Goal: Task Accomplishment & Management: Use online tool/utility

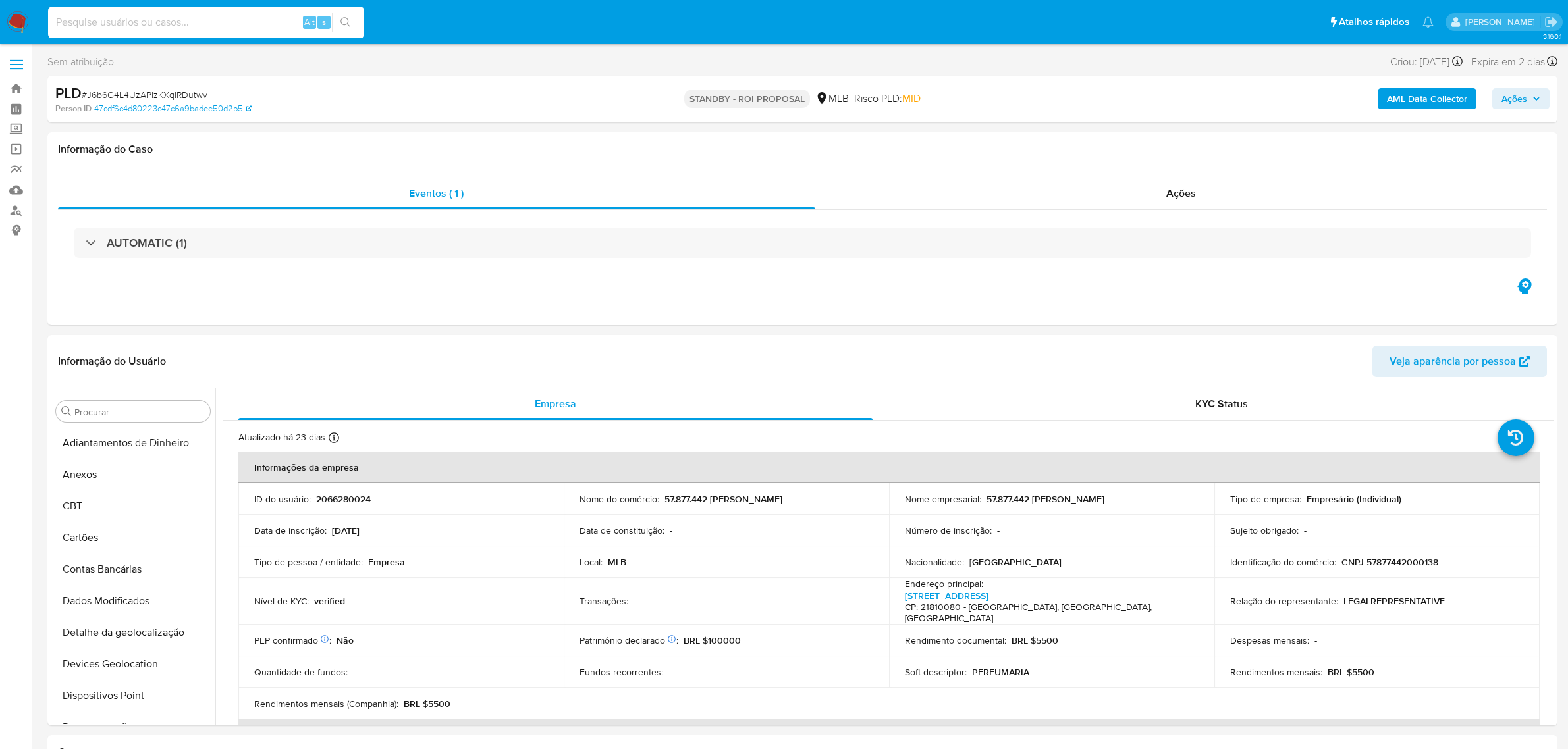
select select "10"
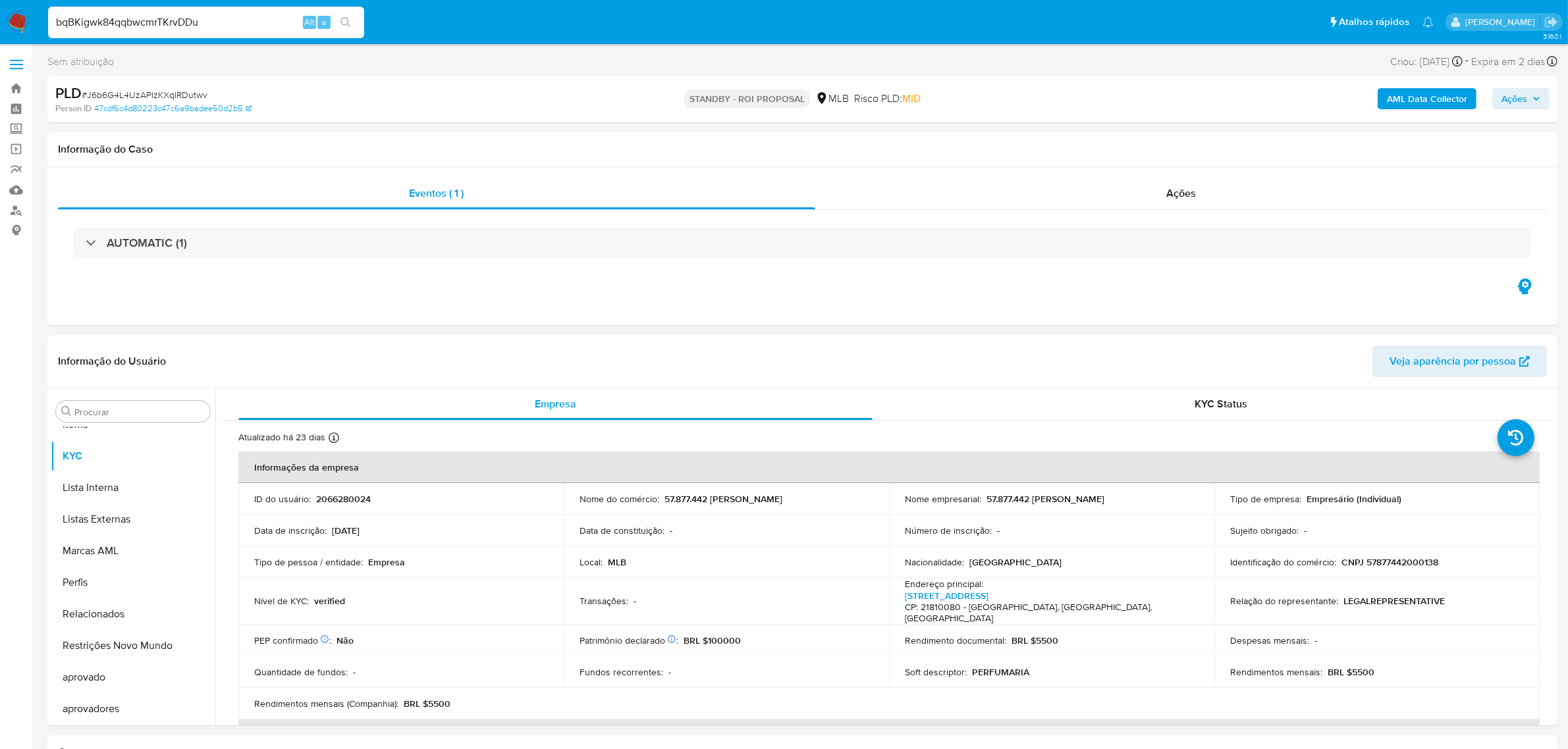
type input "bqBKigwk84qqbwcmrTKrvDDu"
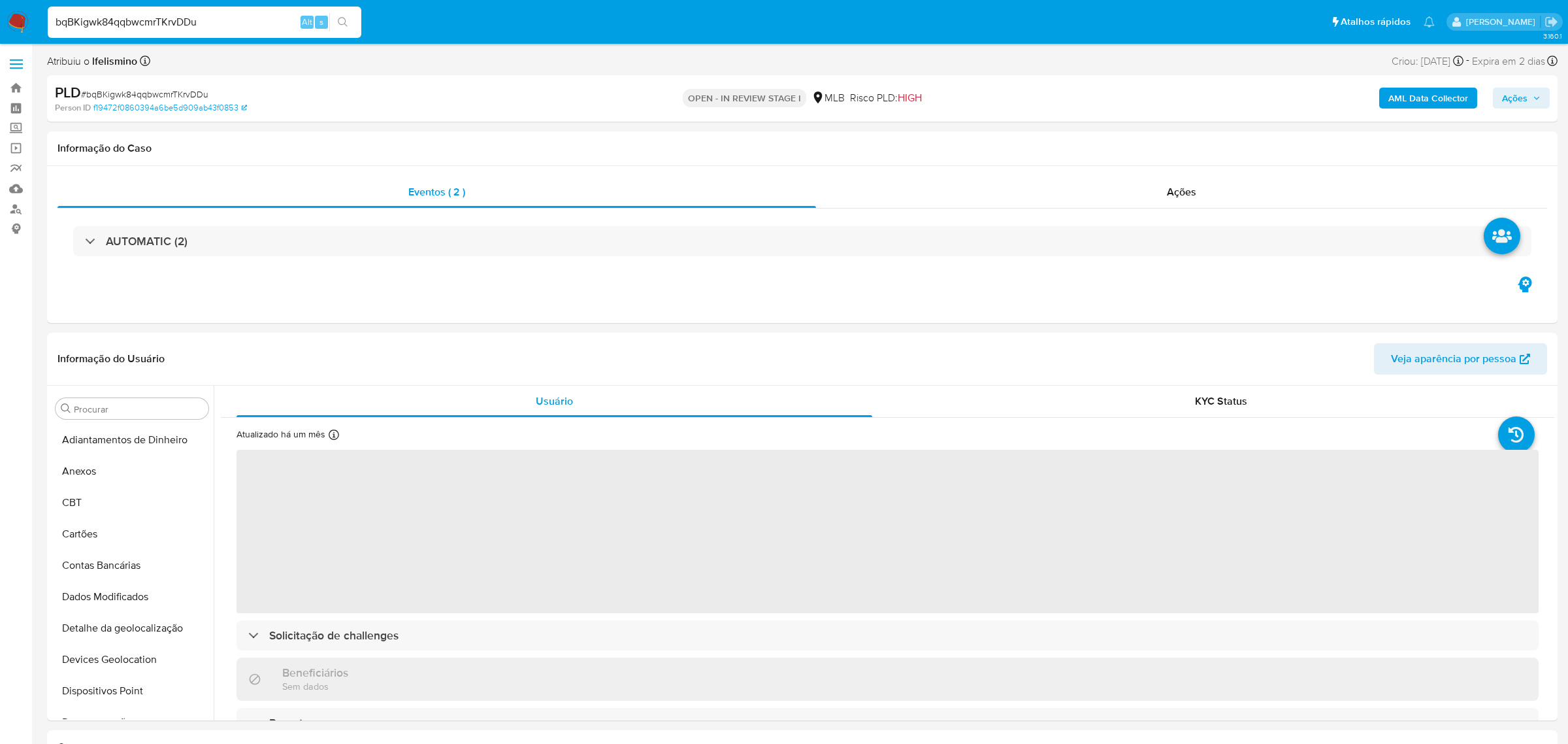
select select "10"
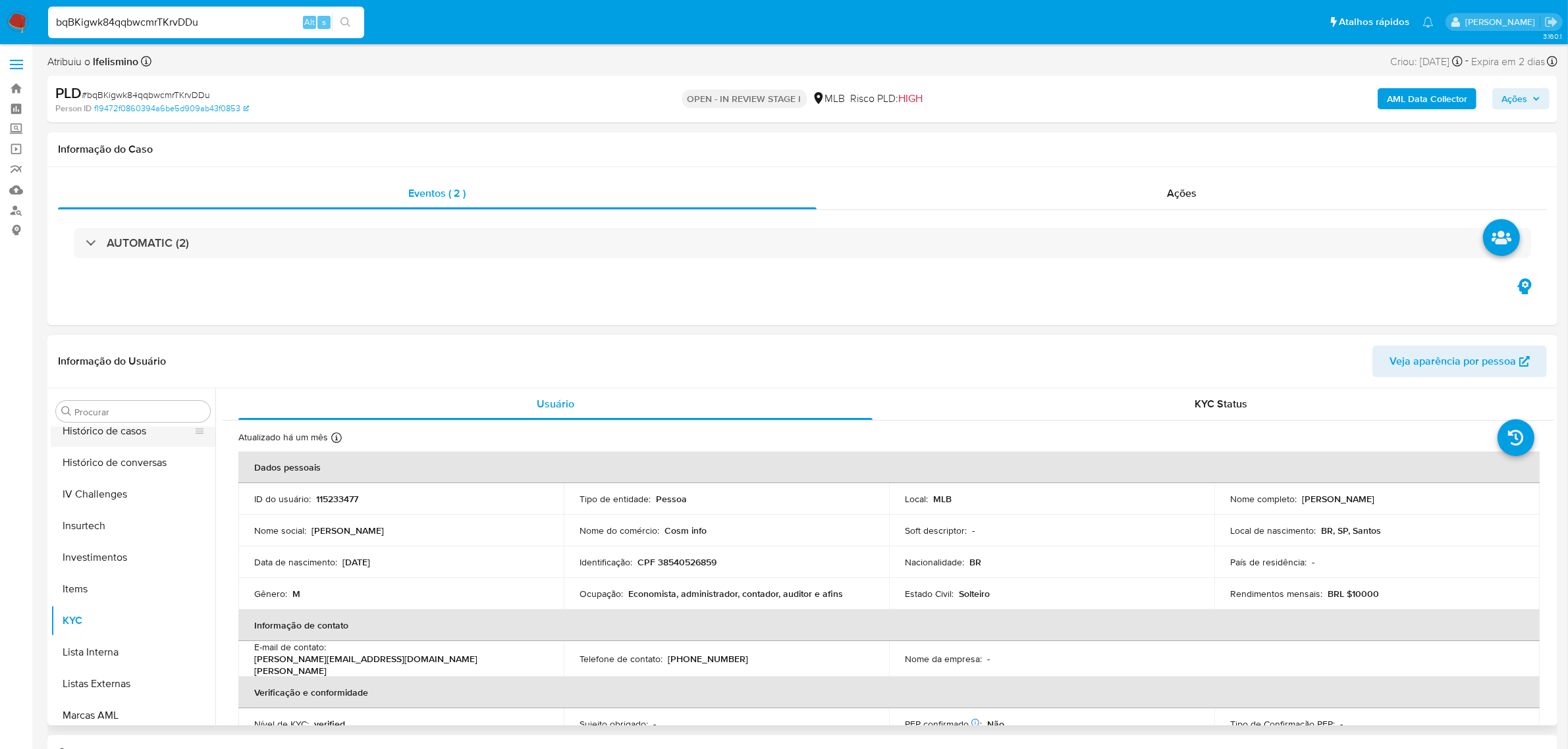
scroll to position [435, 0]
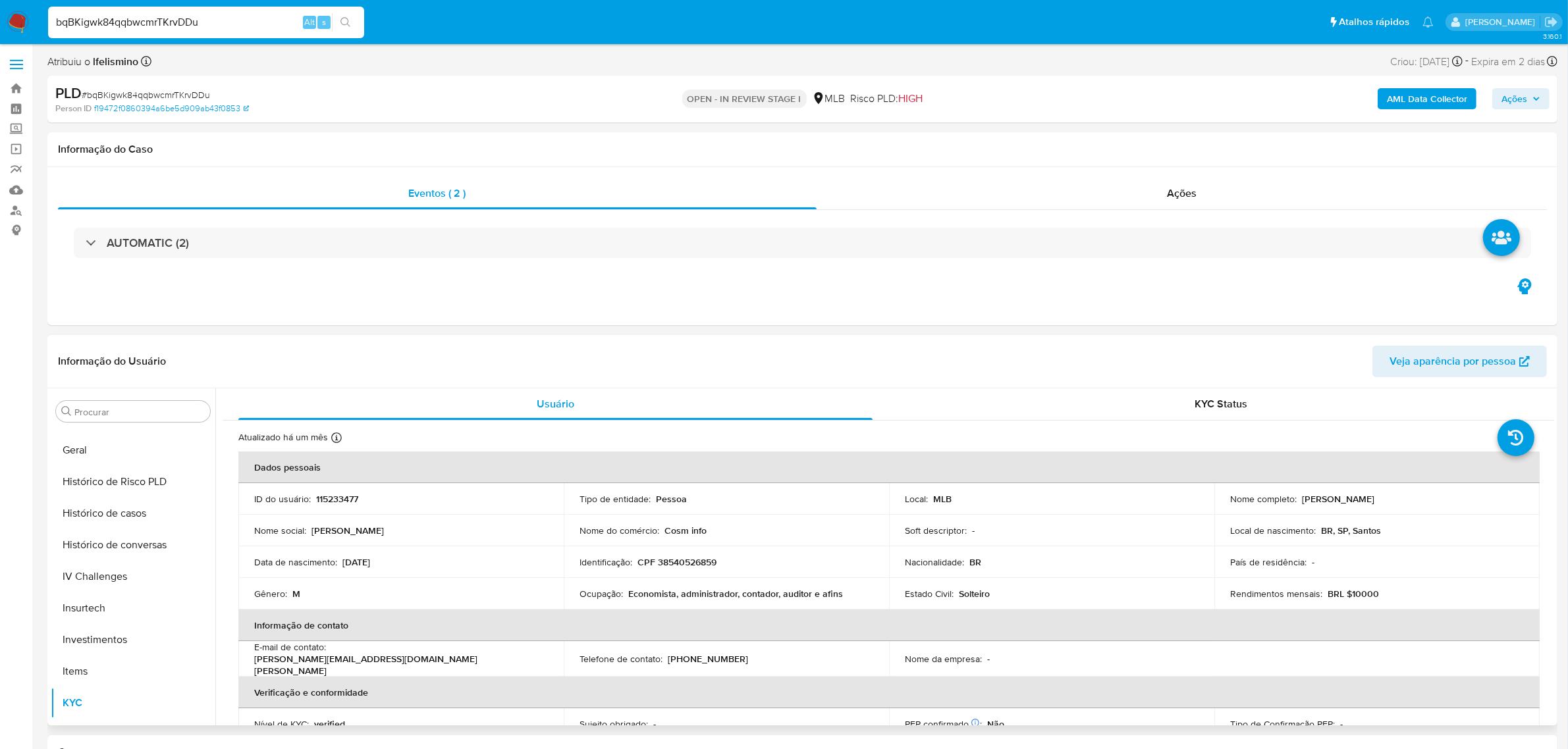
click at [137, 459] on button "Geral" at bounding box center [133, 450] width 165 height 32
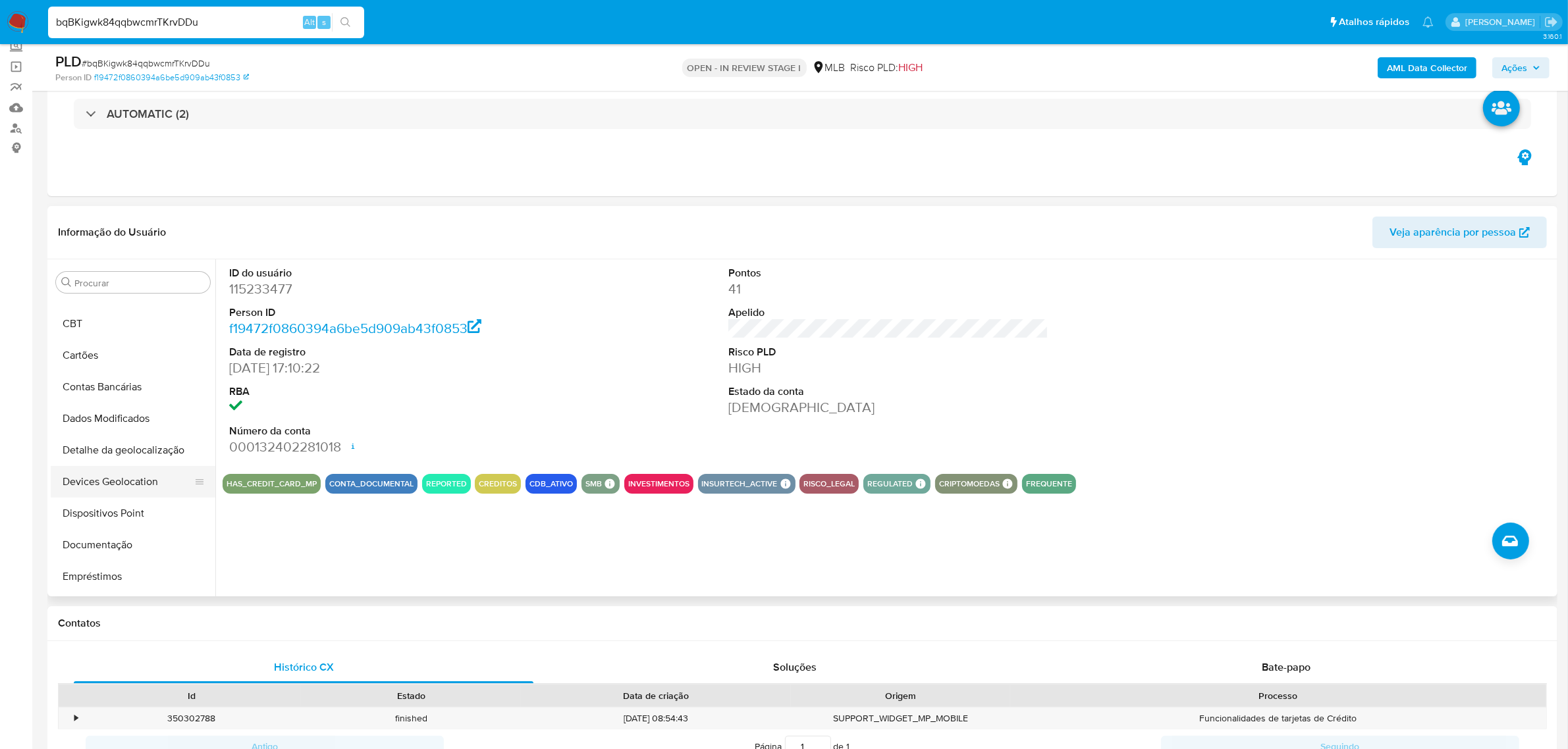
scroll to position [0, 0]
click at [114, 585] on button "Documentação" at bounding box center [128, 598] width 154 height 32
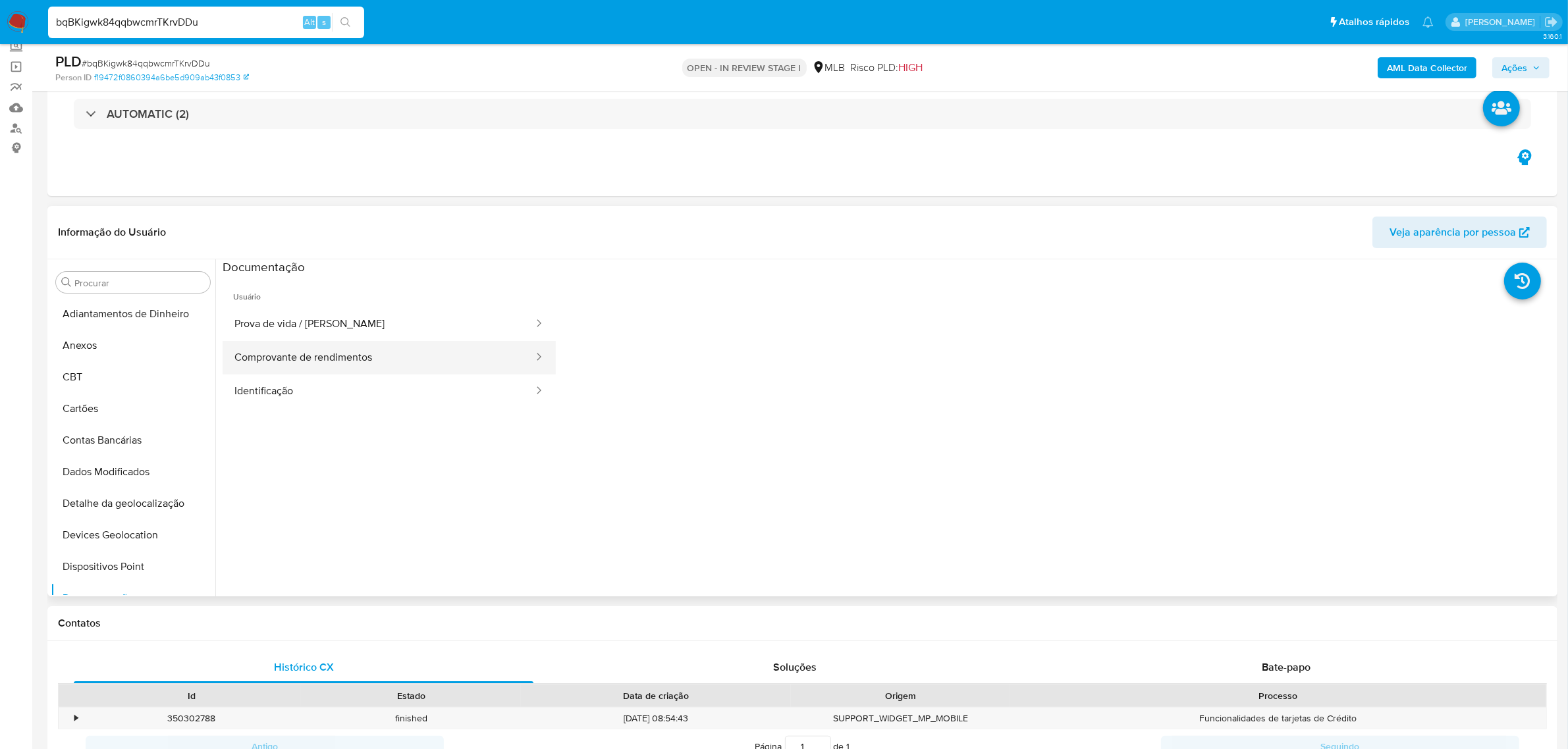
drag, startPoint x: 323, startPoint y: 318, endPoint x: 343, endPoint y: 343, distance: 32.0
click at [321, 318] on button "Prova de vida / Selfie" at bounding box center [378, 325] width 312 height 34
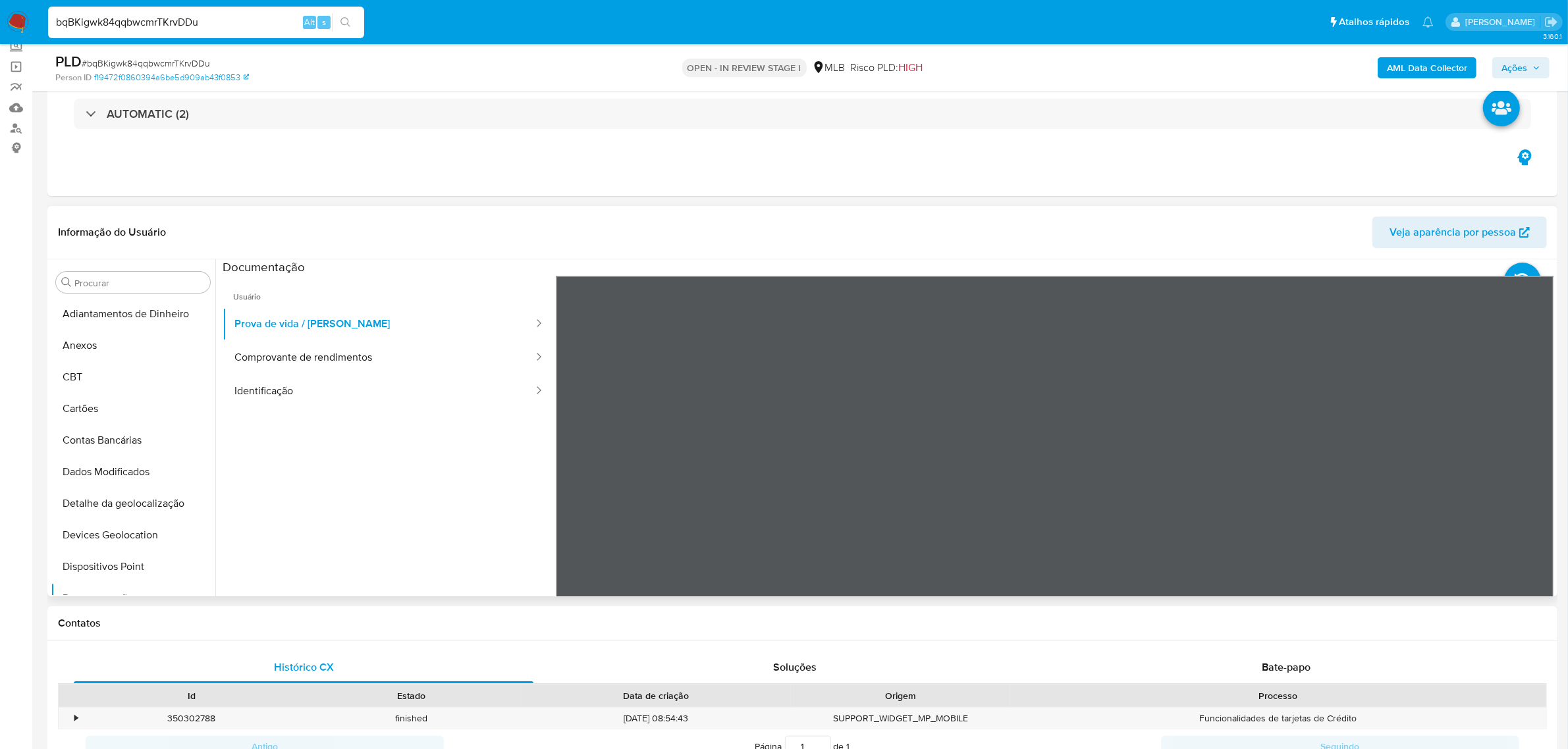
click at [410, 413] on ul "Usuário Prova de vida / Selfie Comprovante de rendimentos Identificação" at bounding box center [389, 466] width 334 height 379
click at [406, 350] on button "Comprovante de rendimentos" at bounding box center [378, 358] width 312 height 34
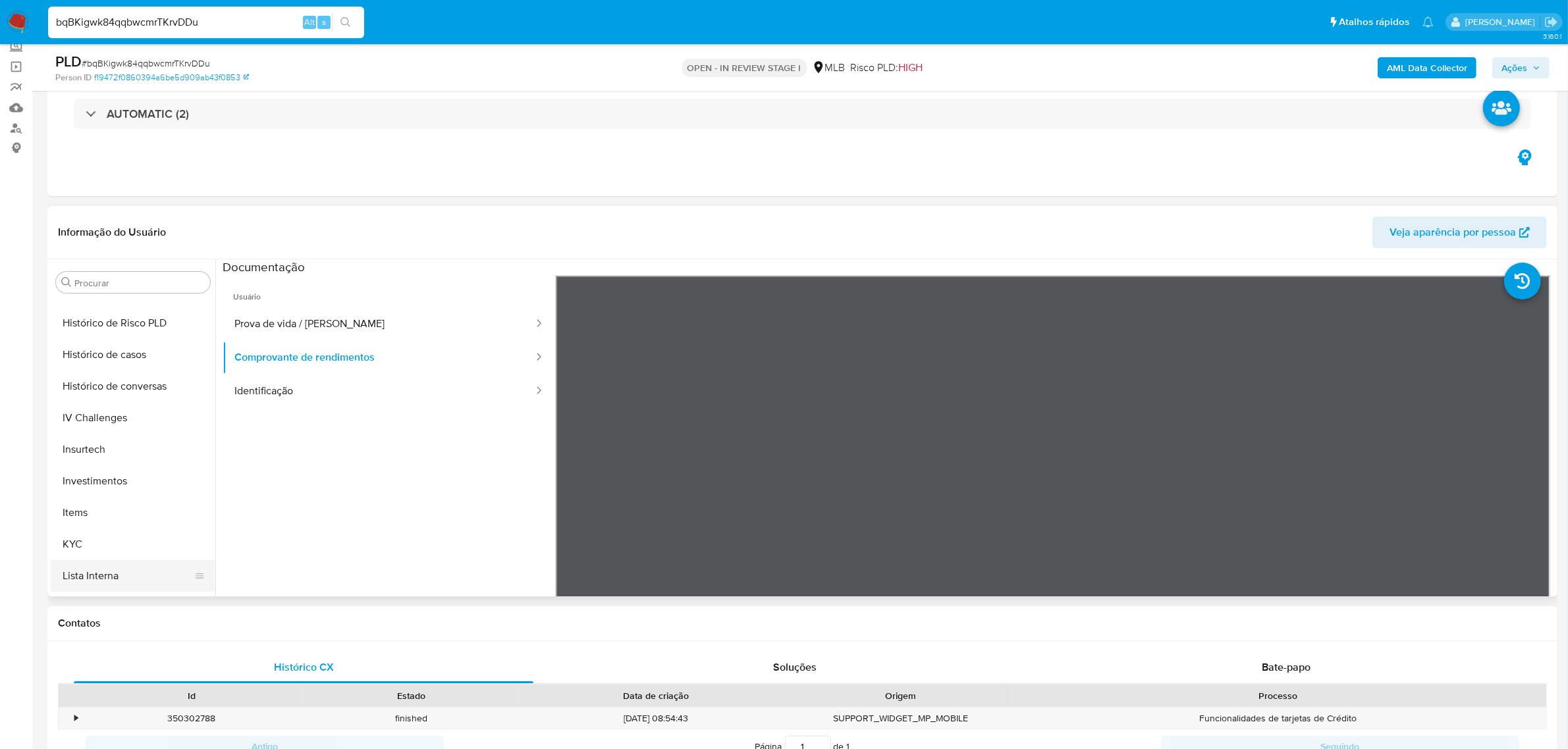
scroll to position [493, 0]
click at [123, 518] on button "KYC" at bounding box center [128, 515] width 154 height 32
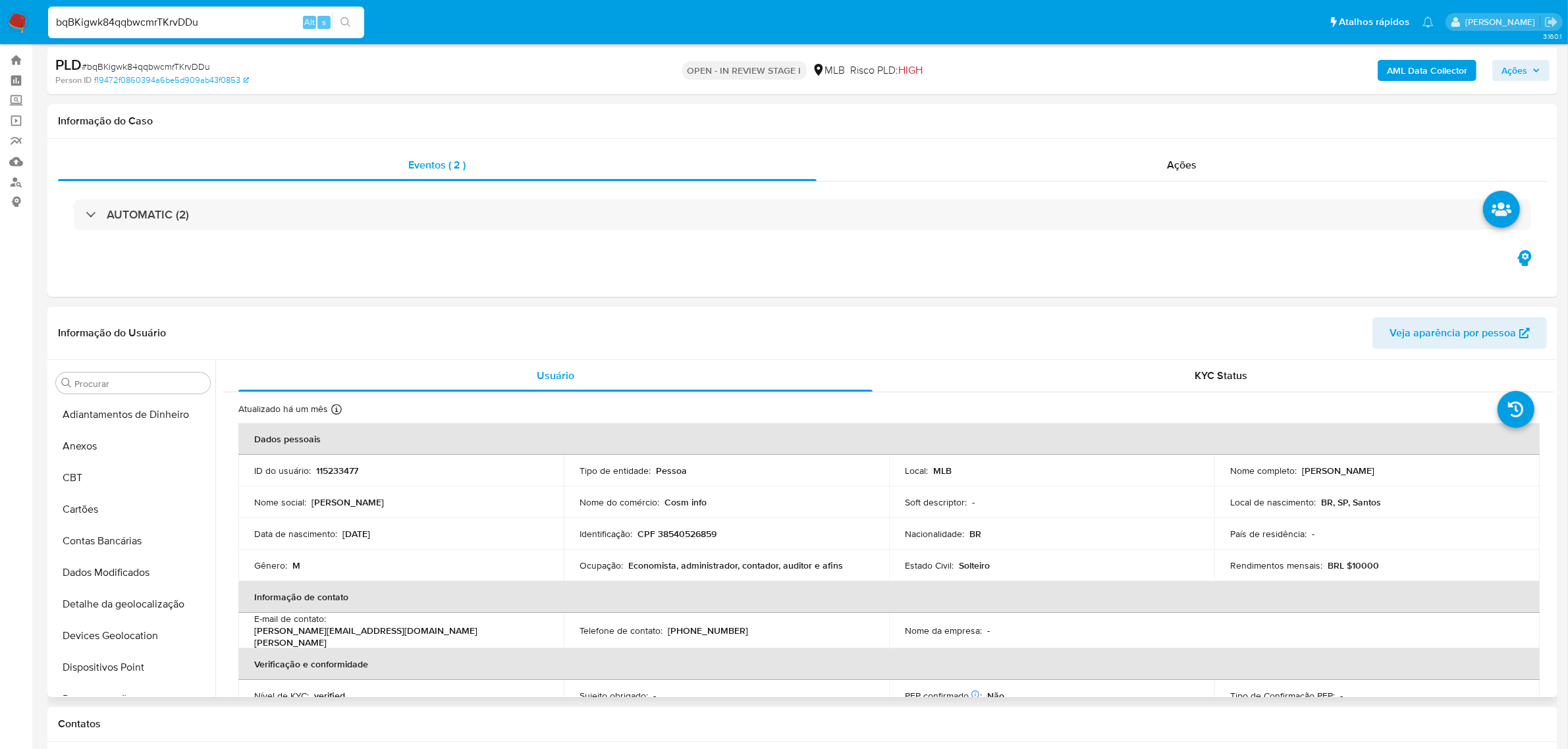
scroll to position [0, 0]
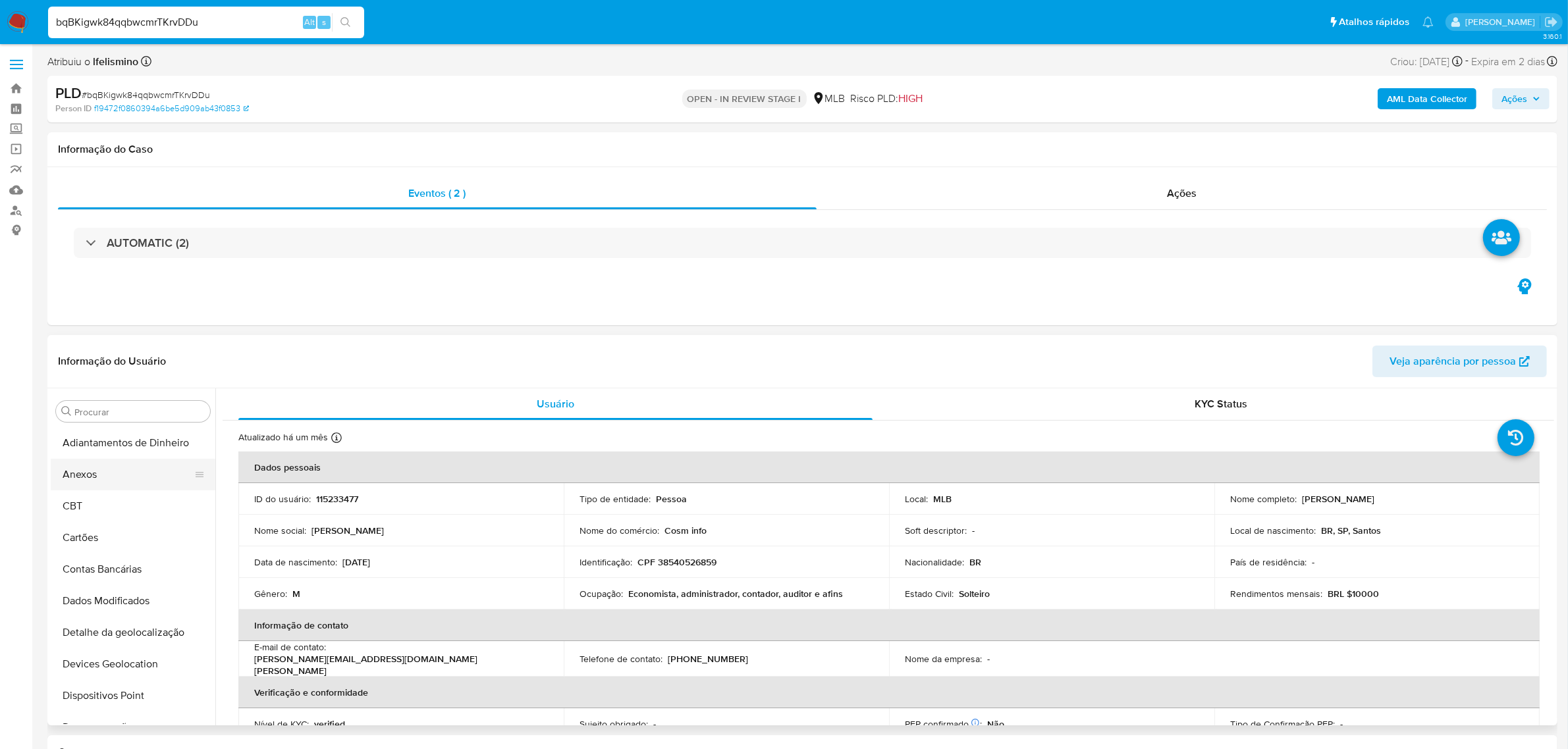
drag, startPoint x: 93, startPoint y: 468, endPoint x: 146, endPoint y: 471, distance: 53.1
click at [93, 468] on button "Anexos" at bounding box center [128, 474] width 154 height 32
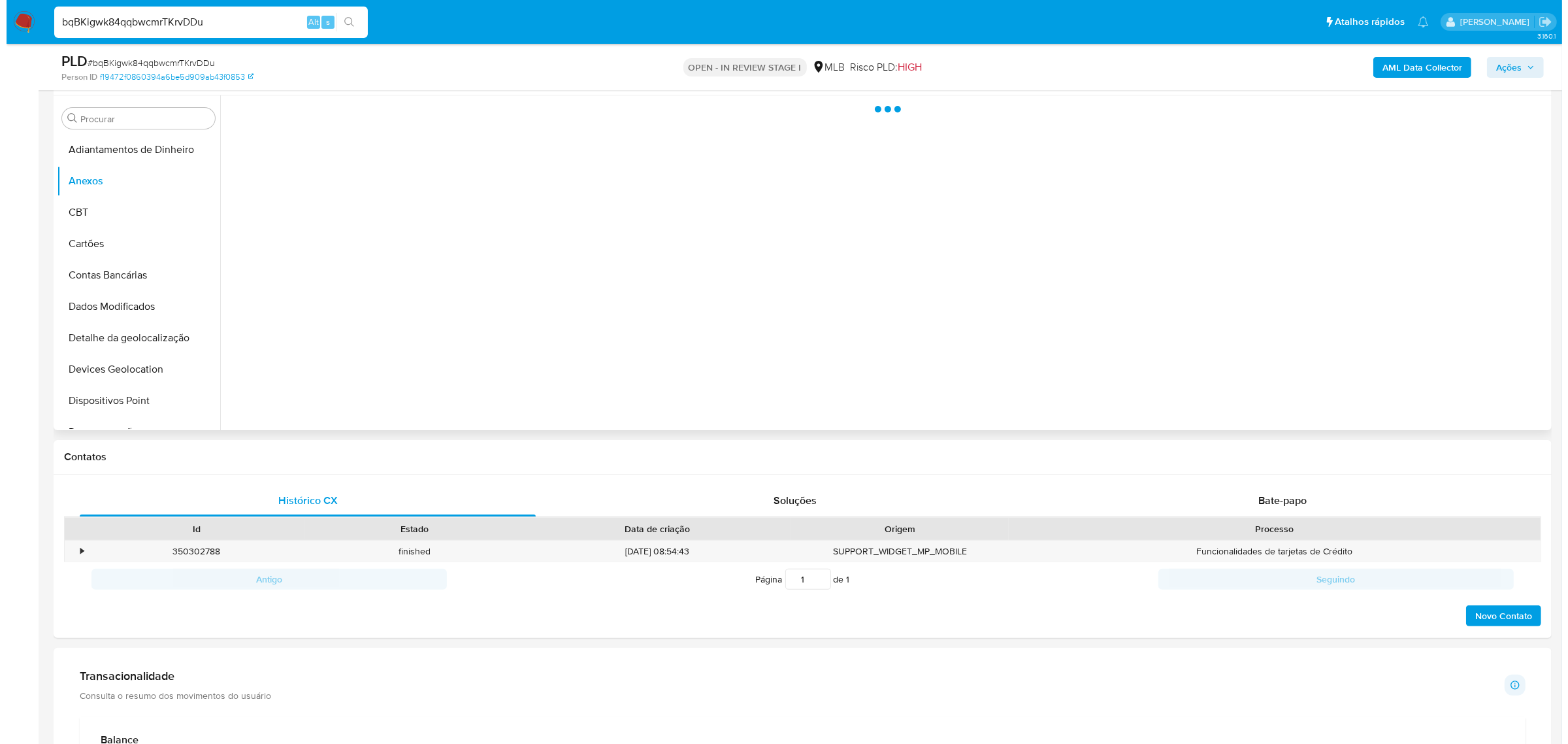
scroll to position [245, 0]
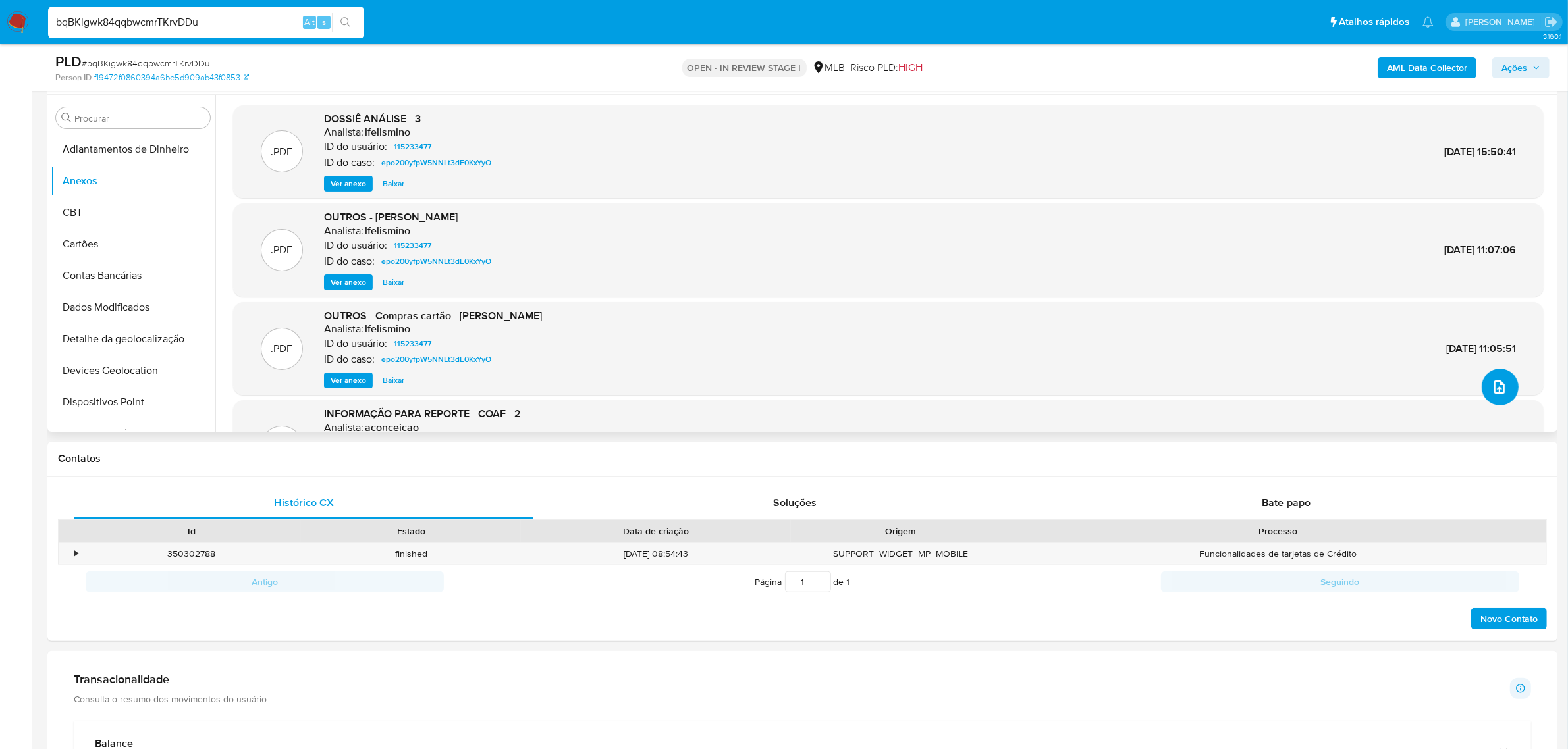
click at [1495, 391] on icon "upload-file" at bounding box center [1500, 387] width 10 height 13
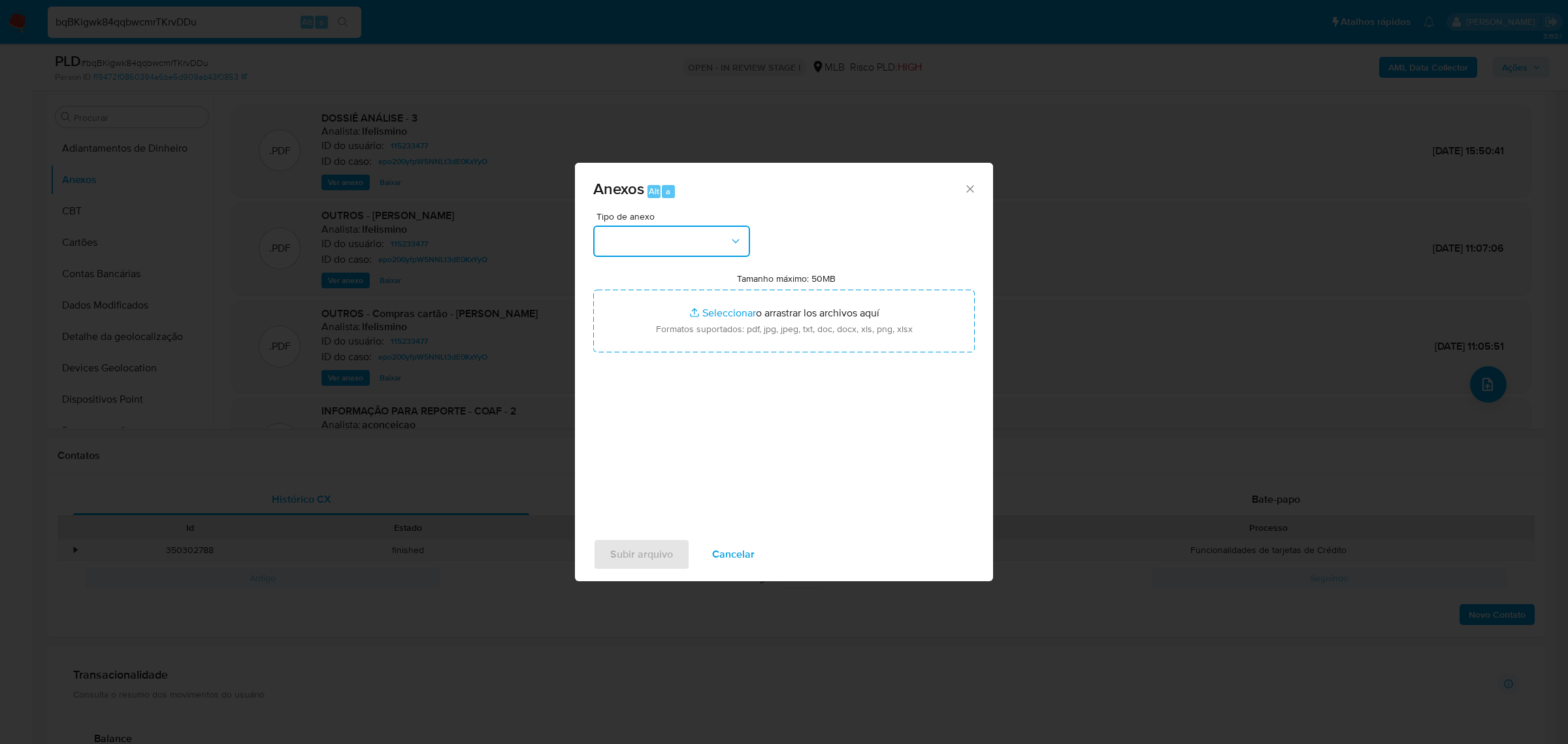
click at [635, 239] on button "button" at bounding box center [671, 241] width 157 height 31
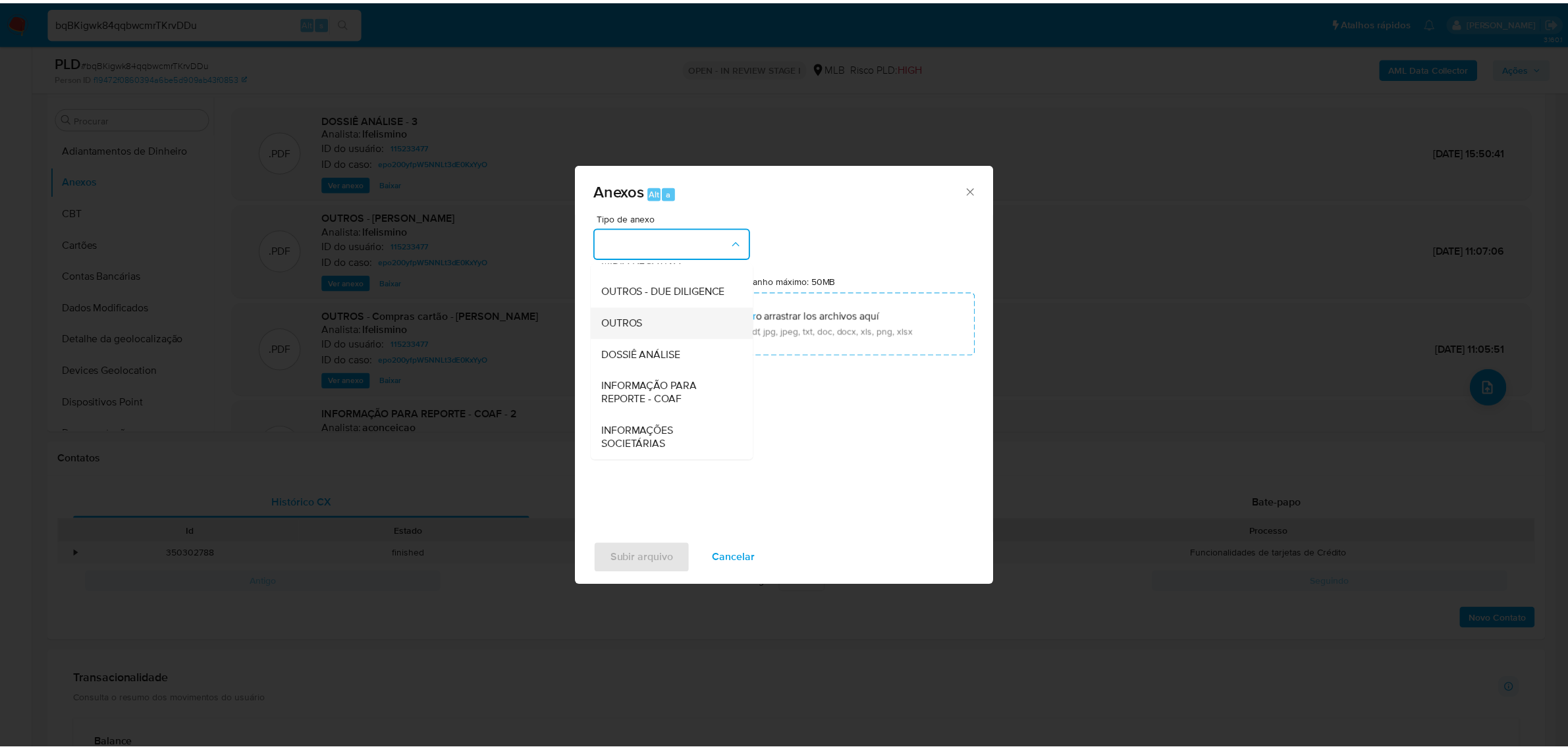
scroll to position [202, 0]
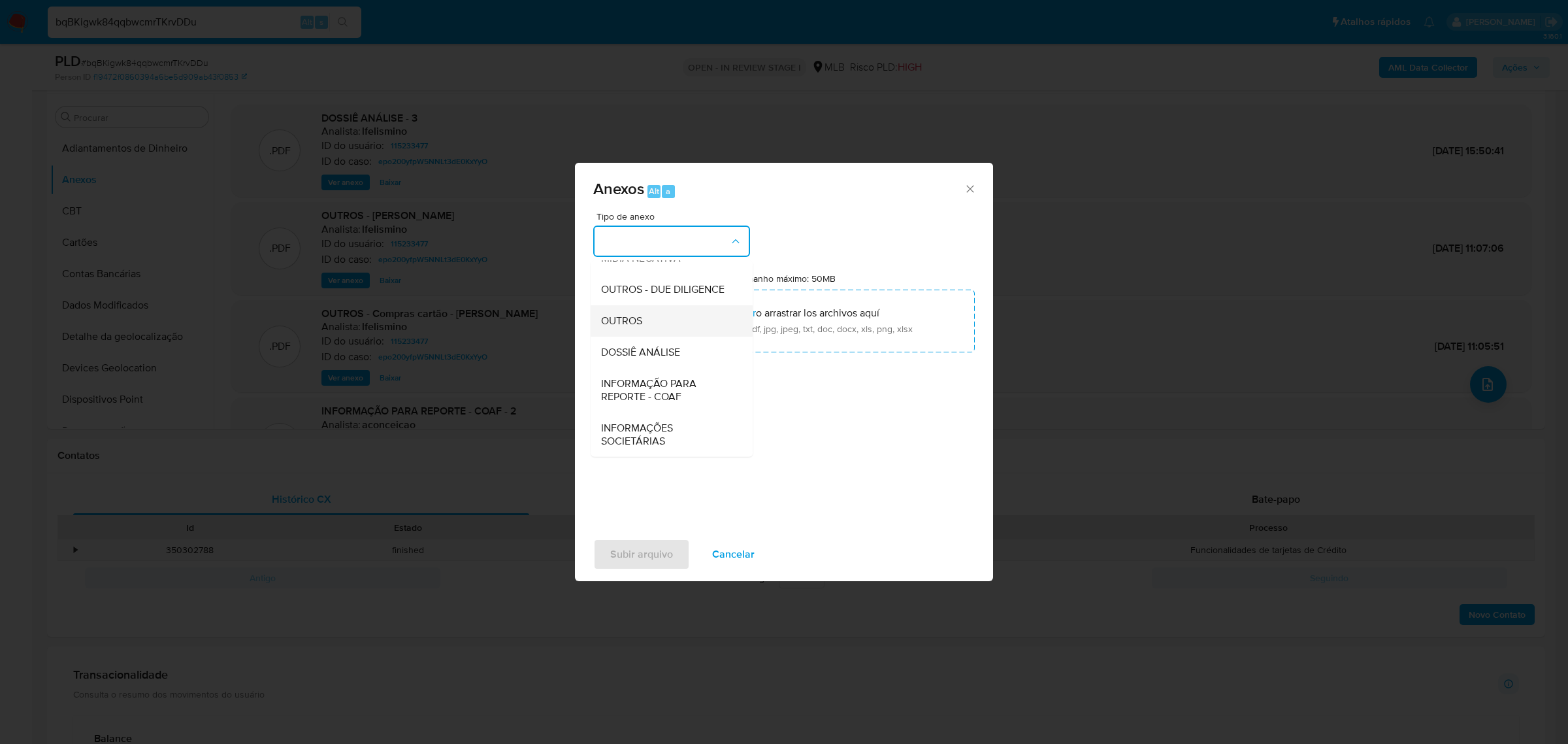
click at [661, 324] on div "OUTROS" at bounding box center [668, 320] width 133 height 31
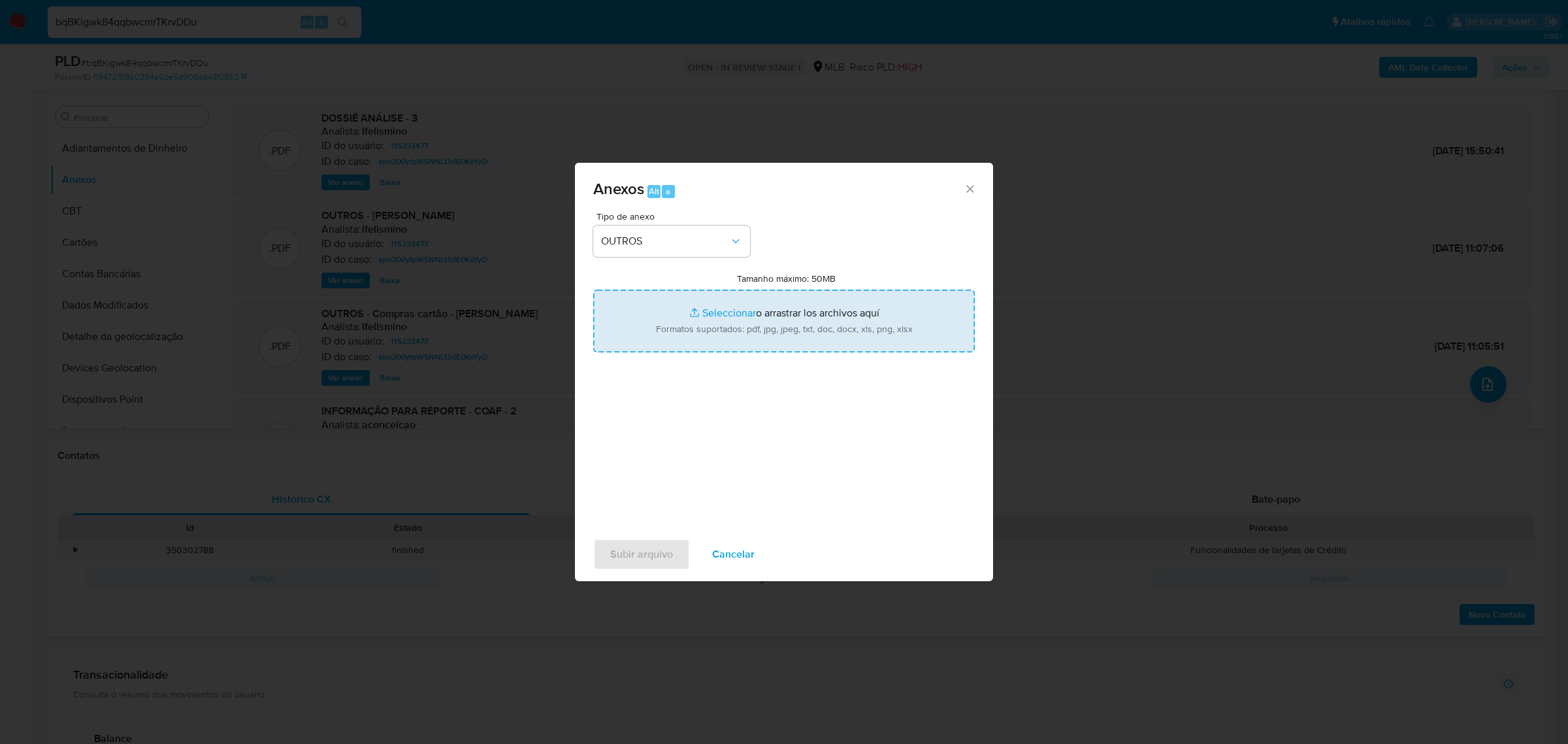
type input "C:\fakepath\Mulan 115233477_2025_09_23_15_24_15 DANILO AMORIM DA SILVA COELHO.p…"
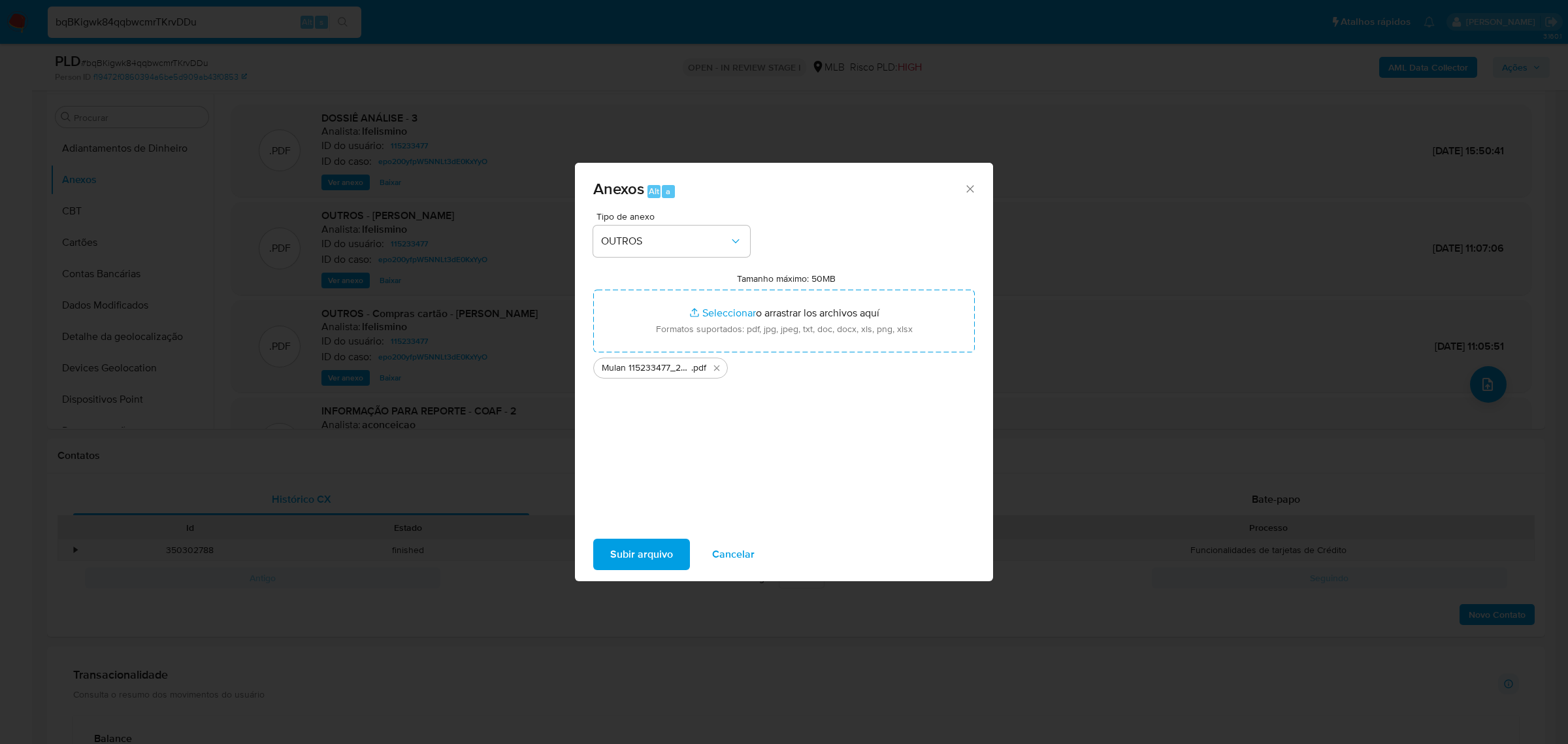
click at [652, 558] on span "Subir arquivo" at bounding box center [641, 554] width 63 height 28
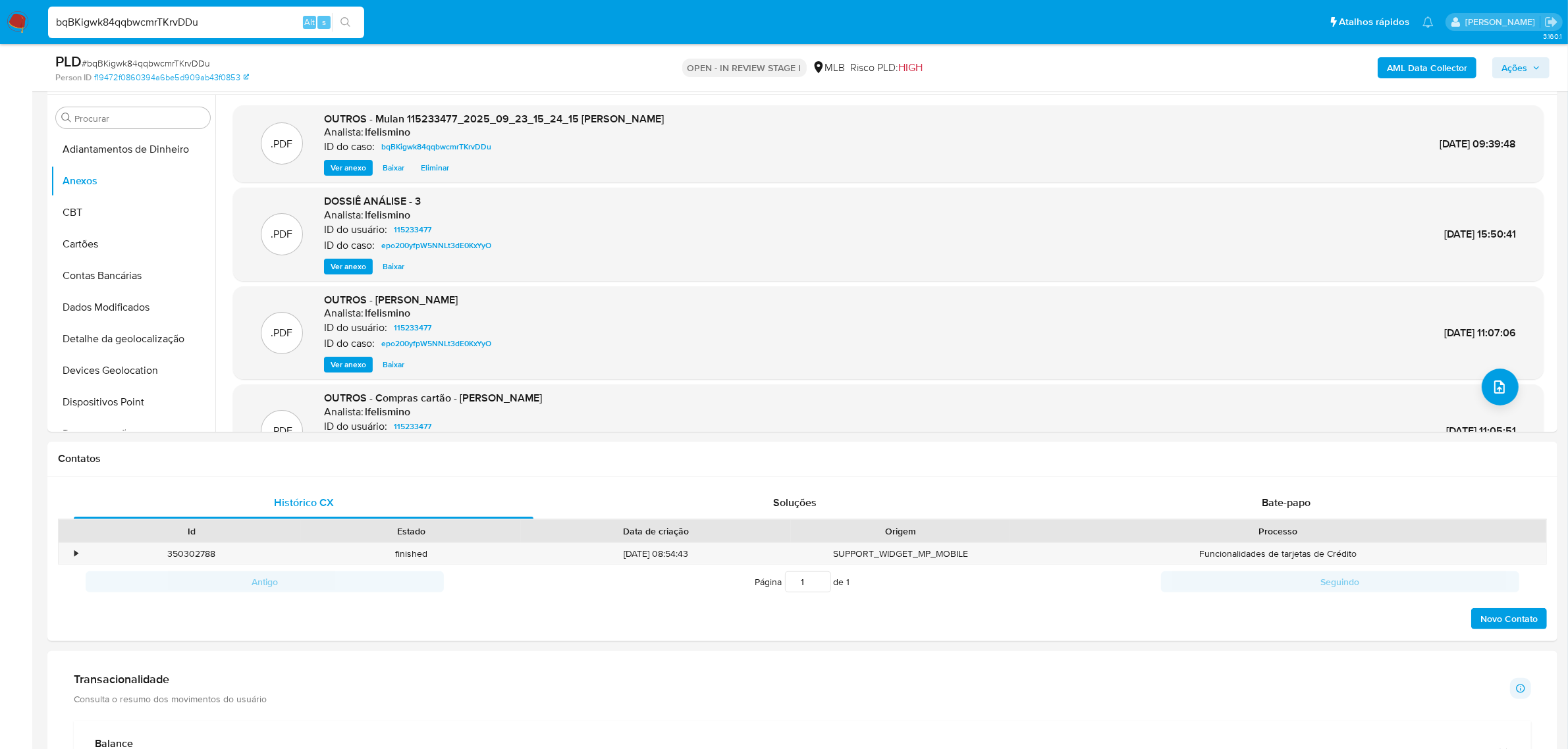
click at [1440, 63] on b "AML Data Collector" at bounding box center [1427, 68] width 80 height 21
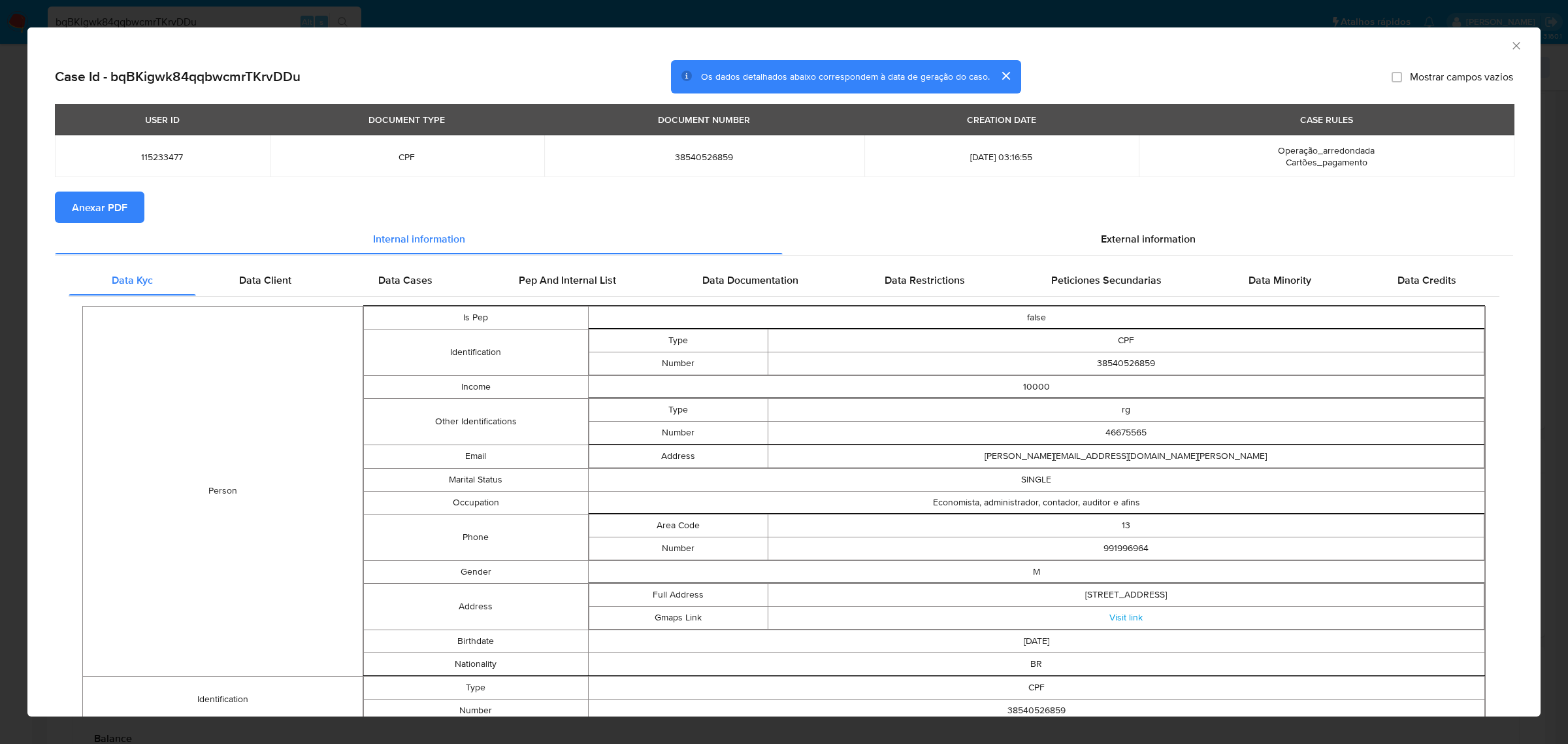
click at [113, 213] on span "Anexar PDF" at bounding box center [100, 206] width 55 height 28
click at [577, 16] on div "AML Data Collector Case Id - bqBKigwk84qqbwcmrTKrvDDu Os dados detalhados abaix…" at bounding box center [784, 372] width 1568 height 744
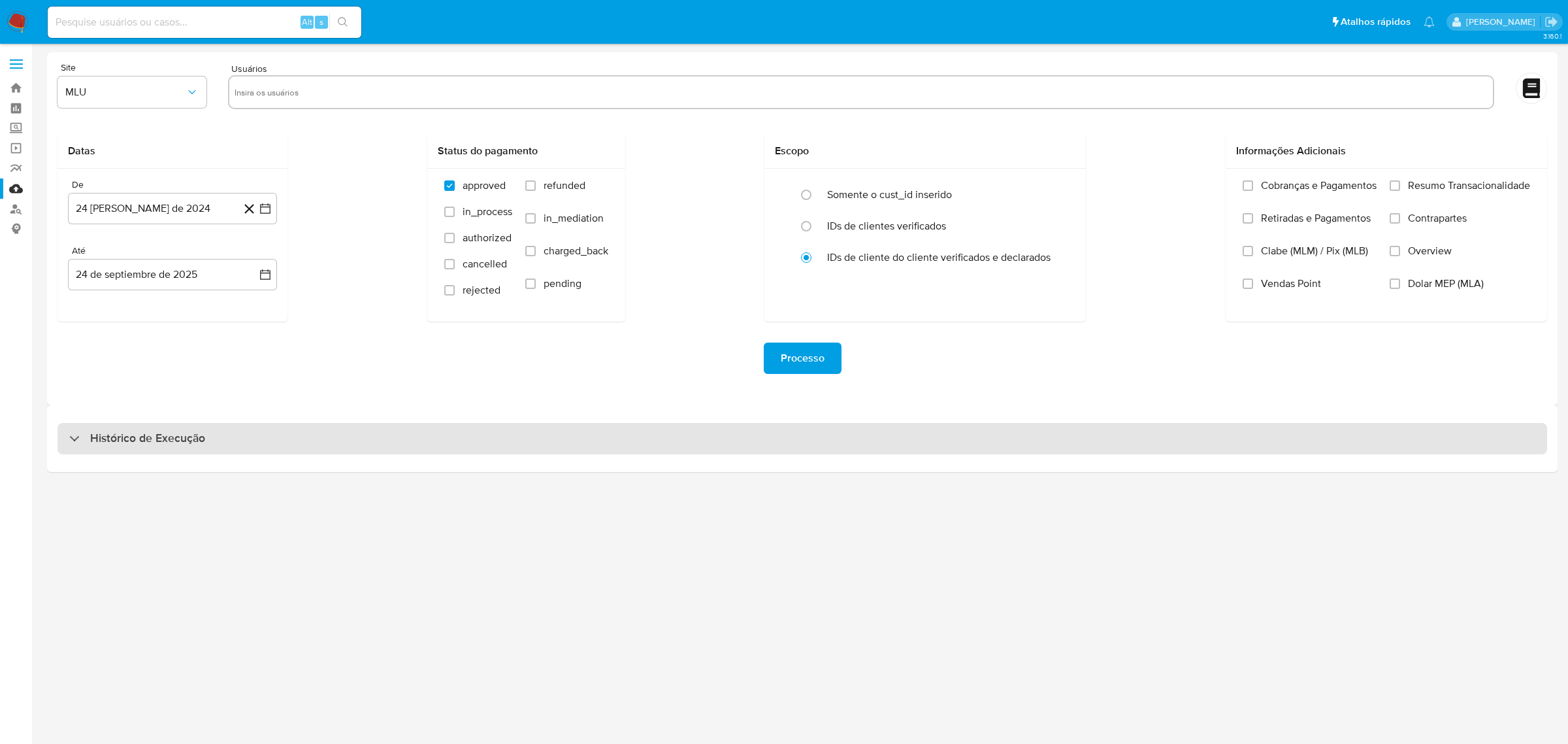
click at [324, 446] on div "Histórico de Execução" at bounding box center [803, 438] width 1490 height 31
select select "10"
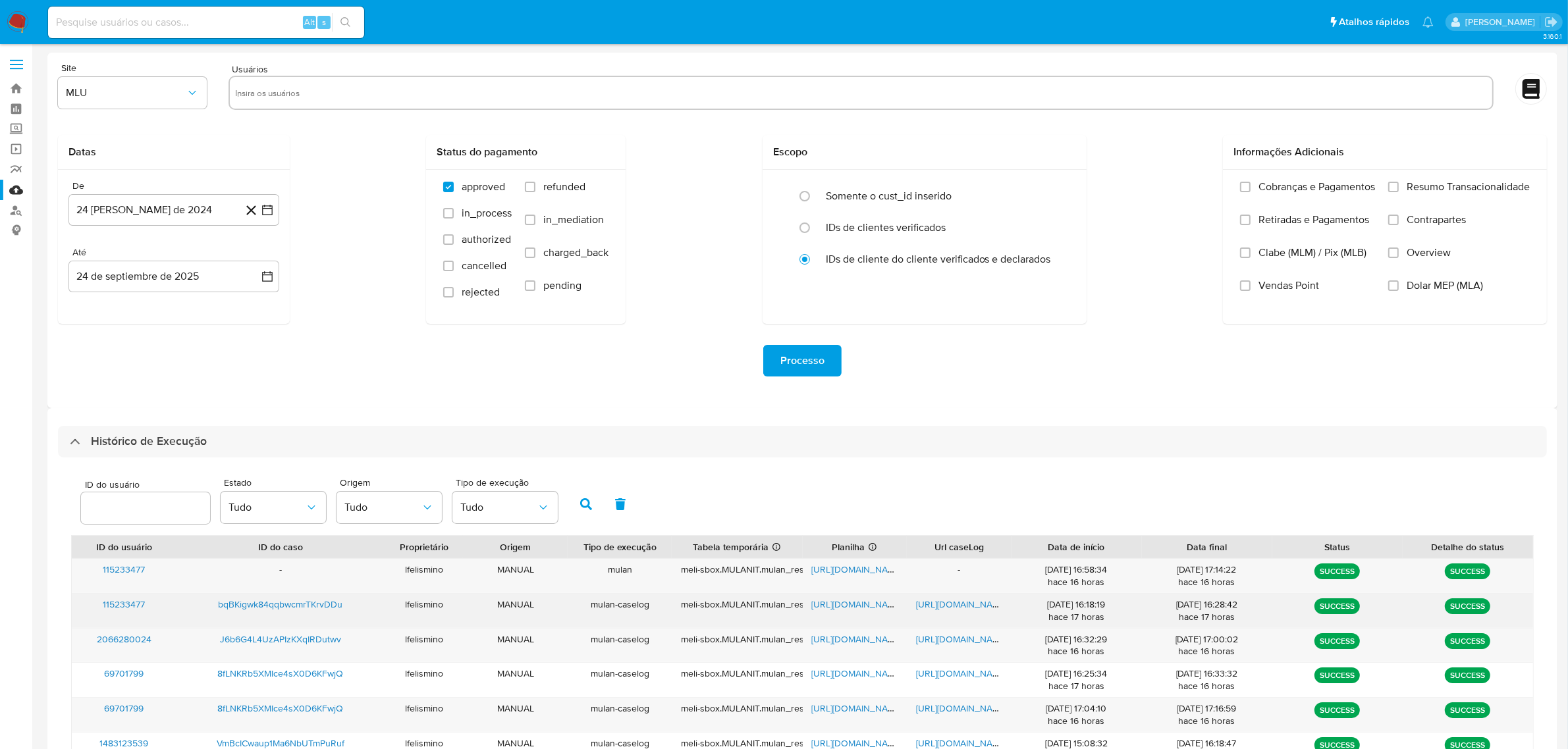
click at [958, 604] on span "https://docs.google.com/document/d/1bqwIgRwV3eJjU3Tej1uX2HgNeZCbnM-aoKZKeHM-kmY…" at bounding box center [962, 604] width 91 height 13
click at [838, 606] on span "https://docs.google.com/spreadsheets/d/1SLow-QLhOpk-ZNc2StLiYlRc_e5S_VjYl46y9Wt…" at bounding box center [857, 604] width 91 height 13
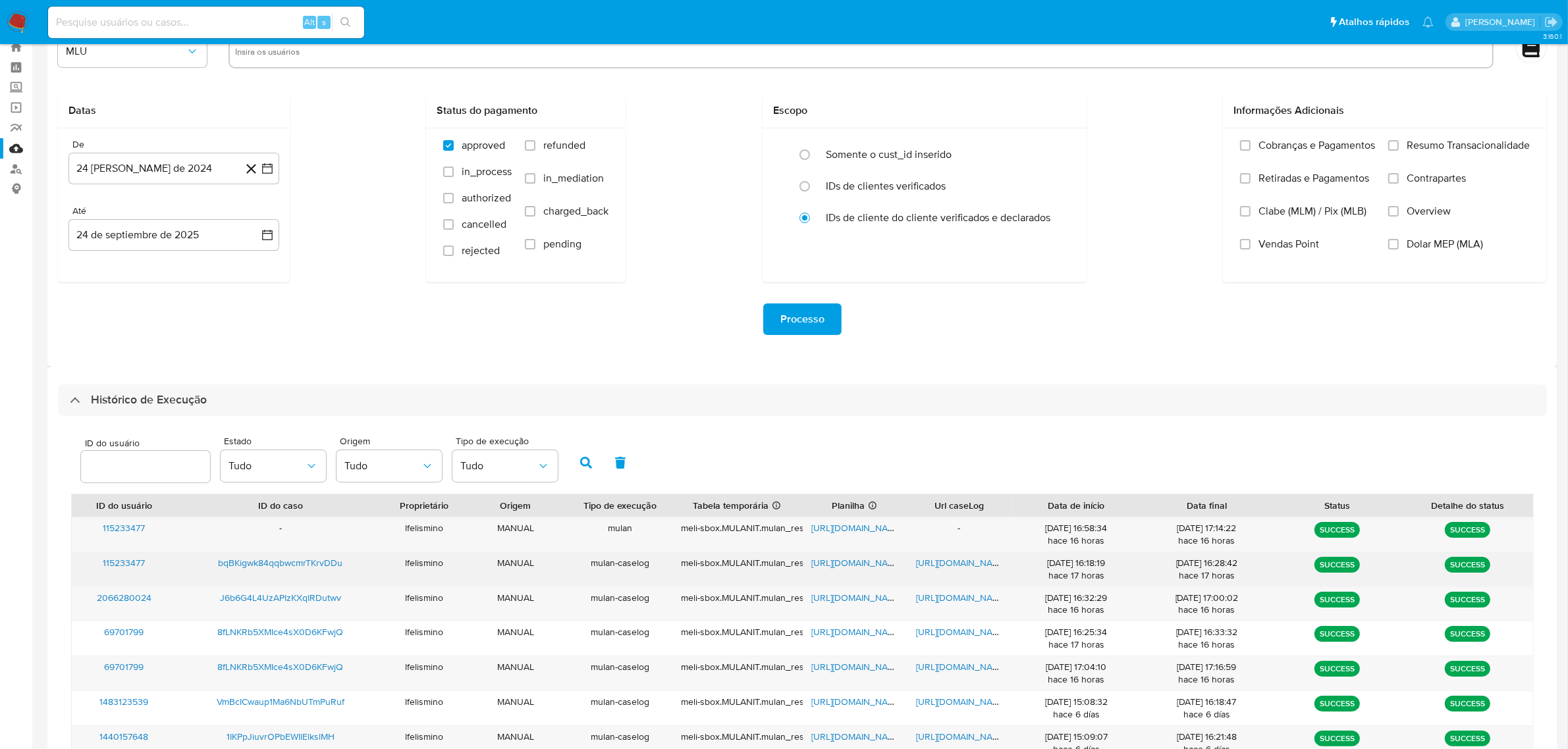
scroll to position [82, 0]
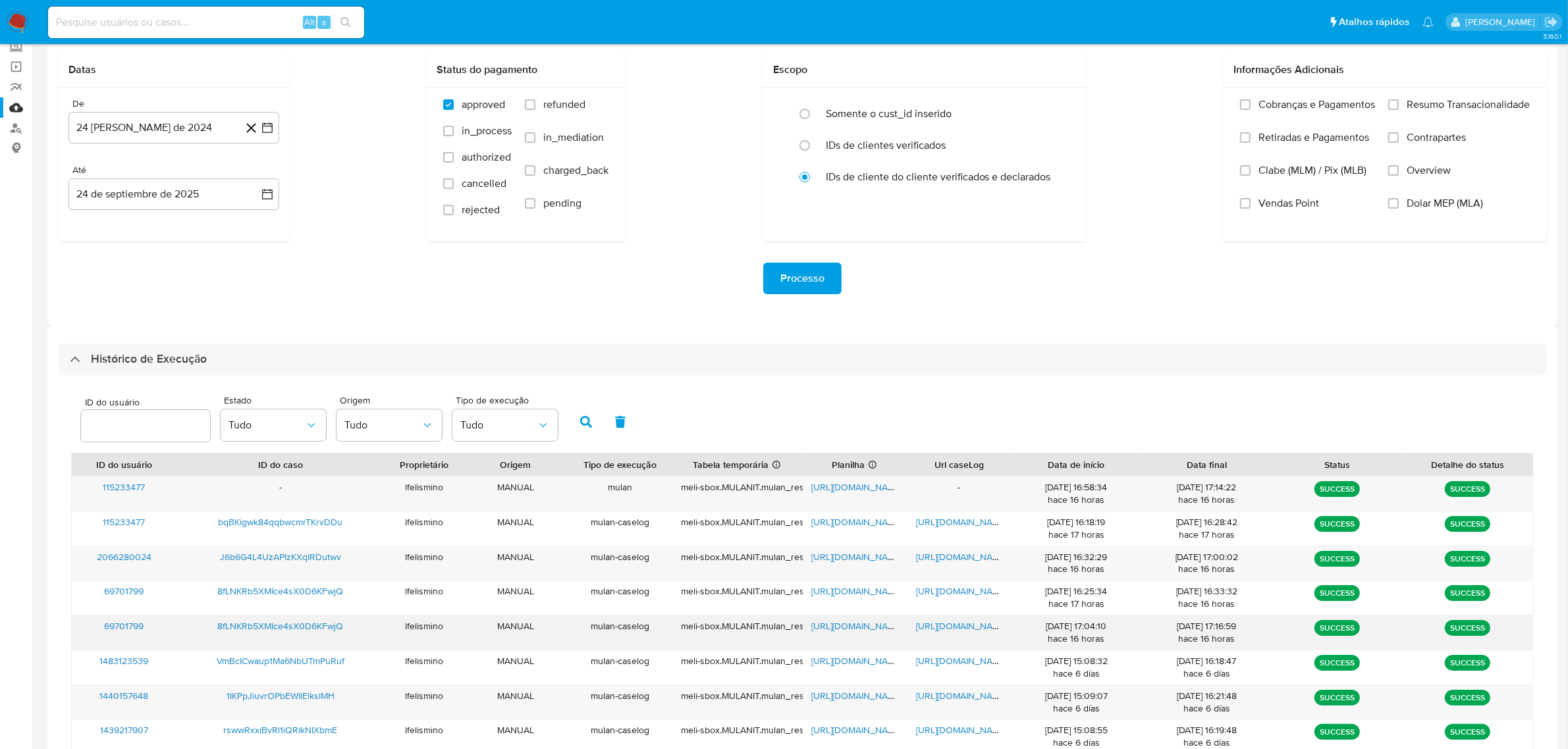
click at [949, 627] on span "https://docs.google.com/document/d/1_pl857_Fg9WFISVEB4eKQnczSzjwr1W66KhdO9RWhYg…" at bounding box center [962, 626] width 91 height 13
click at [957, 629] on span "https://docs.google.com/document/d/1_pl857_Fg9WFISVEB4eKQnczSzjwr1W66KhdO9RWhYg…" at bounding box center [962, 626] width 91 height 13
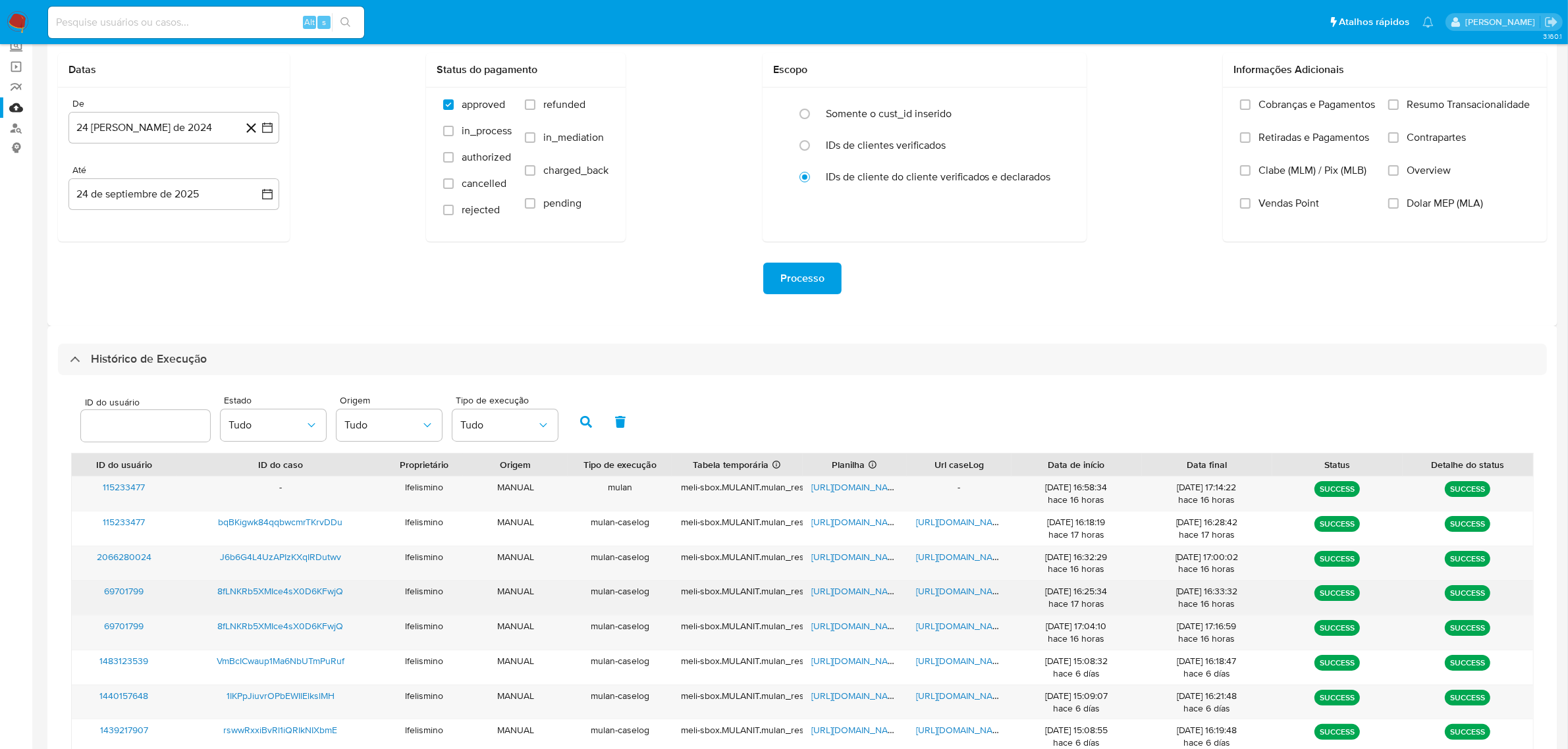
click at [957, 596] on span "https://docs.google.com/document/d/18Vdp0WC3BNWlF1bltkfyjpIe_SXbCq0ryiZdZB9dHj0…" at bounding box center [962, 591] width 91 height 13
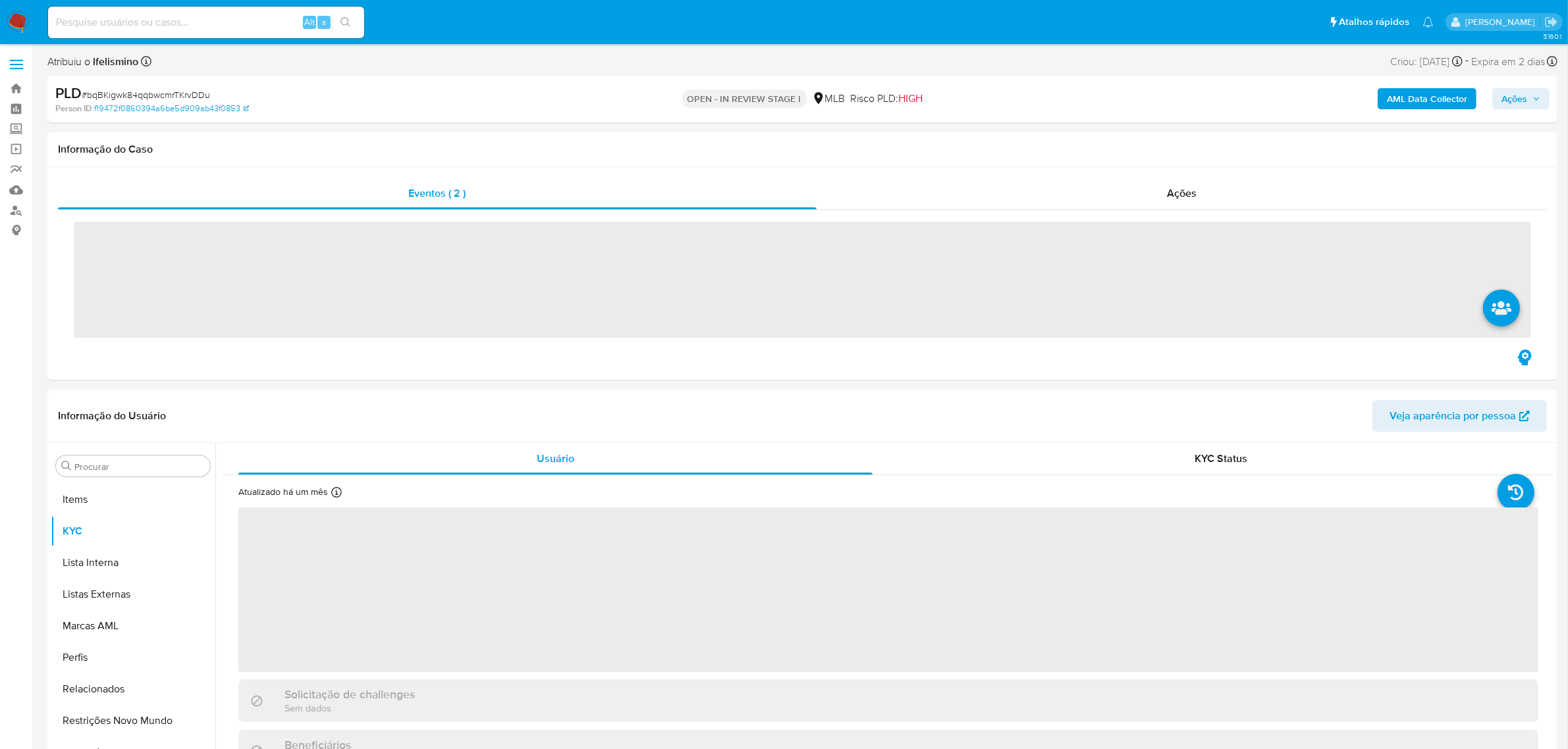
scroll to position [682, 0]
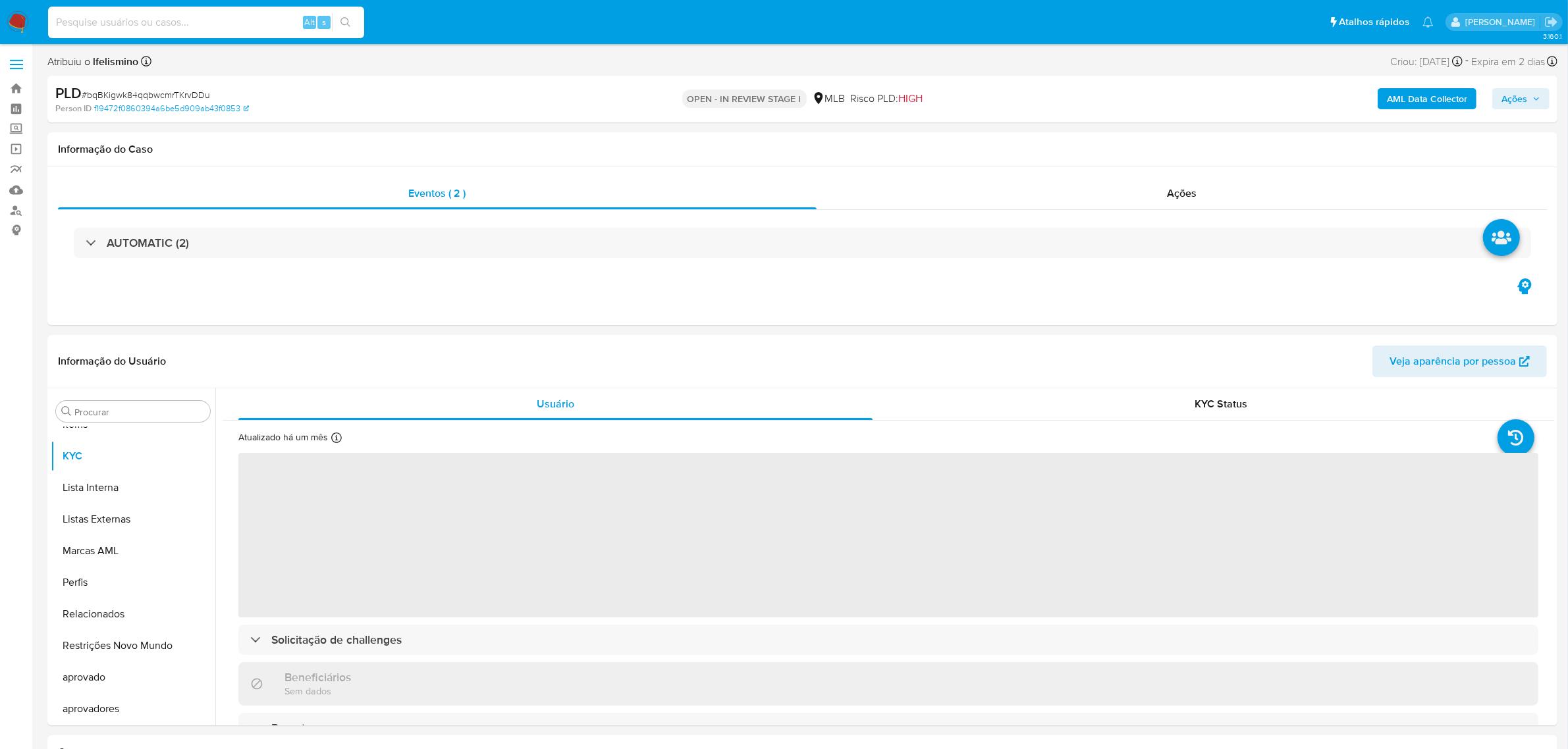
select select "10"
paste input "8fLNKRb5XMIce4sX0D6KFwjQ"
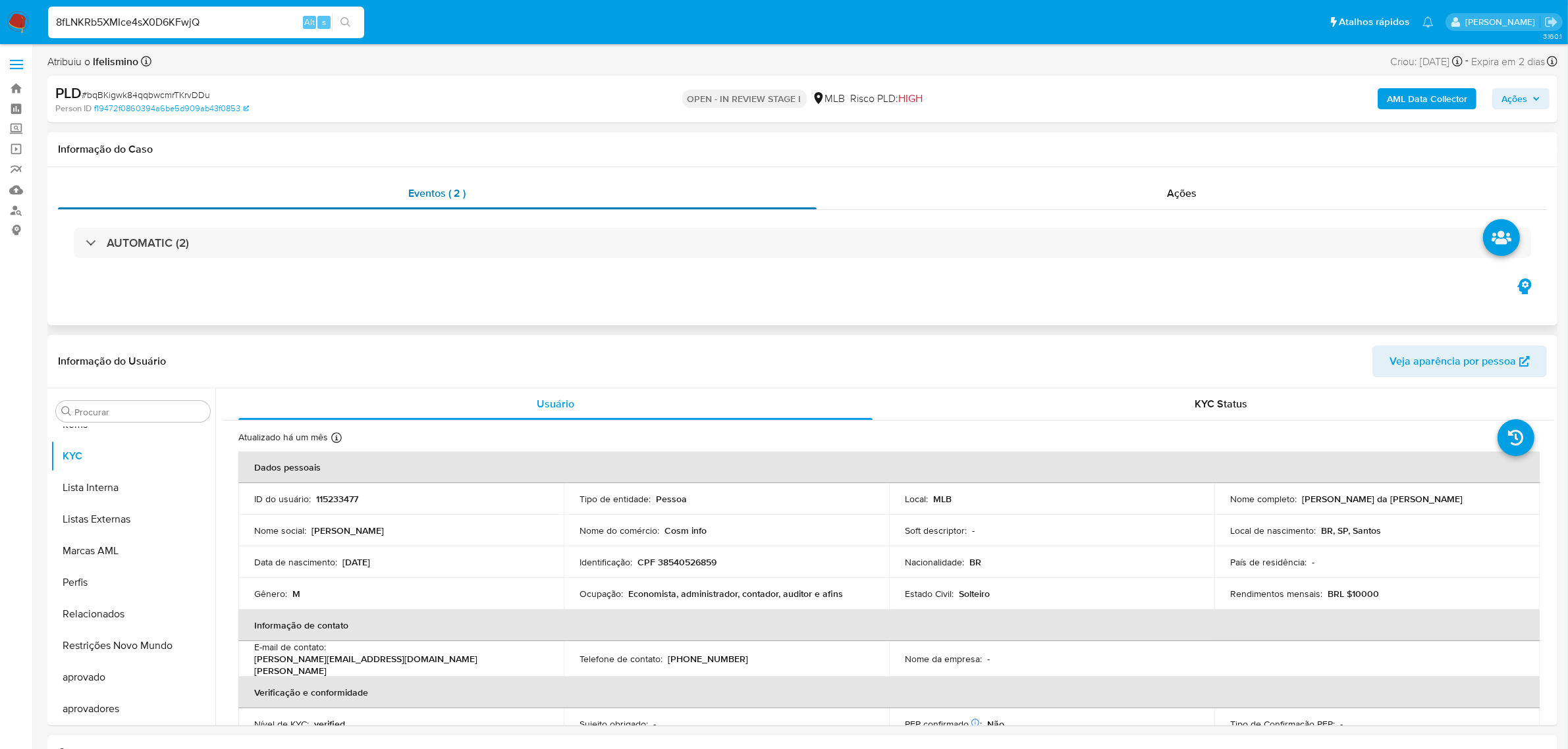
type input "8fLNKRb5XMIce4sX0D6KFwjQ"
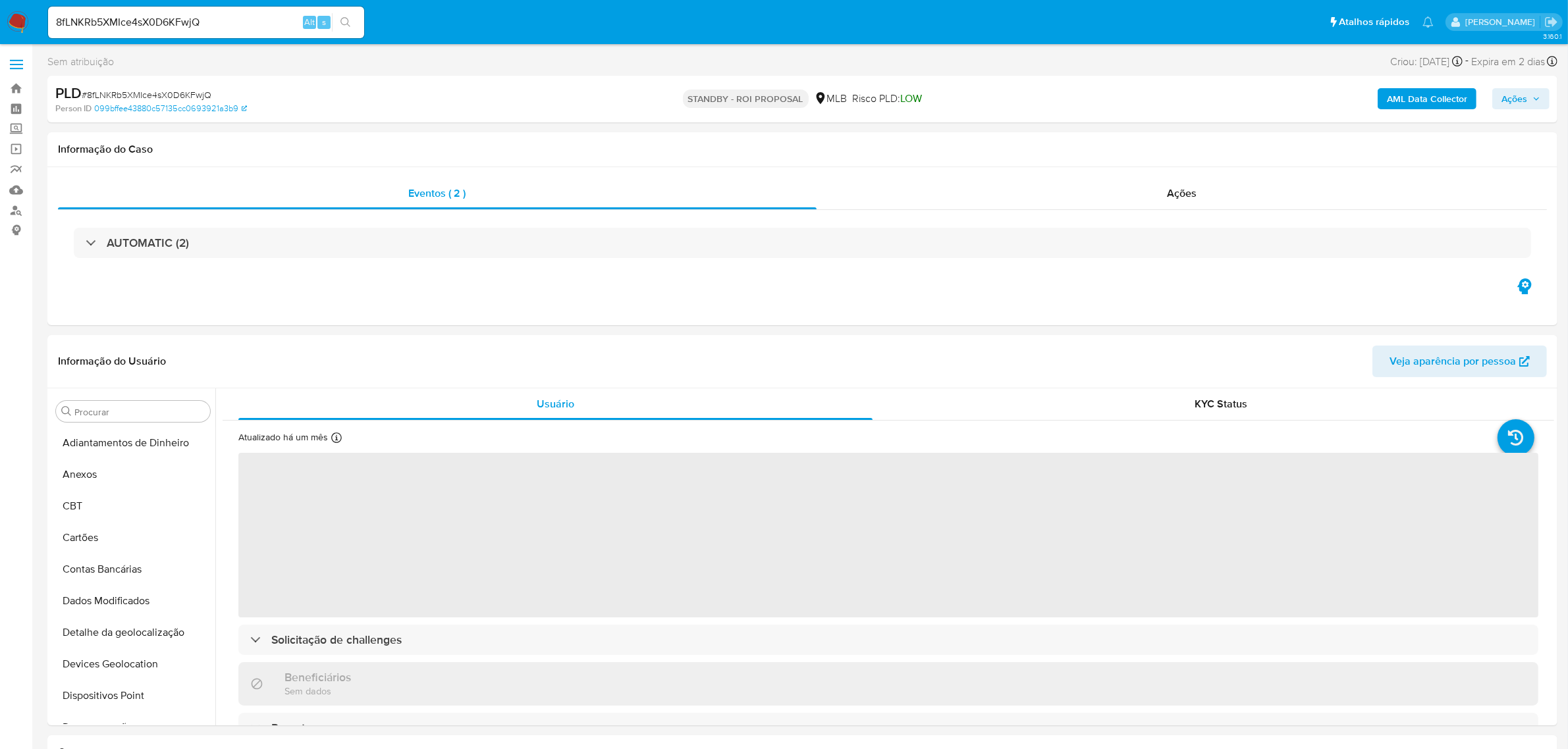
select select "10"
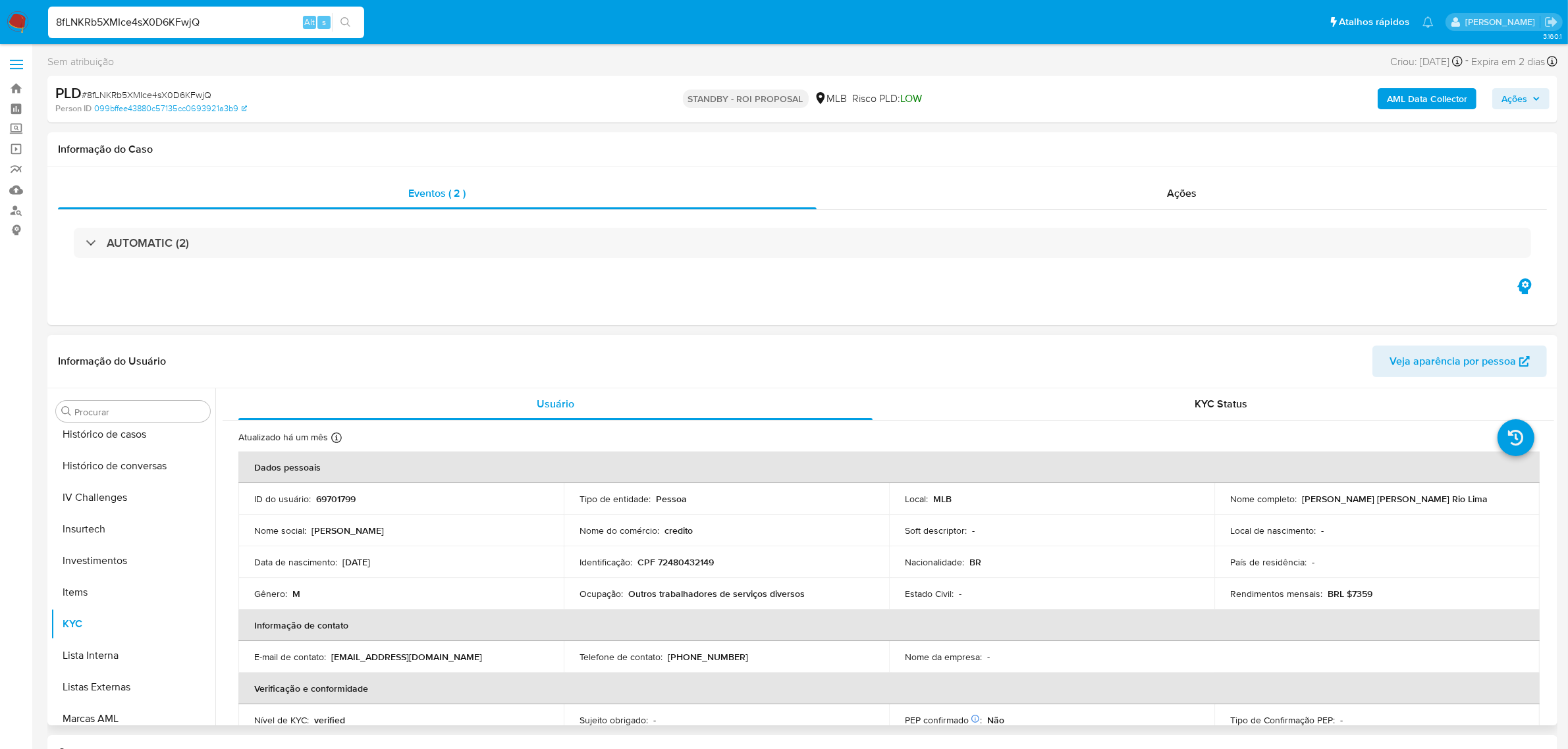
scroll to position [188, 0]
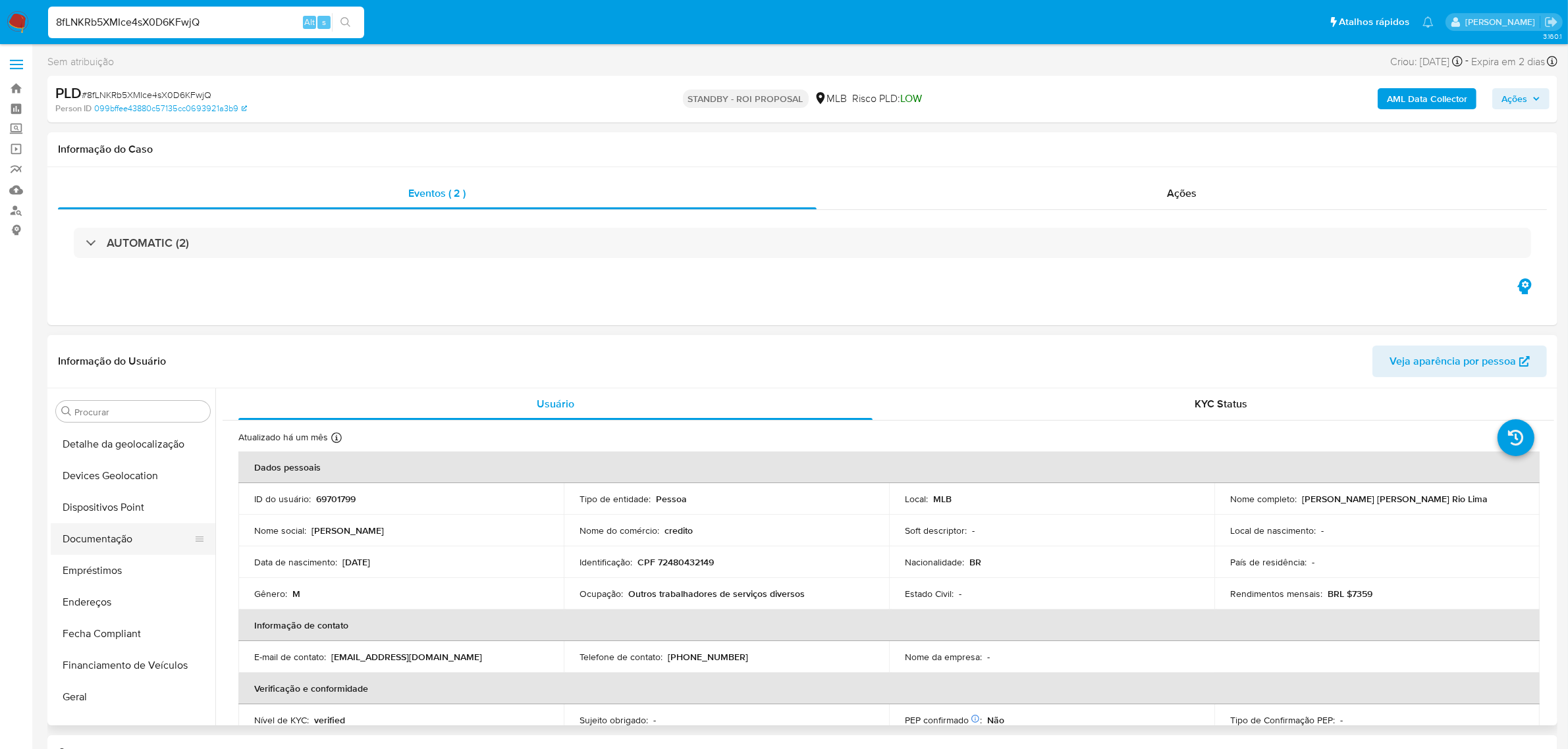
click at [100, 527] on button "Documentação" at bounding box center [128, 539] width 154 height 32
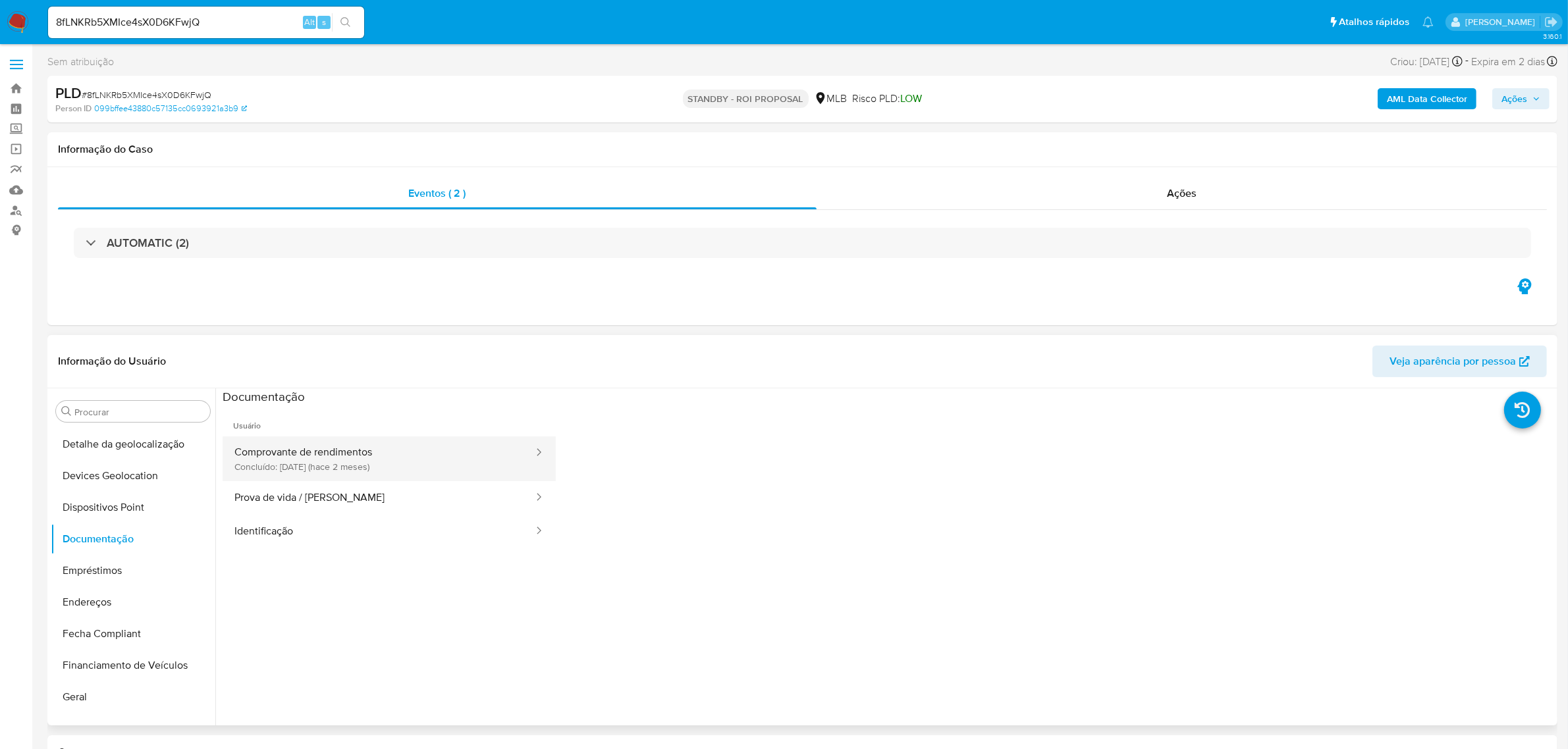
click at [375, 468] on button "Comprovante de rendimentos Concluído: 20/07/2025 (hace 2 meses)" at bounding box center [378, 458] width 312 height 45
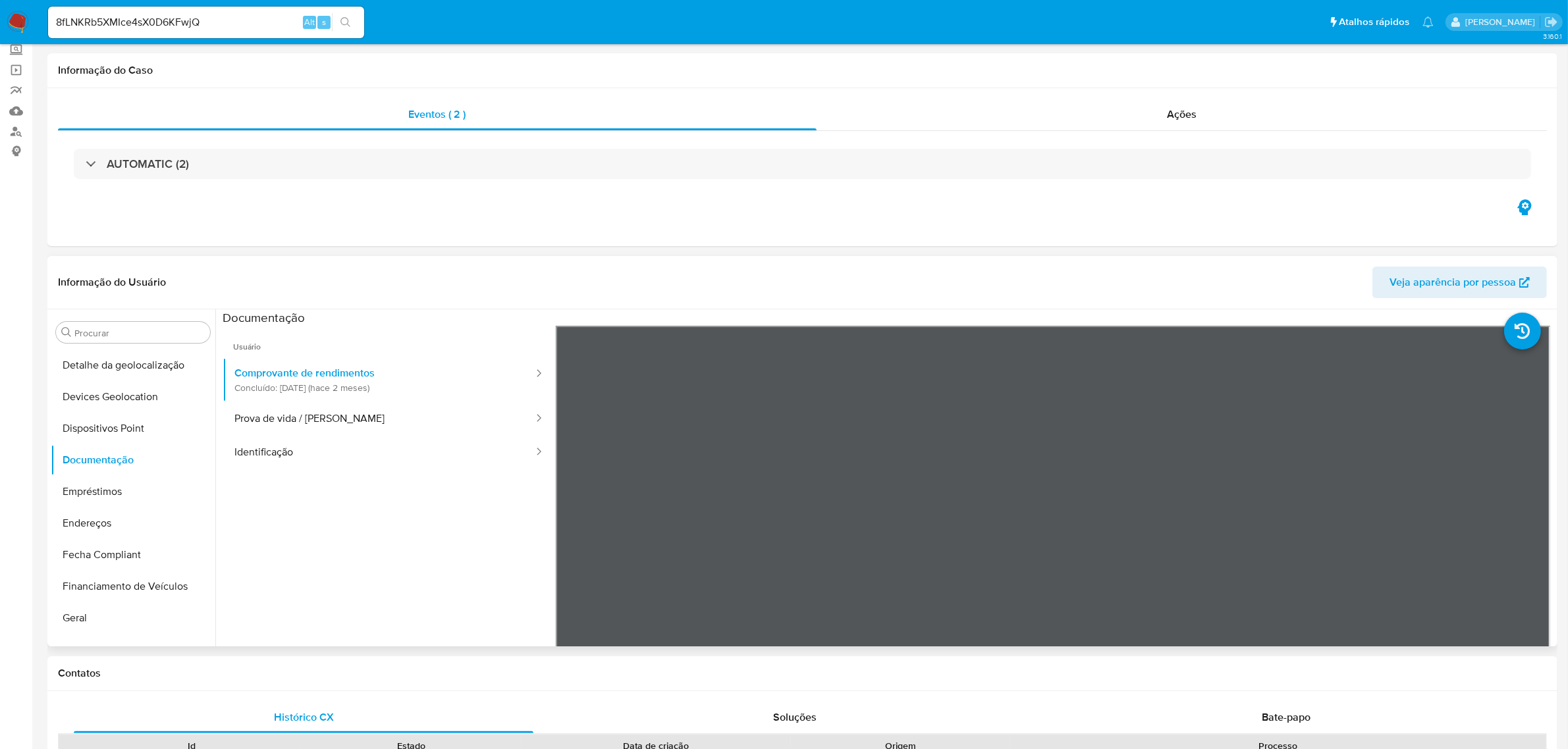
scroll to position [164, 0]
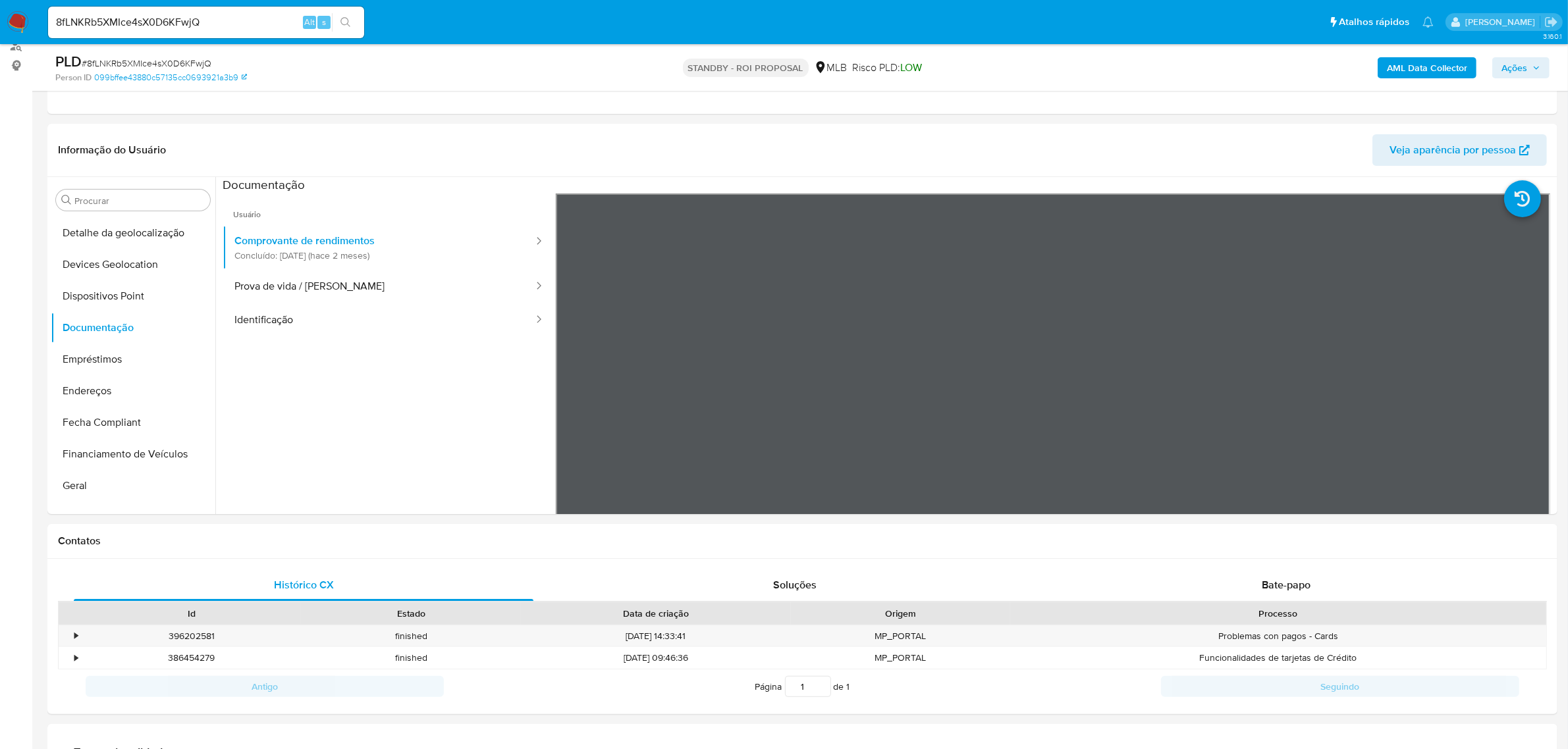
drag, startPoint x: 224, startPoint y: 57, endPoint x: 211, endPoint y: 60, distance: 13.3
click at [223, 57] on div "PLD # 8fLNKRb5XMIce4sX0D6KFwjQ" at bounding box center [301, 62] width 493 height 20
click at [194, 61] on span "# 8fLNKRb5XMIce4sX0D6KFwjQ" at bounding box center [146, 63] width 130 height 13
copy span "8fLNKRb5XMIce4sX0D6KFwjQ"
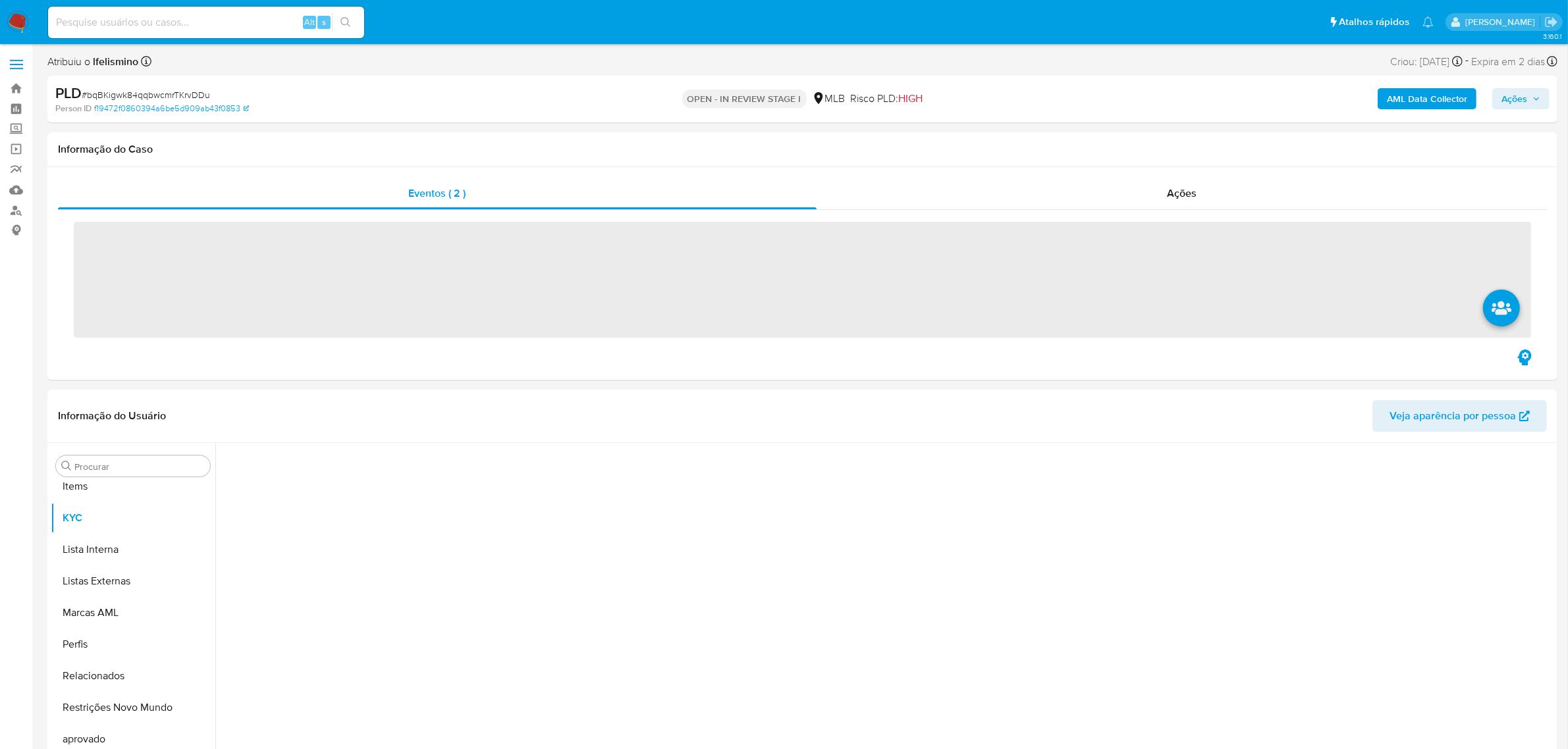
scroll to position [682, 0]
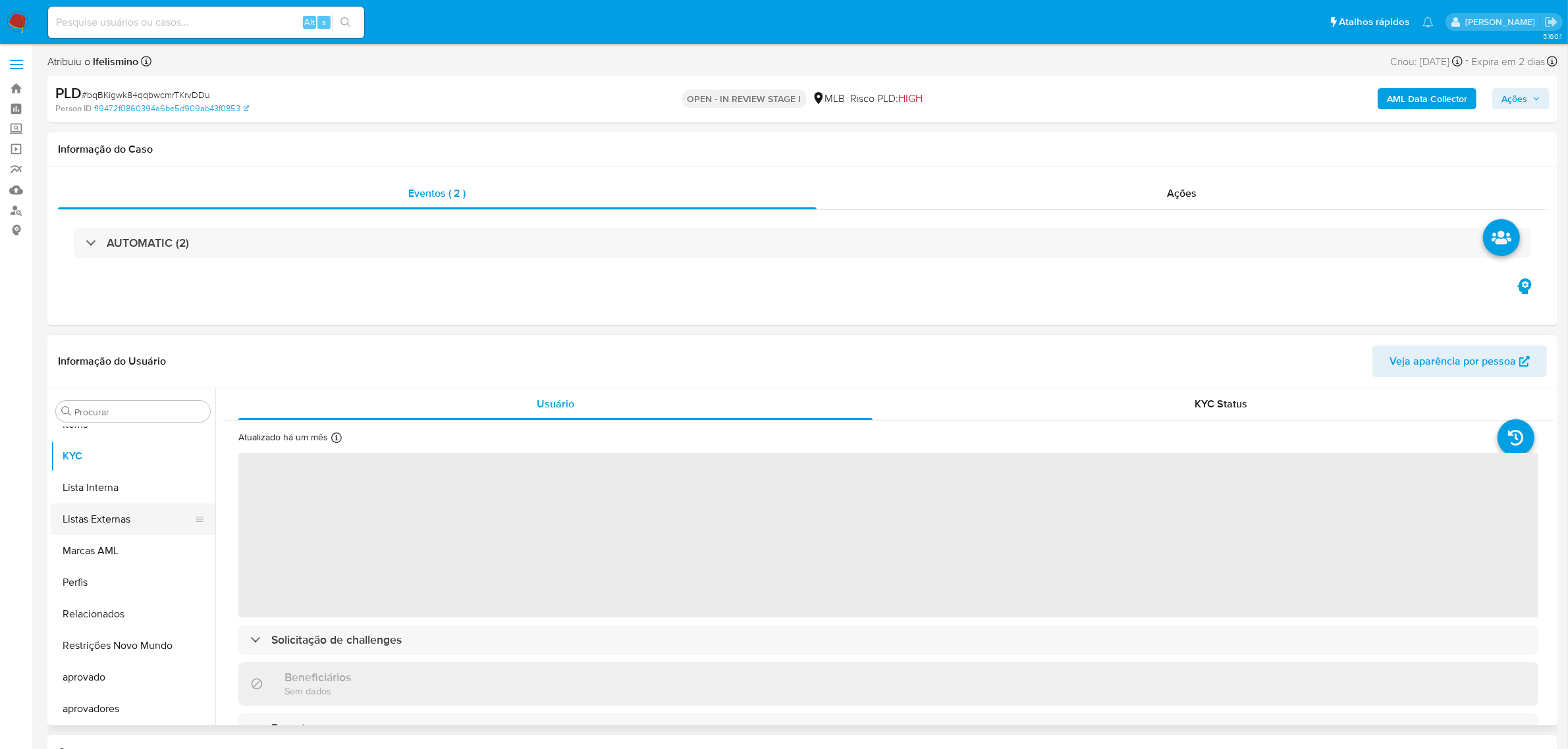
select select "10"
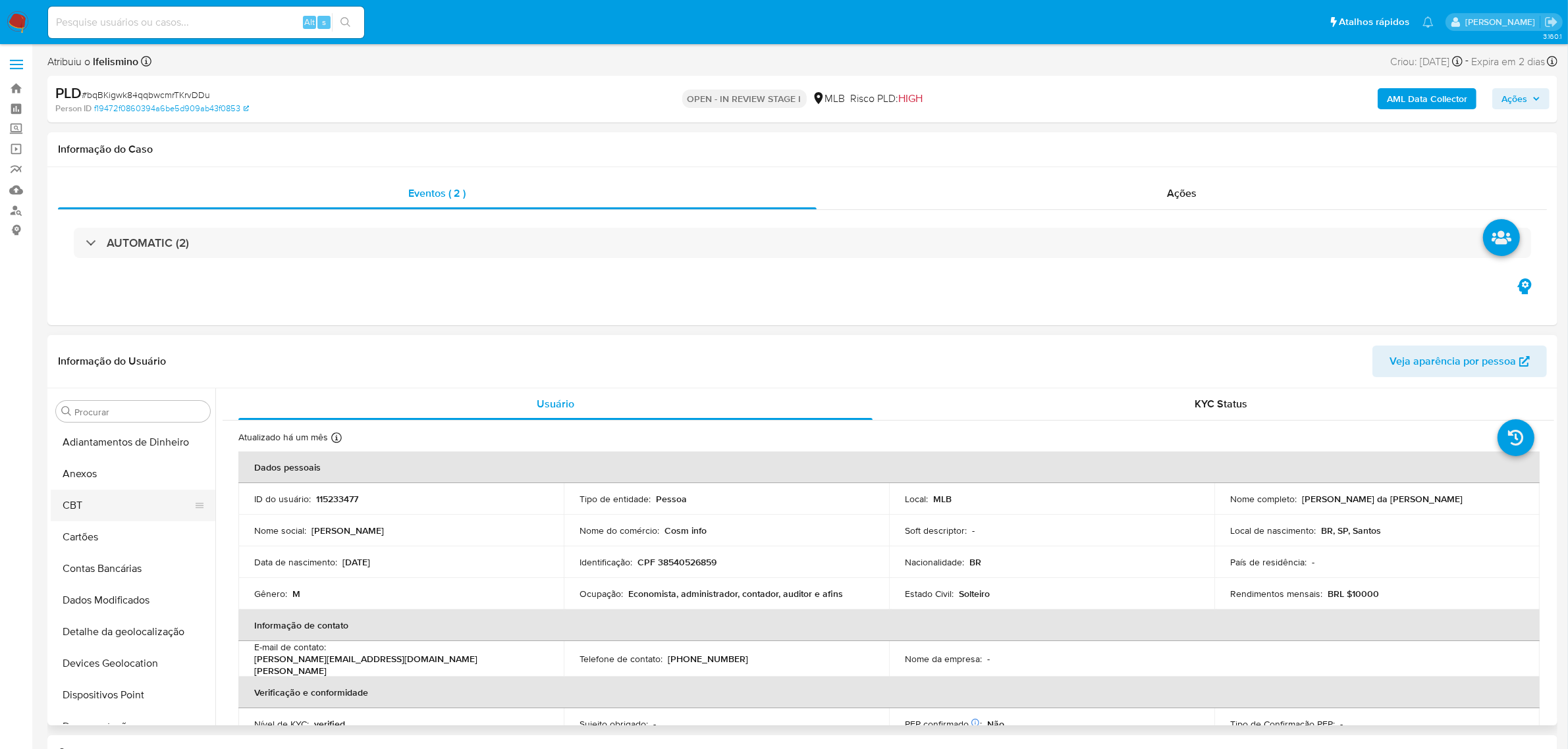
scroll to position [0, 0]
click at [86, 477] on button "Anexos" at bounding box center [128, 474] width 154 height 32
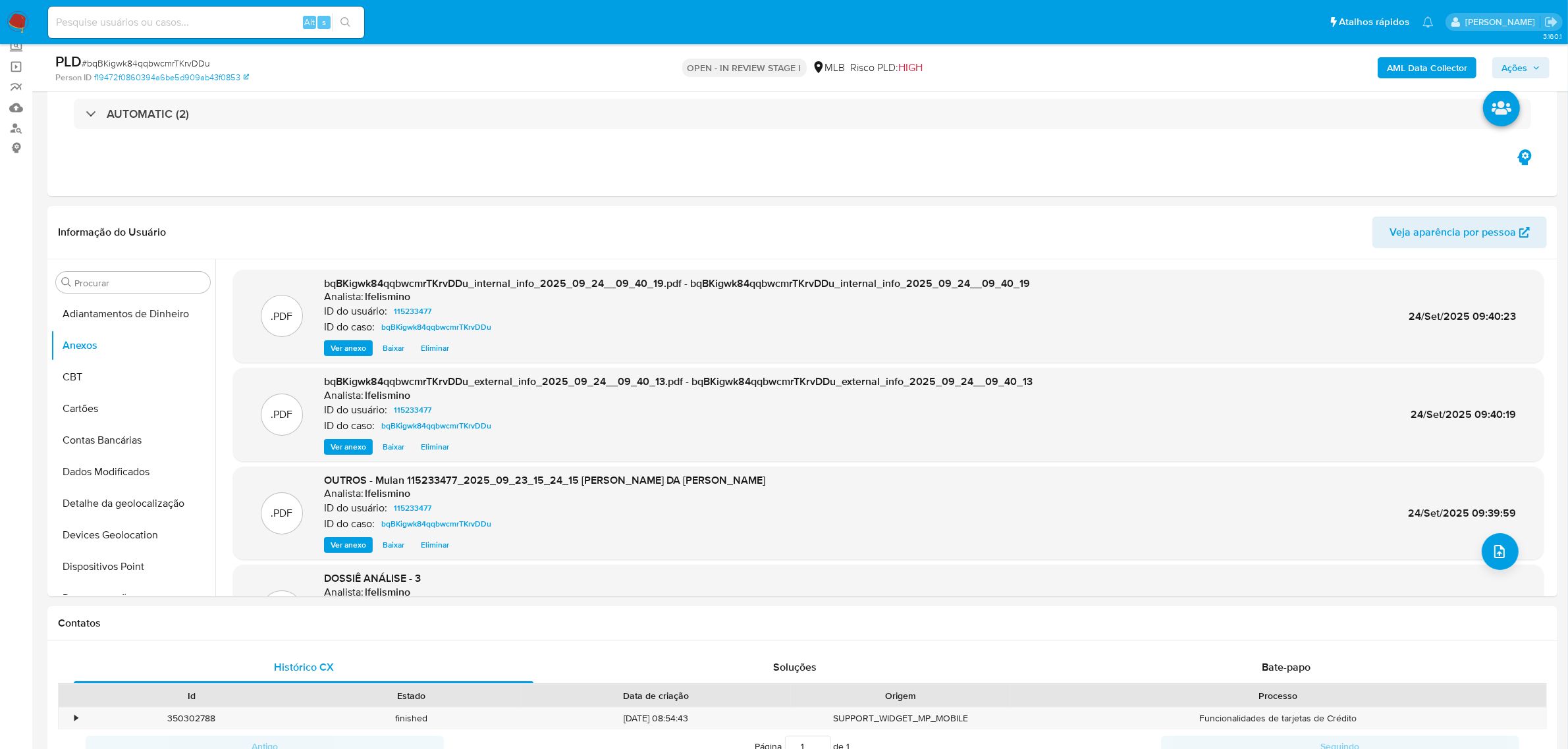
click at [1530, 70] on span "Ações" at bounding box center [1521, 68] width 39 height 18
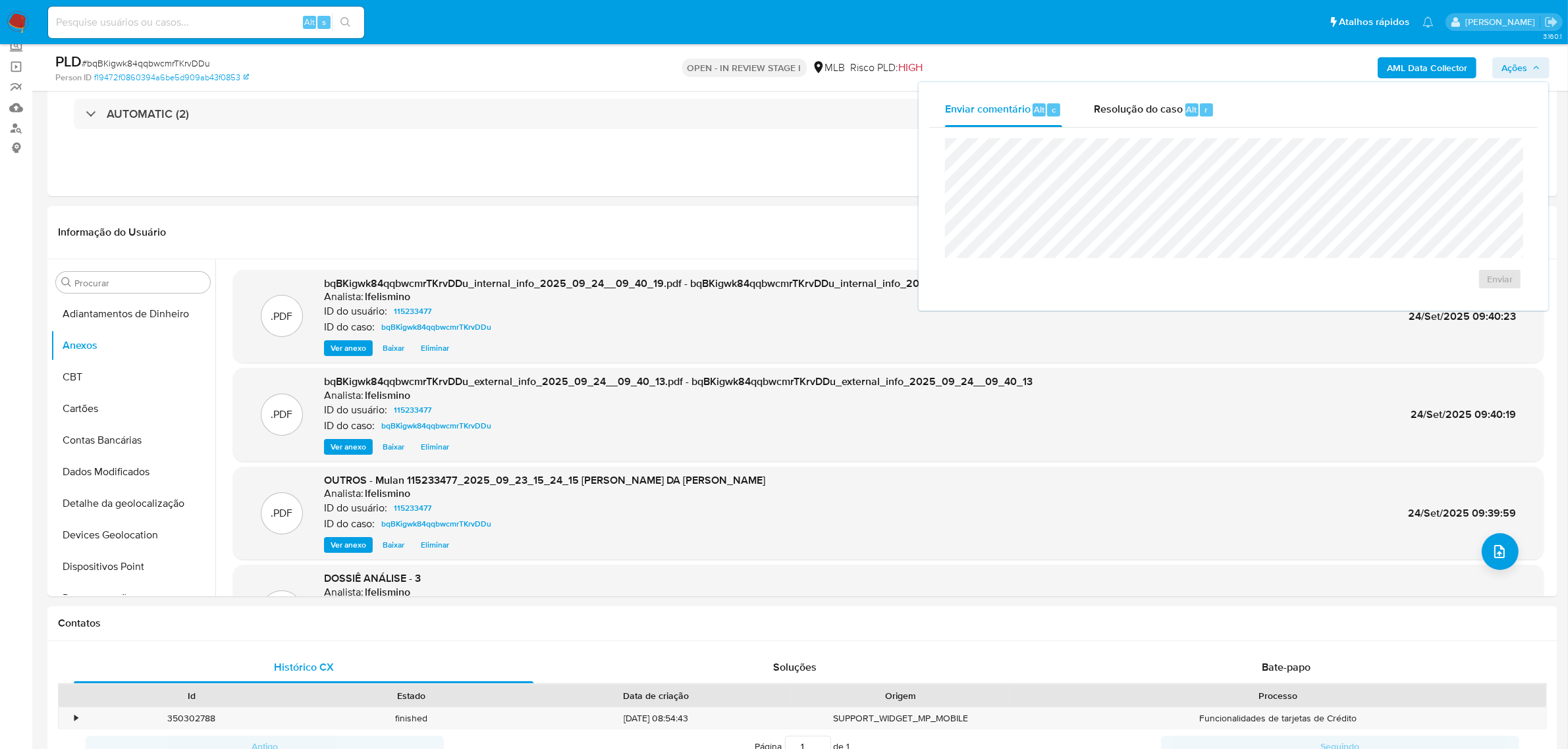
drag, startPoint x: 622, startPoint y: 187, endPoint x: 620, endPoint y: 198, distance: 11.2
click at [622, 187] on div "Eventos ( 2 ) Ações AUTOMATIC (2)" at bounding box center [802, 117] width 1510 height 158
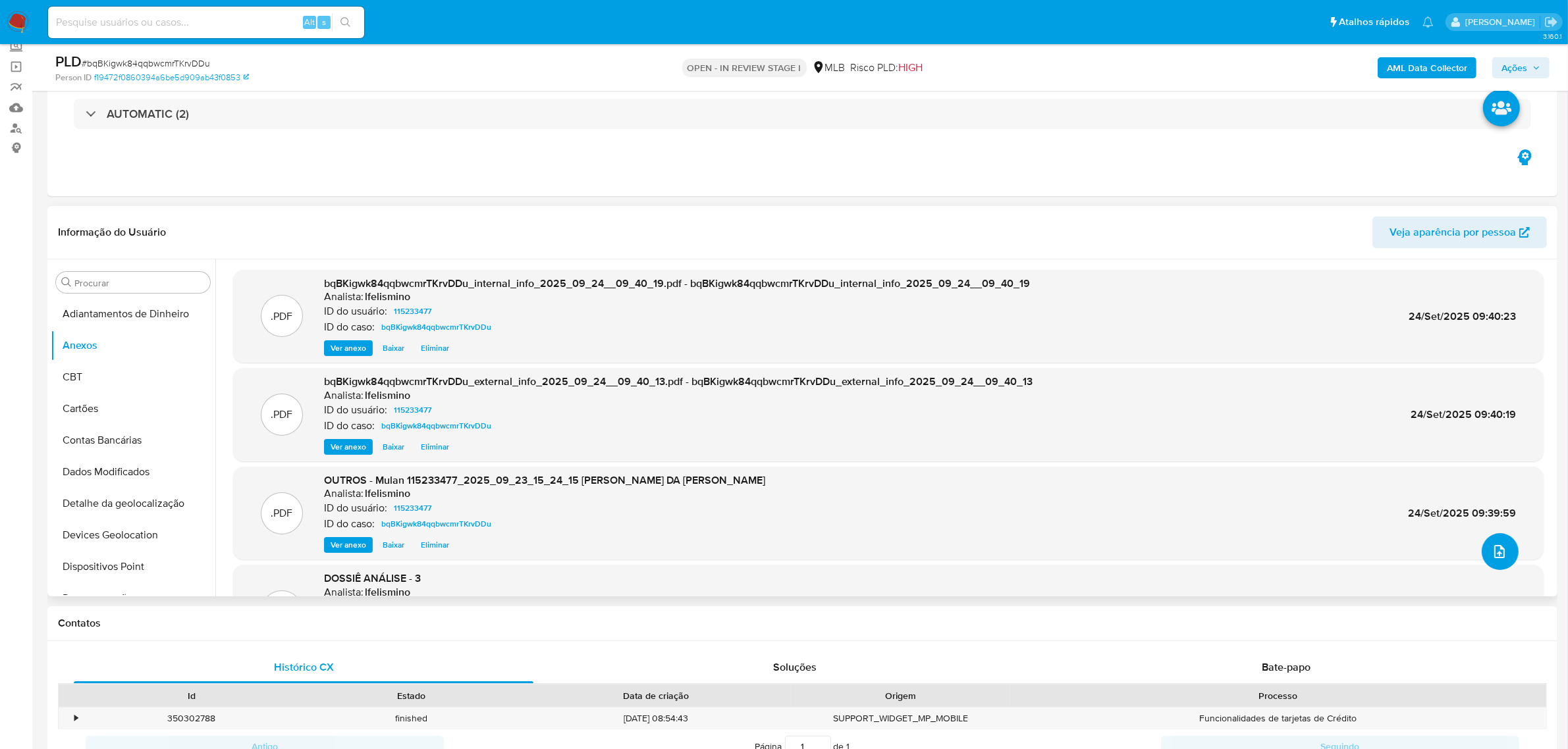
click at [1503, 544] on button "upload-file" at bounding box center [1500, 551] width 37 height 37
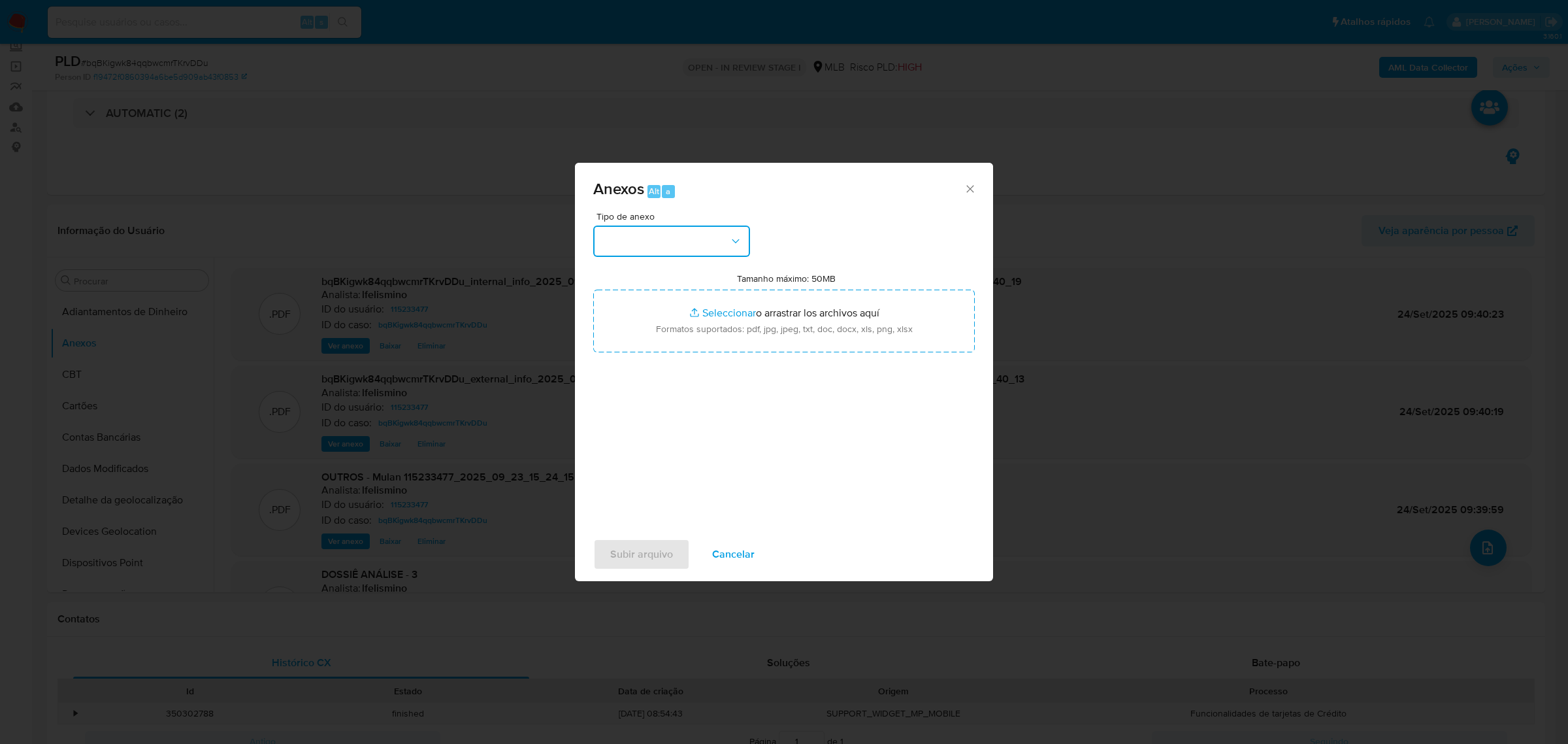
click at [673, 244] on button "button" at bounding box center [671, 241] width 157 height 31
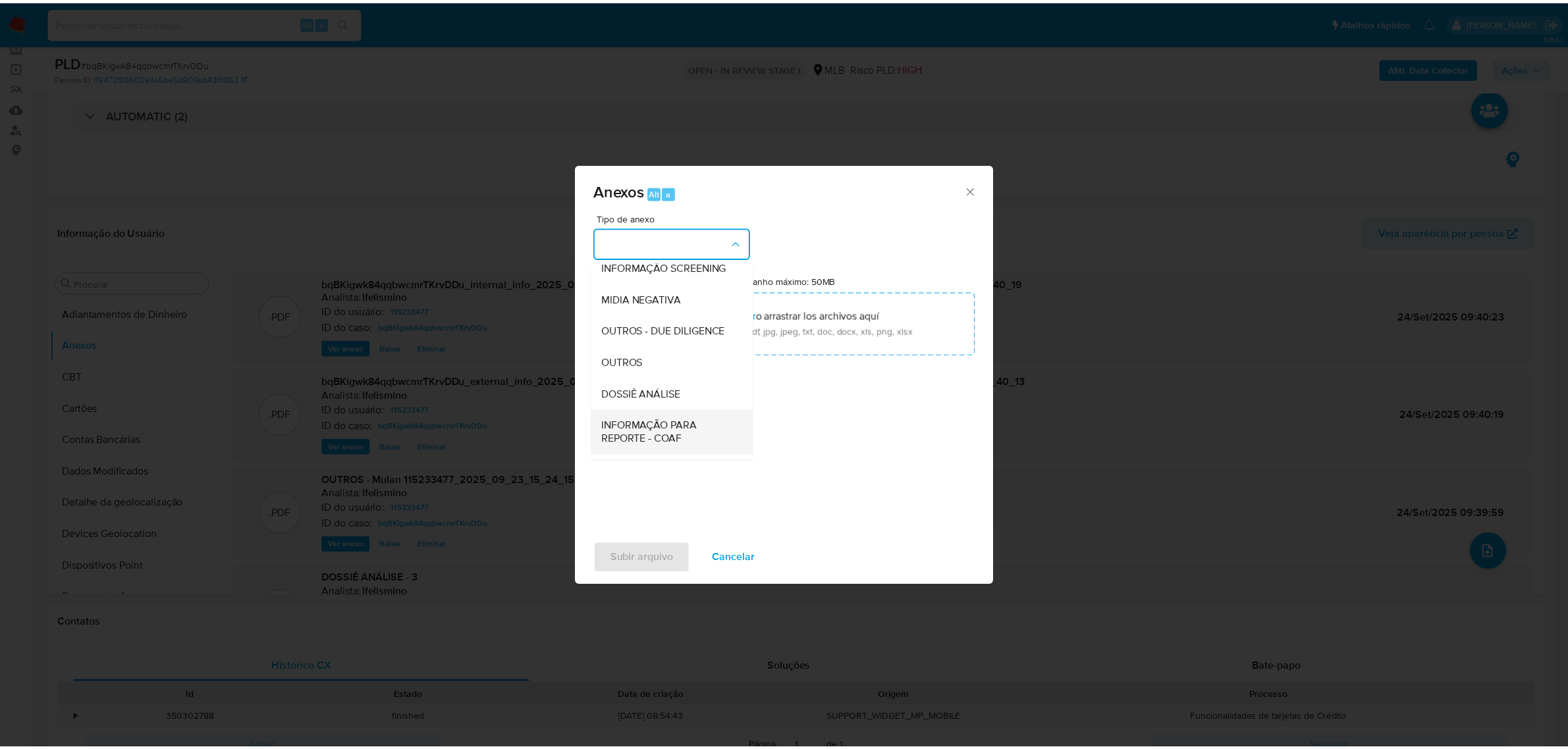
scroll to position [202, 0]
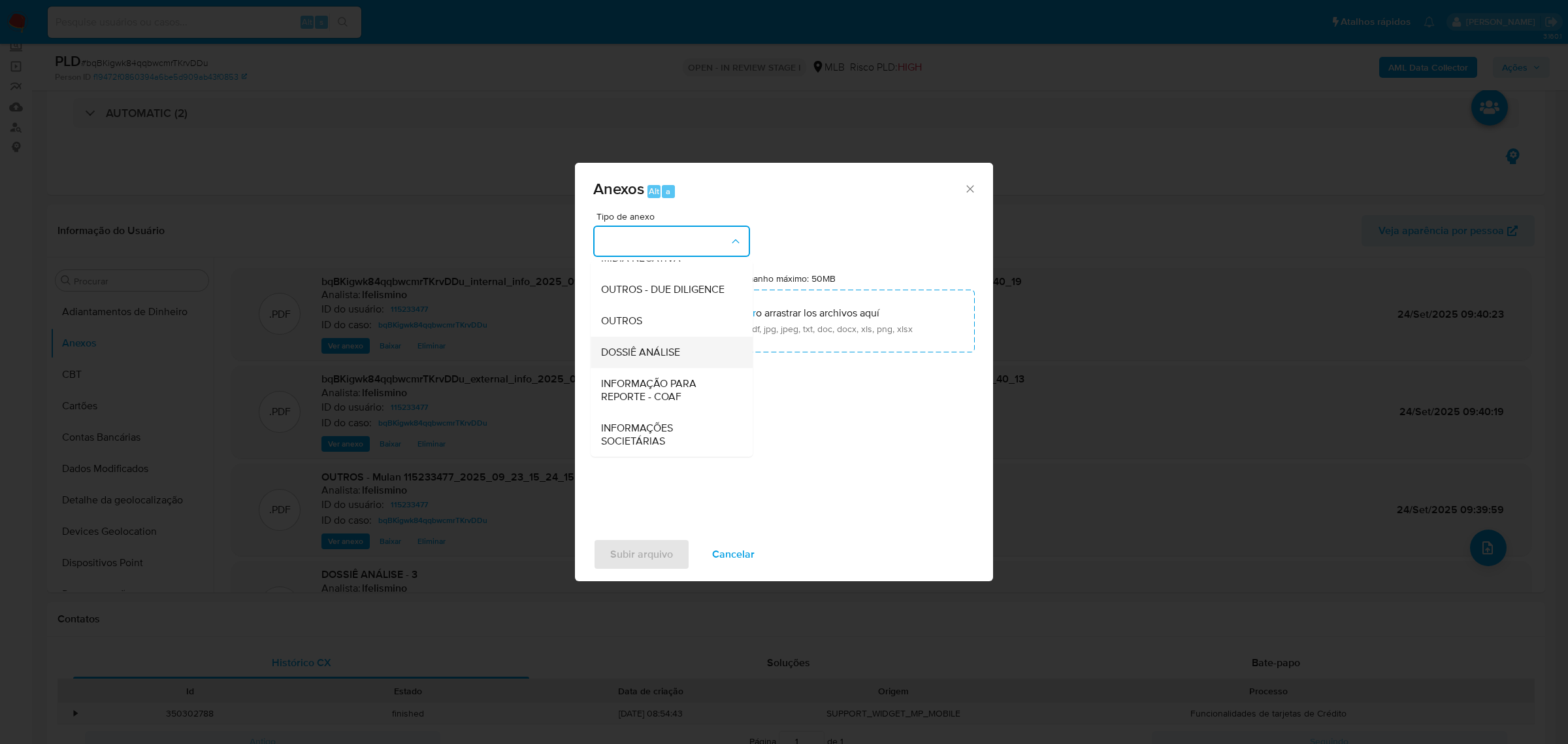
click at [644, 354] on span "DOSSIÊ ANÁLISE" at bounding box center [641, 352] width 79 height 13
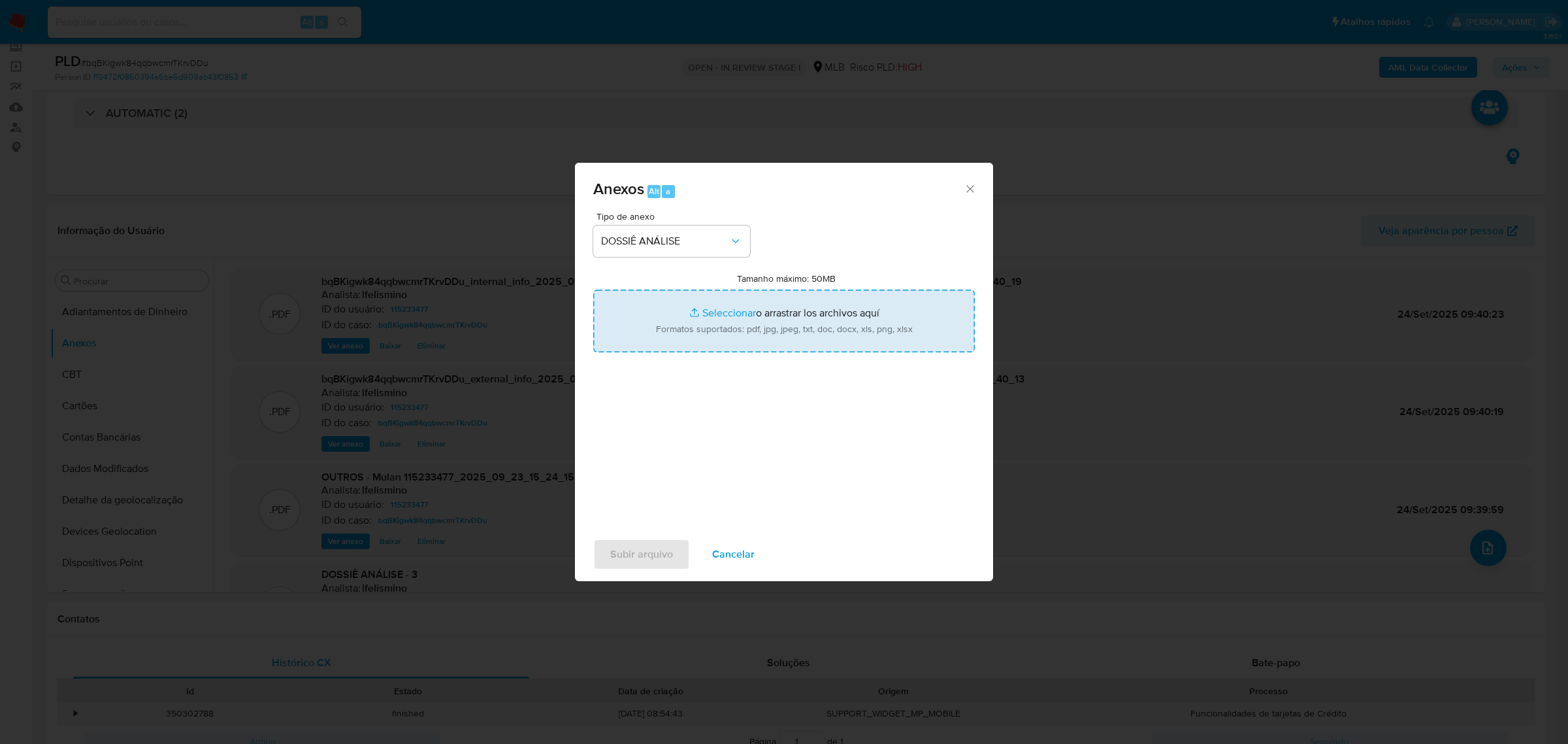
type input "C:\fakepath\SAR - CPF 38540526859 - DANILO AMORIM DA SILVA COELHO.pdf"
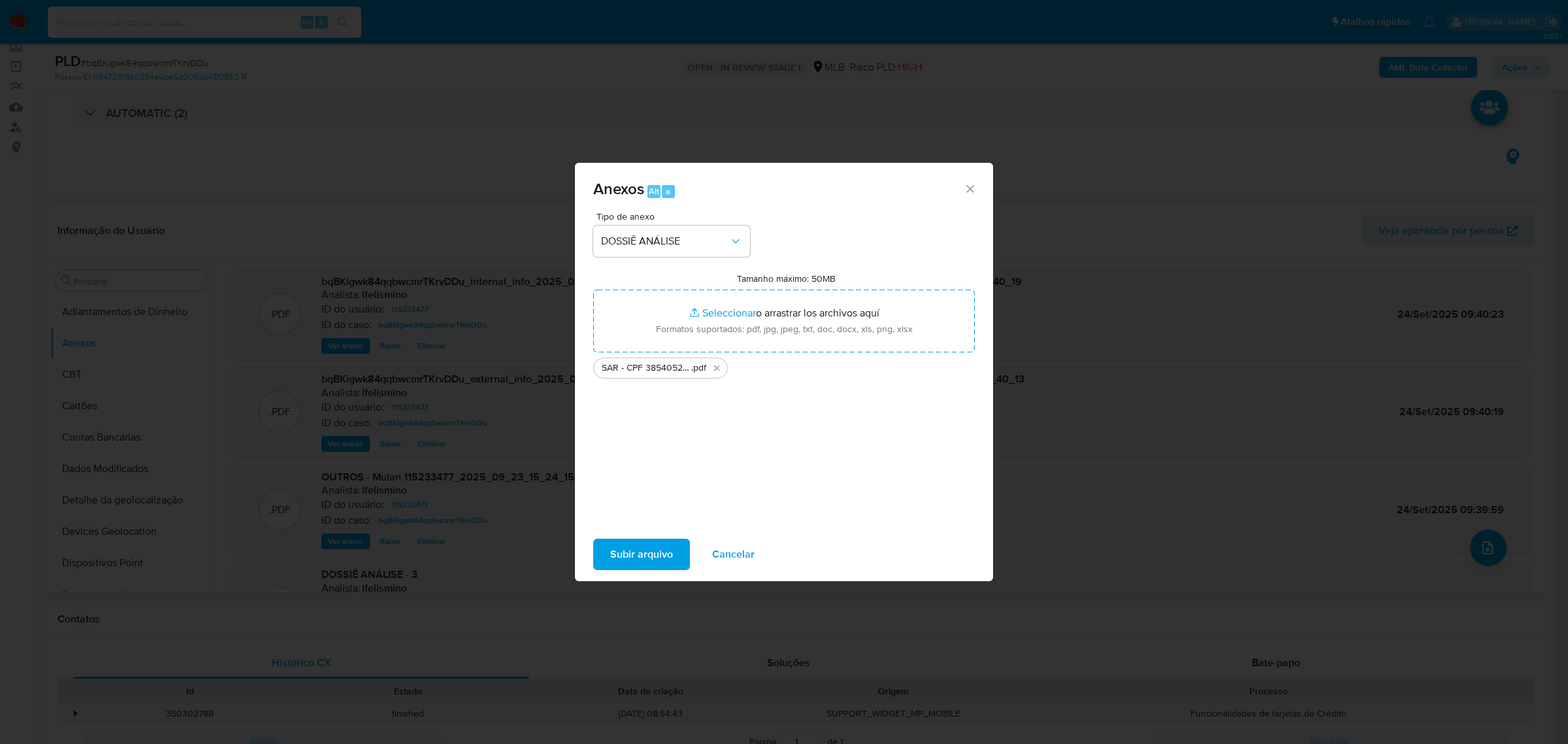
click at [665, 562] on span "Subir arquivo" at bounding box center [641, 554] width 63 height 28
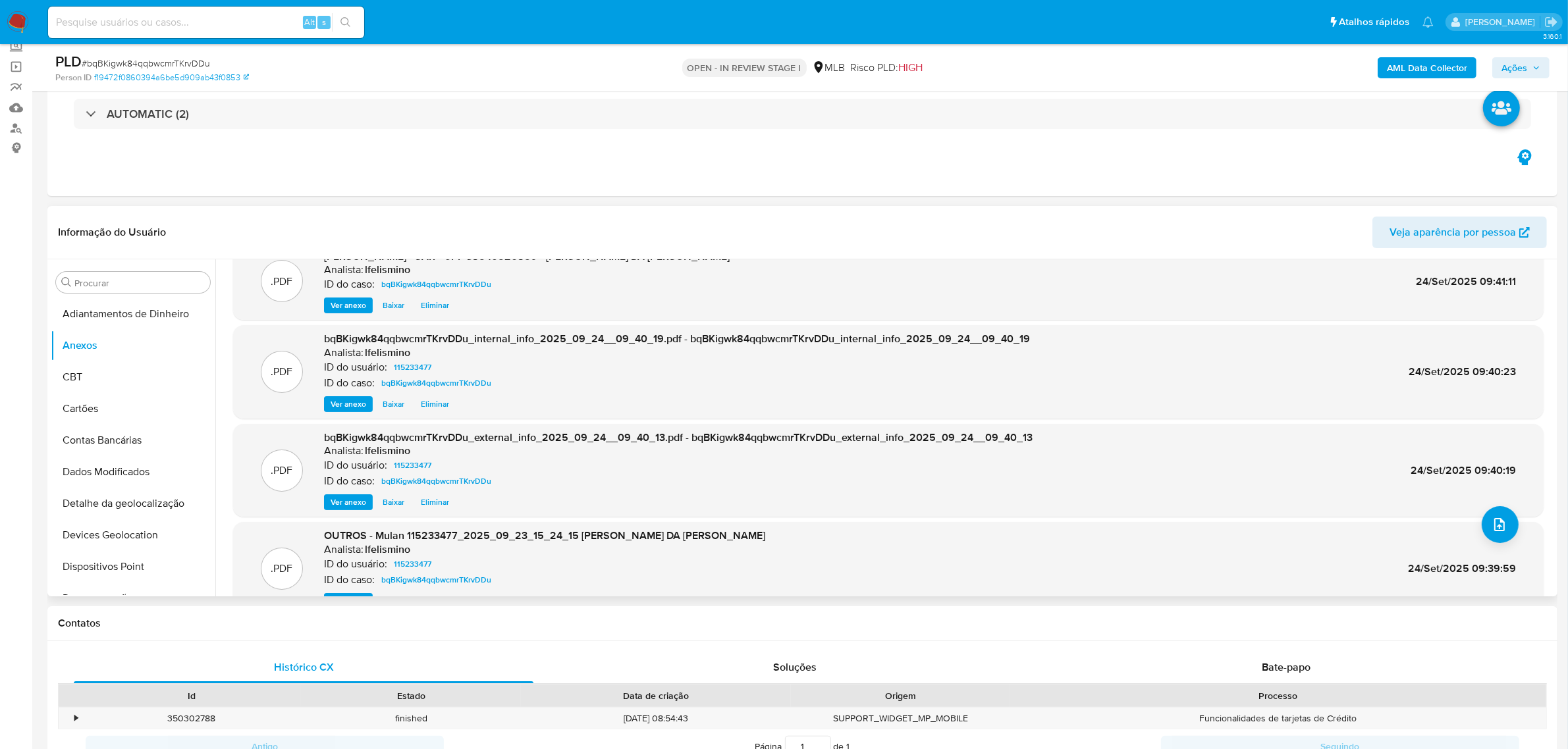
scroll to position [0, 0]
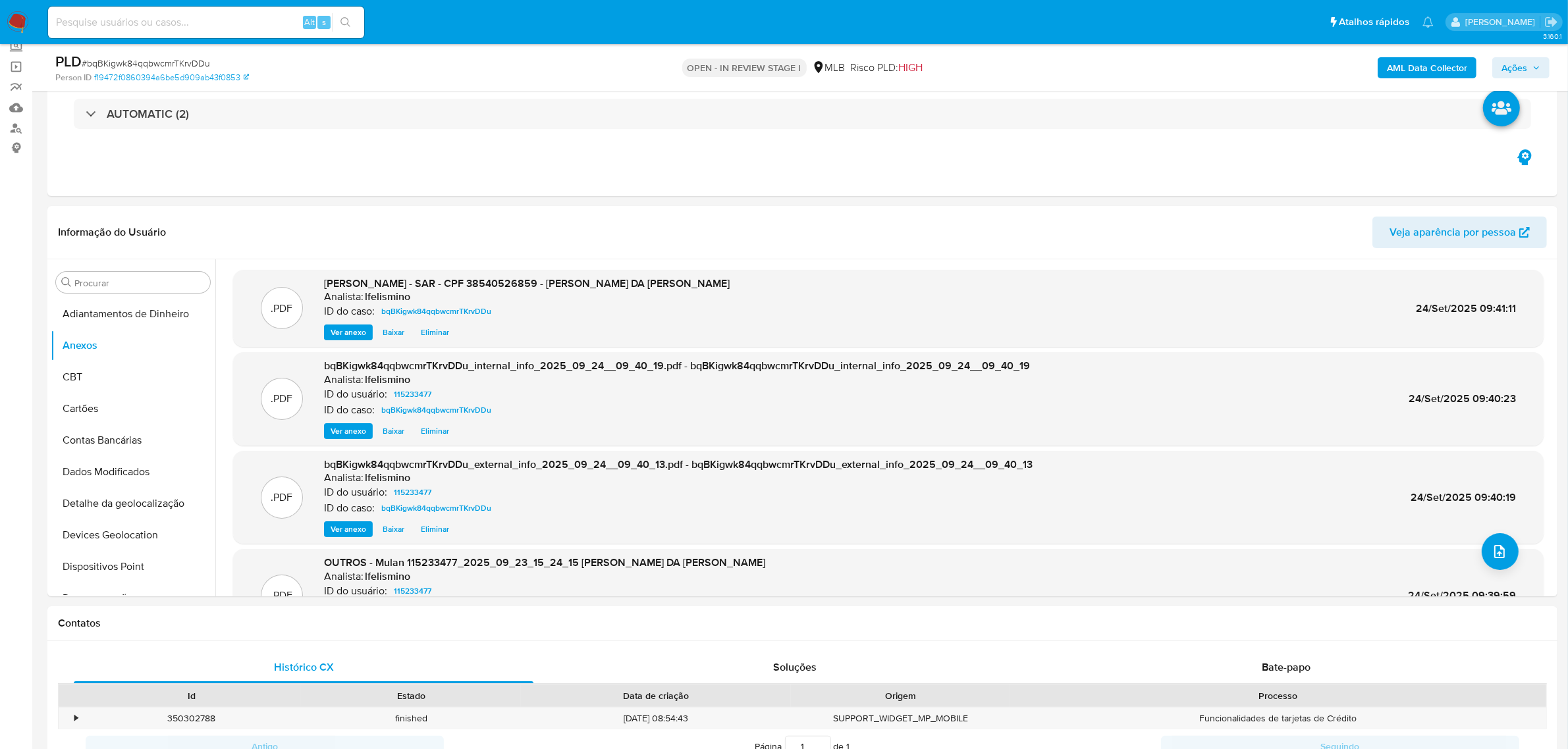
drag, startPoint x: 1542, startPoint y: 70, endPoint x: 1532, endPoint y: 78, distance: 12.8
click at [1542, 70] on button "Ações" at bounding box center [1521, 68] width 57 height 21
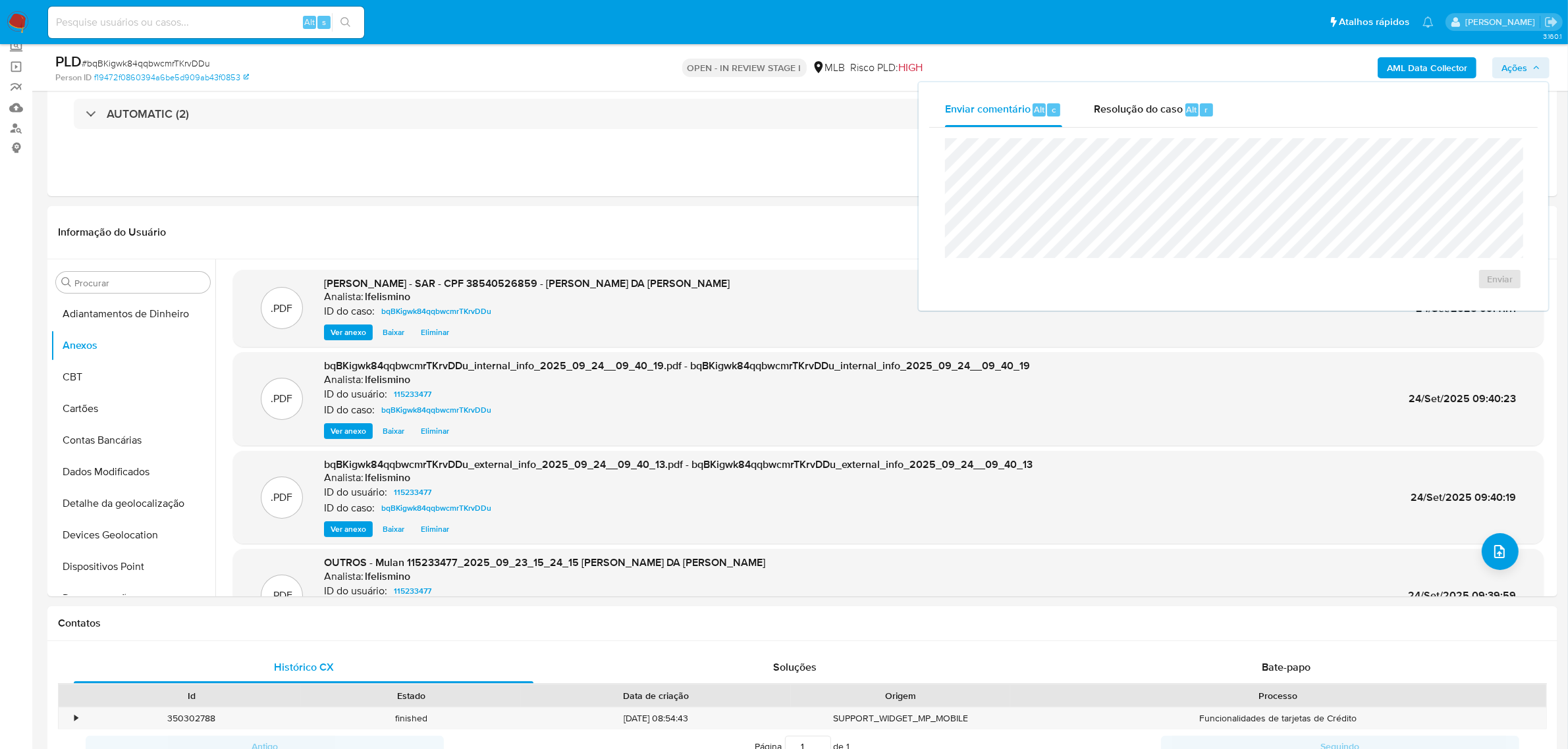
drag, startPoint x: 1151, startPoint y: 109, endPoint x: 1143, endPoint y: 131, distance: 23.4
click at [1157, 110] on span "Resolução do caso" at bounding box center [1138, 109] width 89 height 15
click at [1453, 301] on span "ROI Proposal" at bounding box center [1467, 300] width 68 height 18
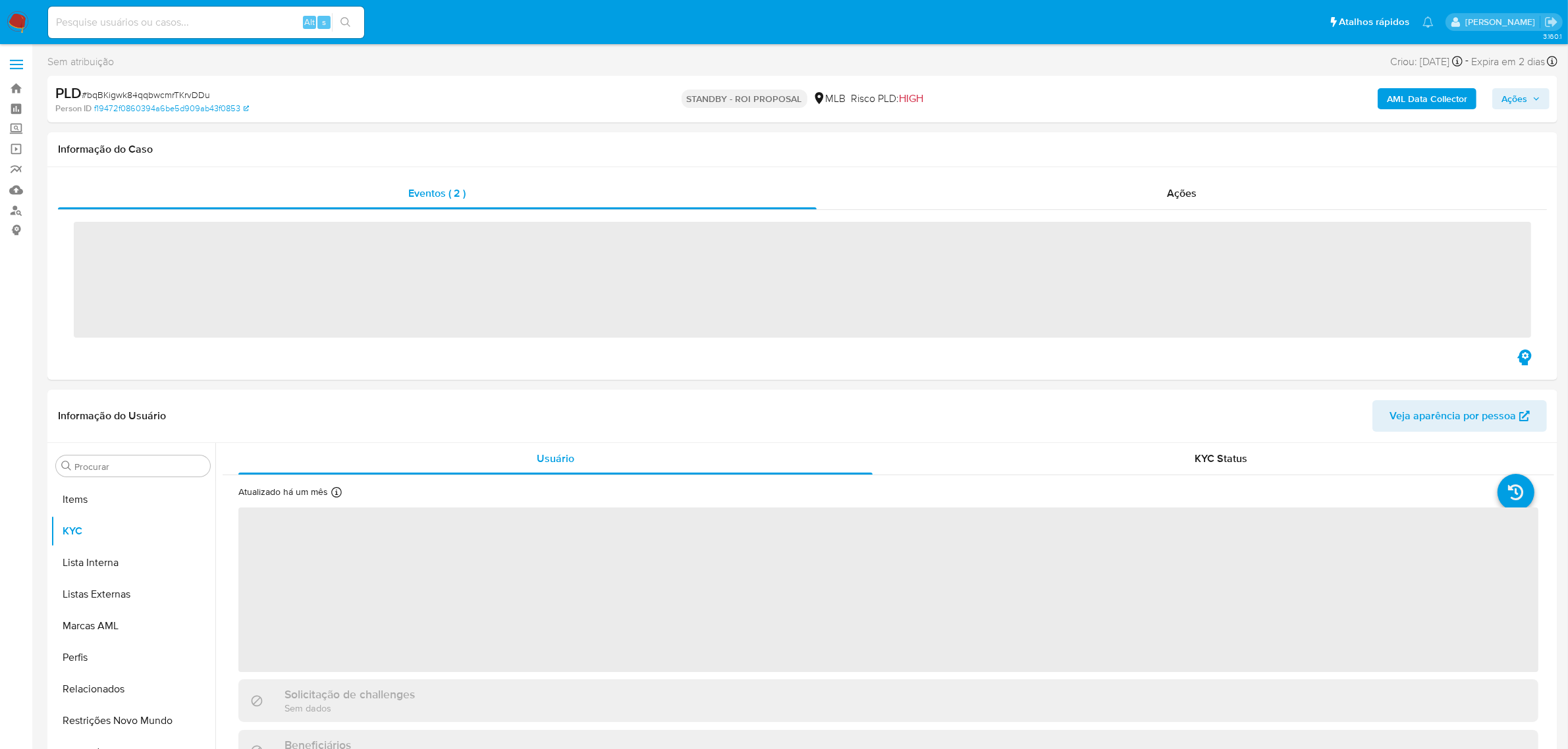
scroll to position [682, 0]
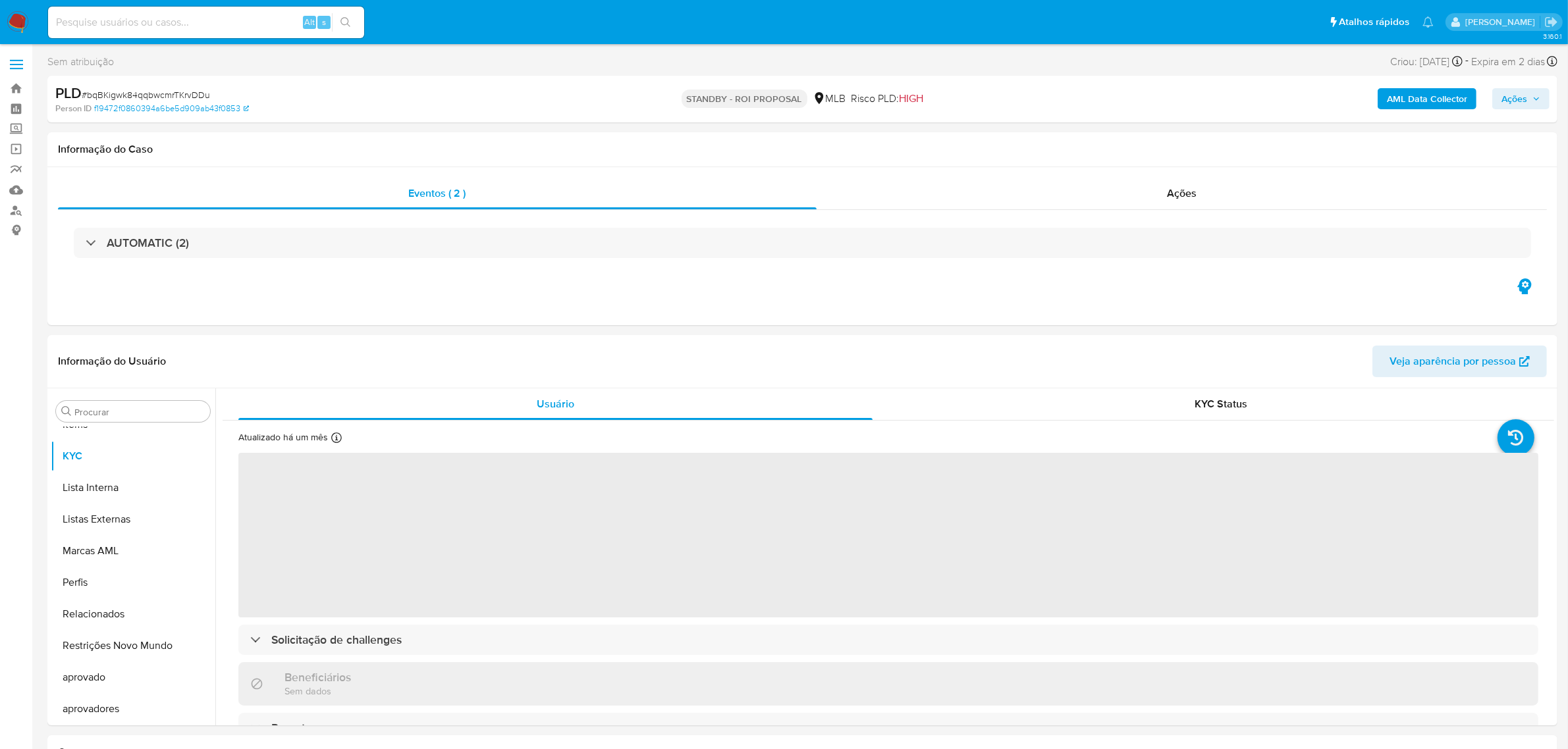
select select "10"
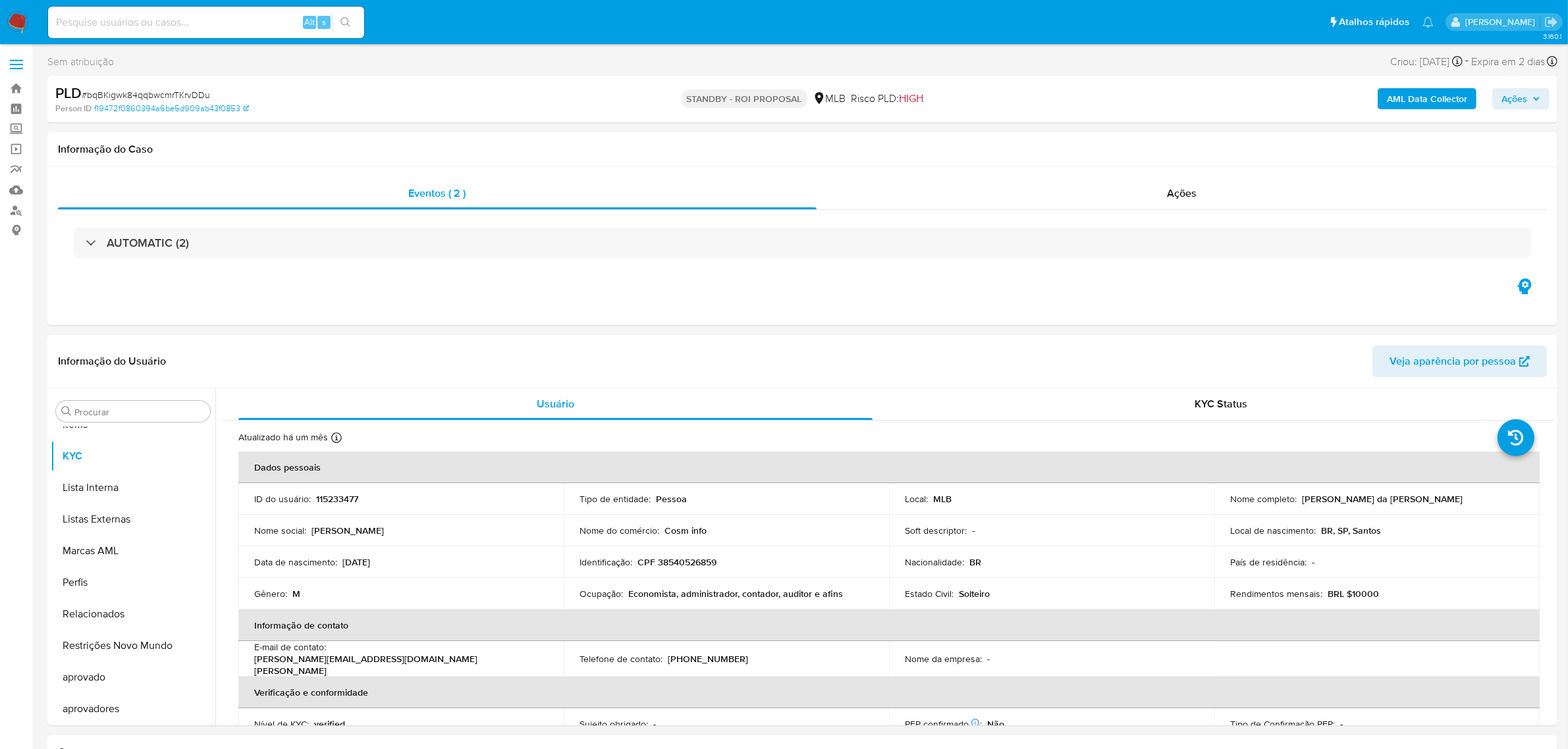
click at [193, 98] on span "# bqBKigwk84qqbwcmrTKrvDDu" at bounding box center [145, 95] width 129 height 13
click at [191, 98] on span "# bqBKigwk84qqbwcmrTKrvDDu" at bounding box center [145, 95] width 129 height 13
copy span "bqBKigwk84qqbwcmrTKrvDDu"
drag, startPoint x: 190, startPoint y: 11, endPoint x: 146, endPoint y: 11, distance: 44.0
drag, startPoint x: 146, startPoint y: 11, endPoint x: 113, endPoint y: 17, distance: 33.5
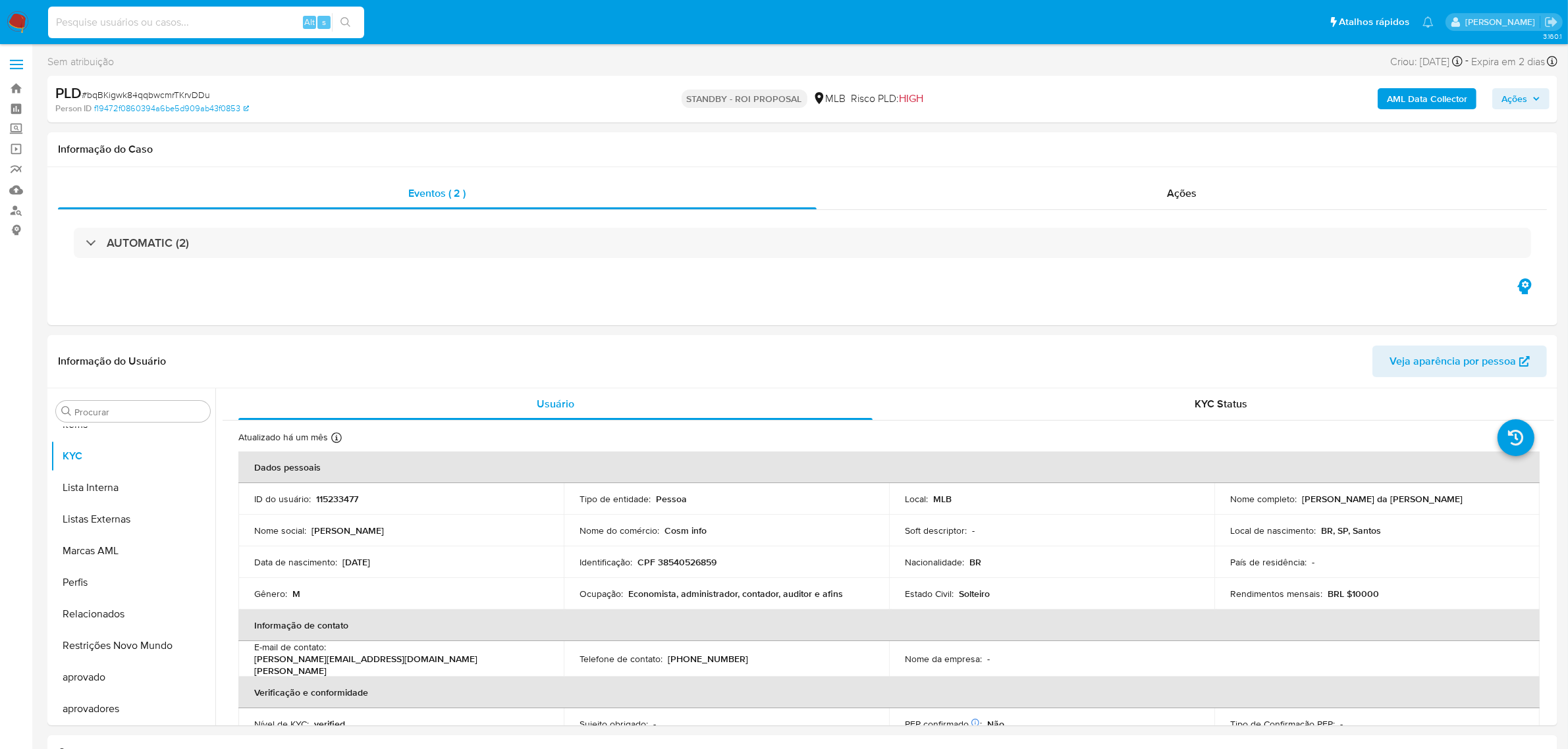
paste input "tPtUQpenq8GqYlLIm0Rvs5K0"
type input "tPtUQpenq8GqYlLIm0Rvs5K0"
click at [349, 15] on button "search-icon" at bounding box center [345, 22] width 27 height 18
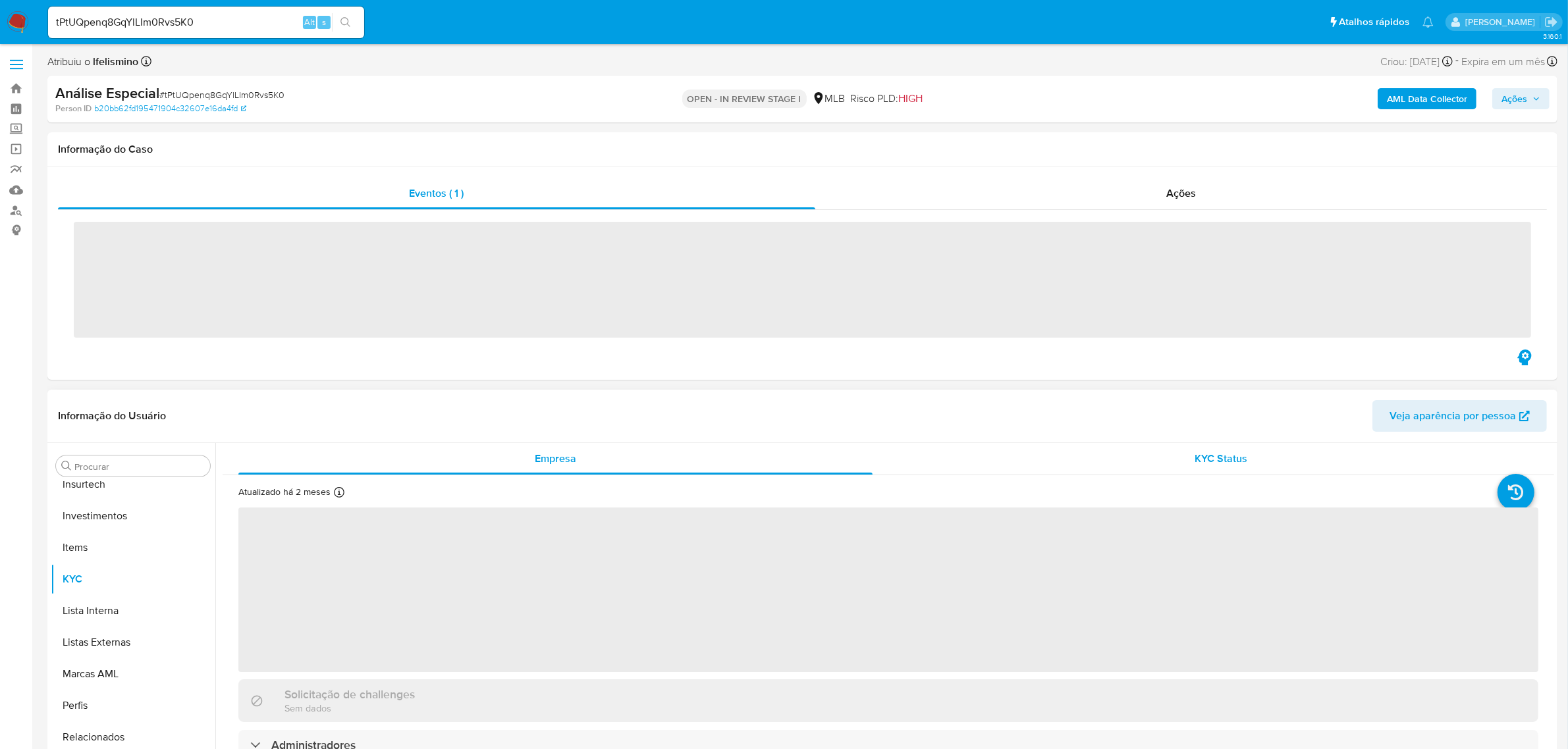
scroll to position [682, 0]
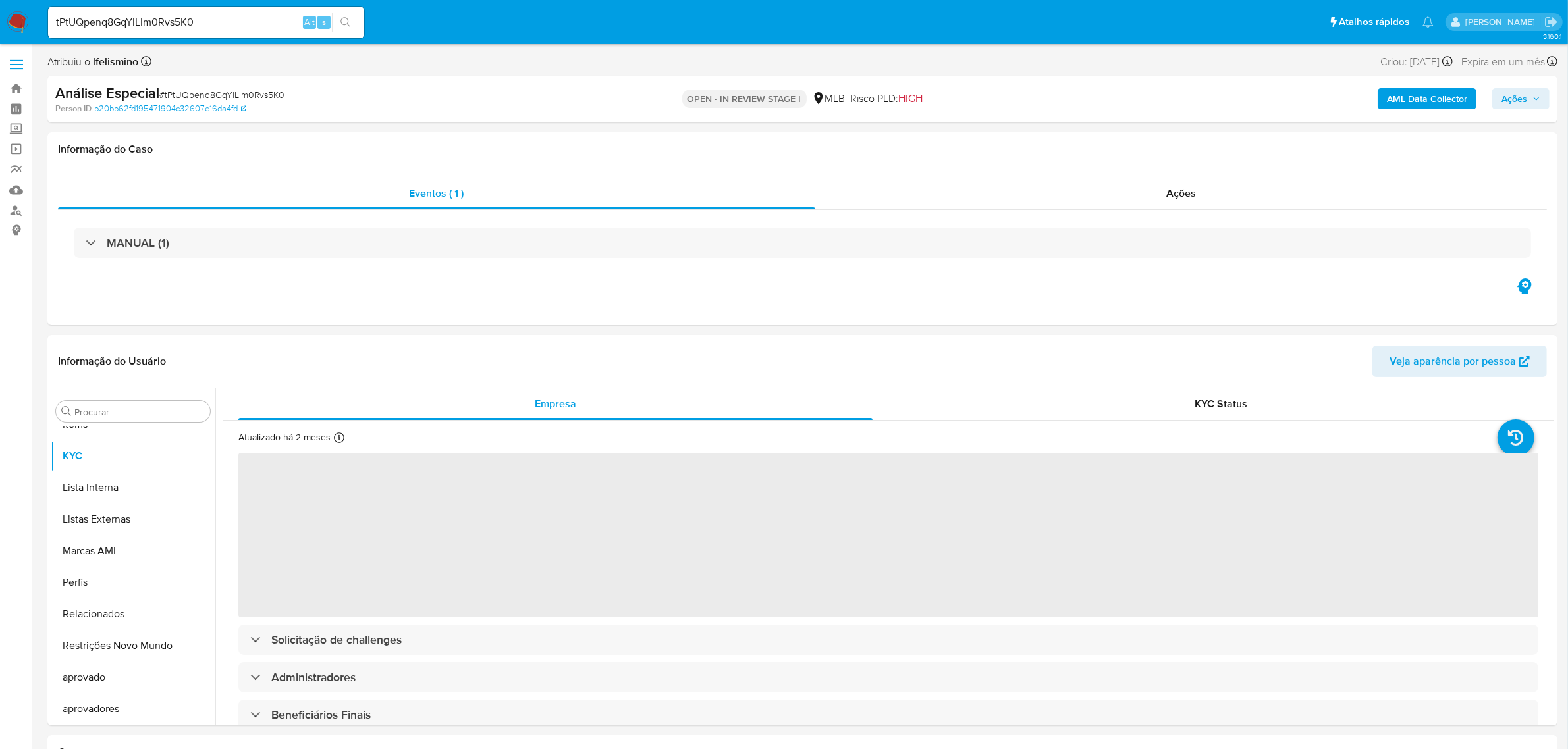
click at [1525, 109] on span "Ações" at bounding box center [1514, 98] width 26 height 21
select select "10"
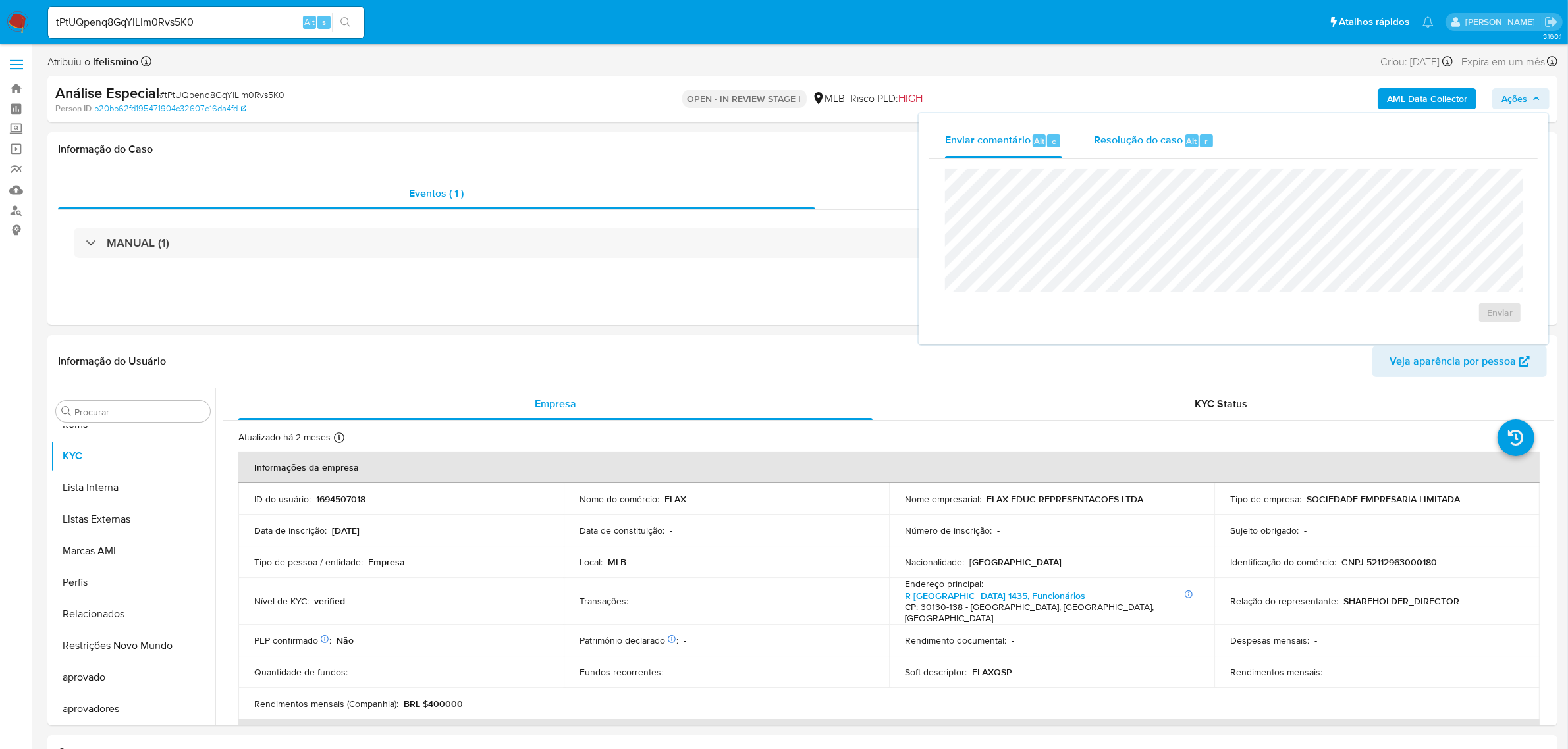
click at [1134, 137] on span "Resolução do caso" at bounding box center [1138, 140] width 89 height 15
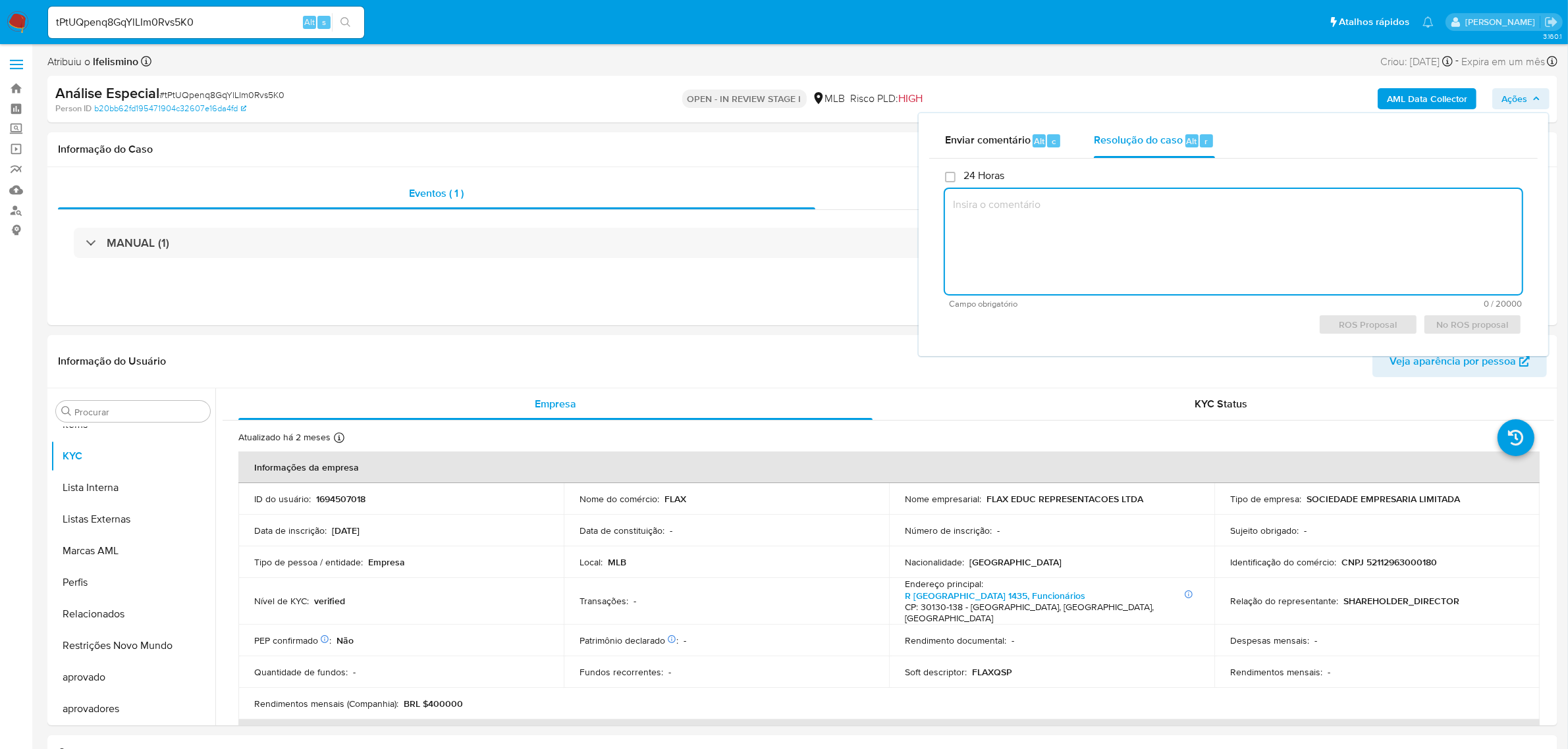
click at [1179, 220] on textarea at bounding box center [1233, 241] width 577 height 105
click at [953, 176] on input "24 Horas" at bounding box center [950, 177] width 10 height 10
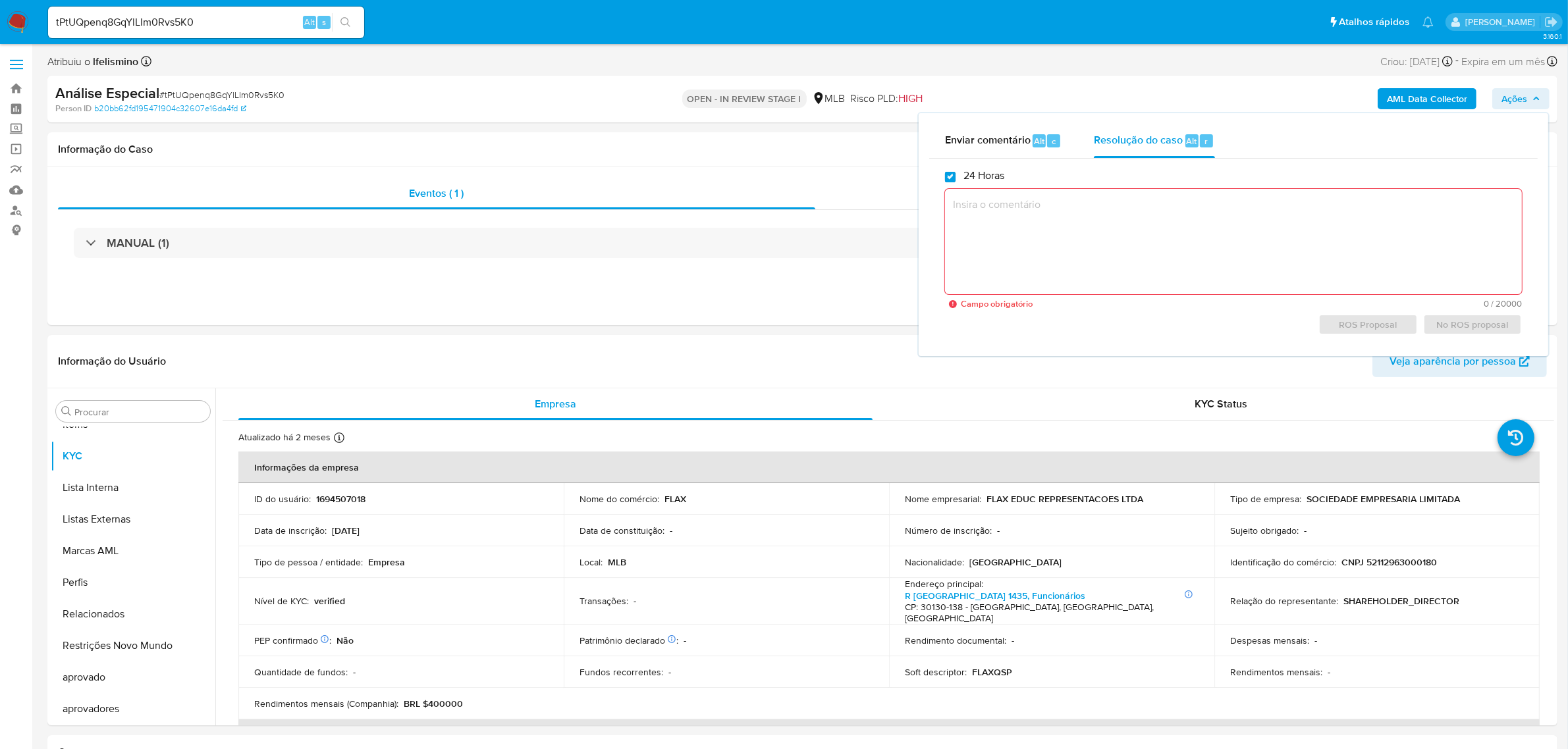
click at [954, 181] on input "24 Horas" at bounding box center [950, 177] width 10 height 10
checkbox input "false"
click at [988, 228] on textarea at bounding box center [1233, 241] width 577 height 105
click at [7, 54] on label at bounding box center [16, 65] width 33 height 28
click at [0, 0] on input "checkbox" at bounding box center [0, 0] width 0 height 0
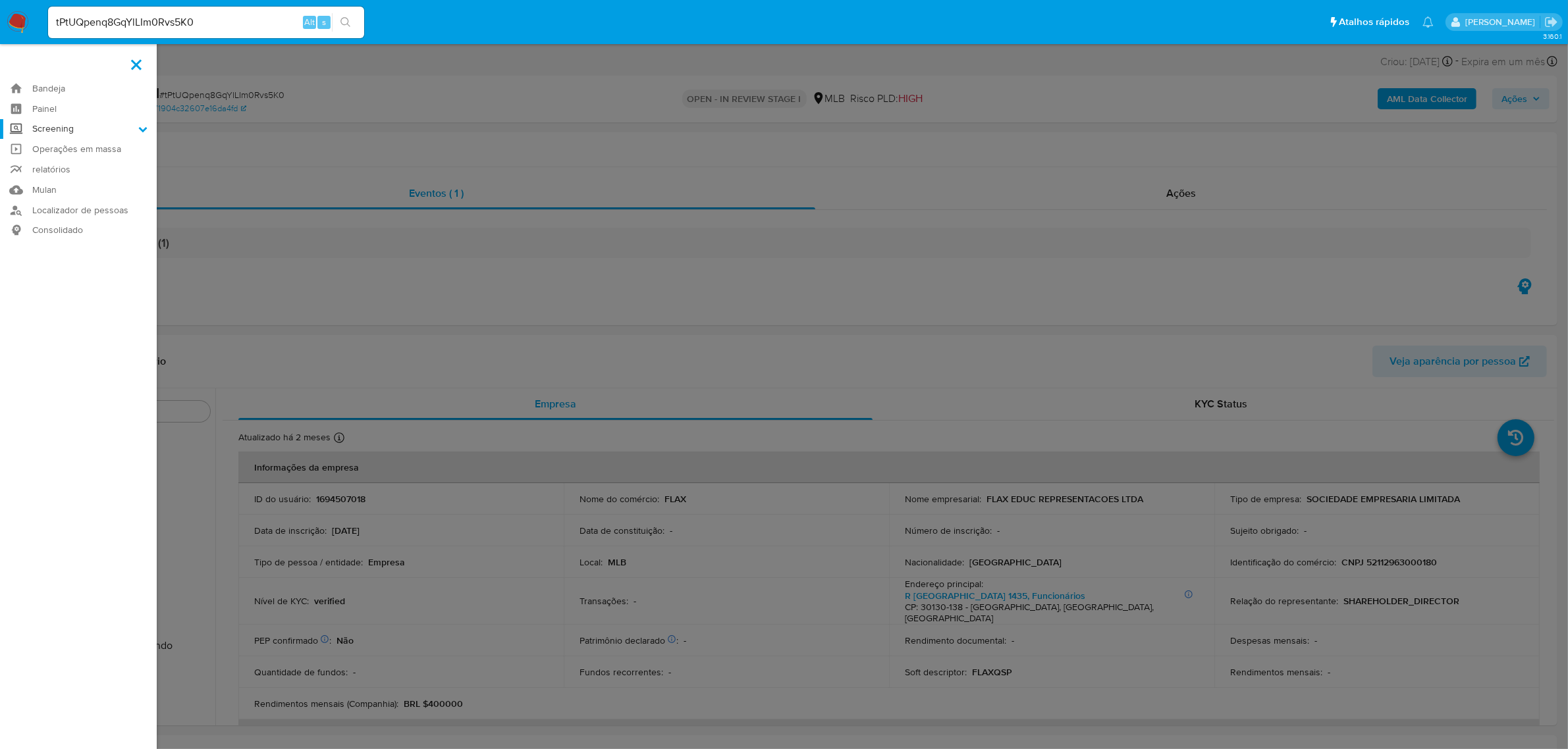
click at [54, 130] on label "Screening" at bounding box center [78, 129] width 157 height 21
click at [0, 0] on input "Screening" at bounding box center [0, 0] width 0 height 0
click at [44, 160] on link "Watchlist" at bounding box center [78, 164] width 157 height 16
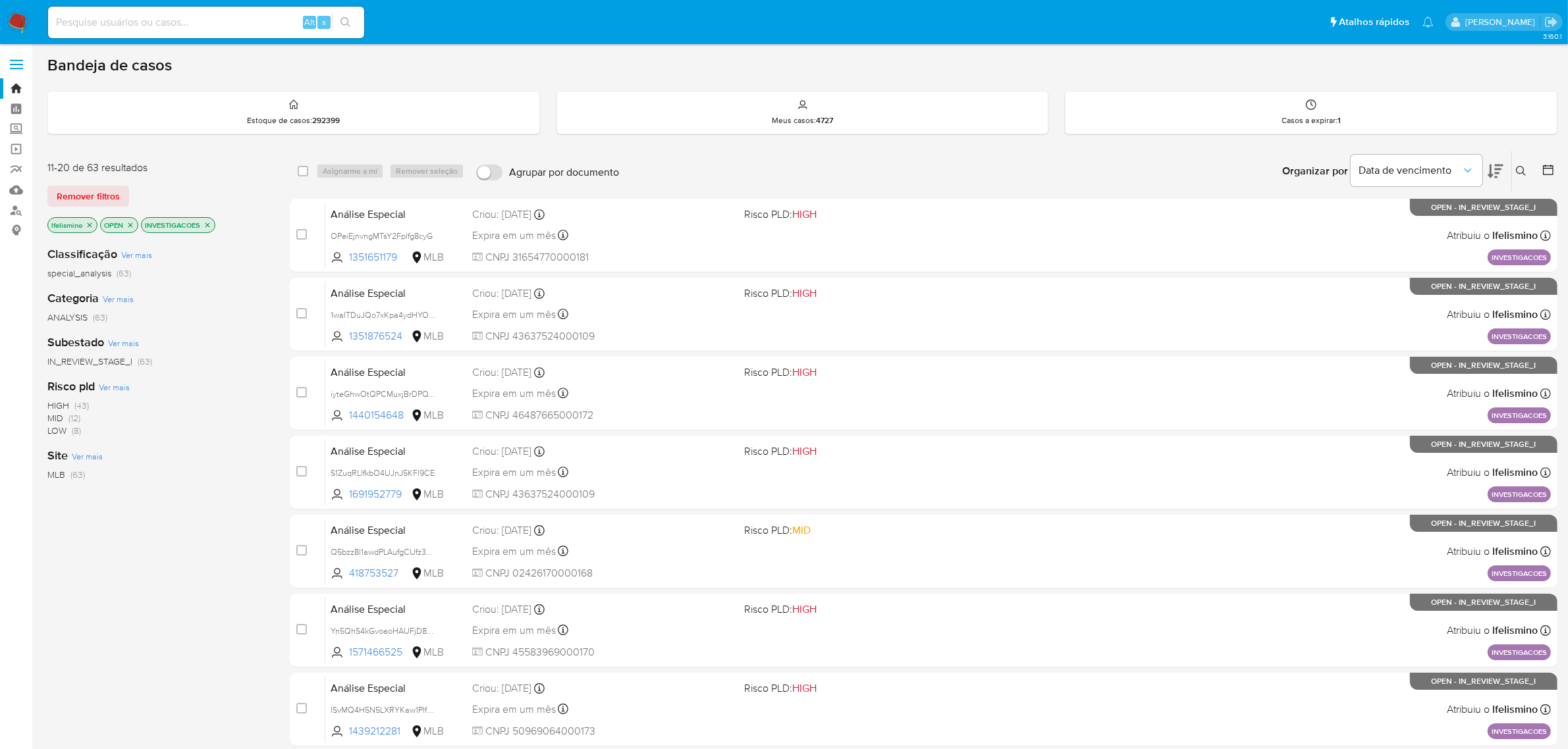
click at [206, 225] on icon "close-filter" at bounding box center [207, 225] width 8 height 8
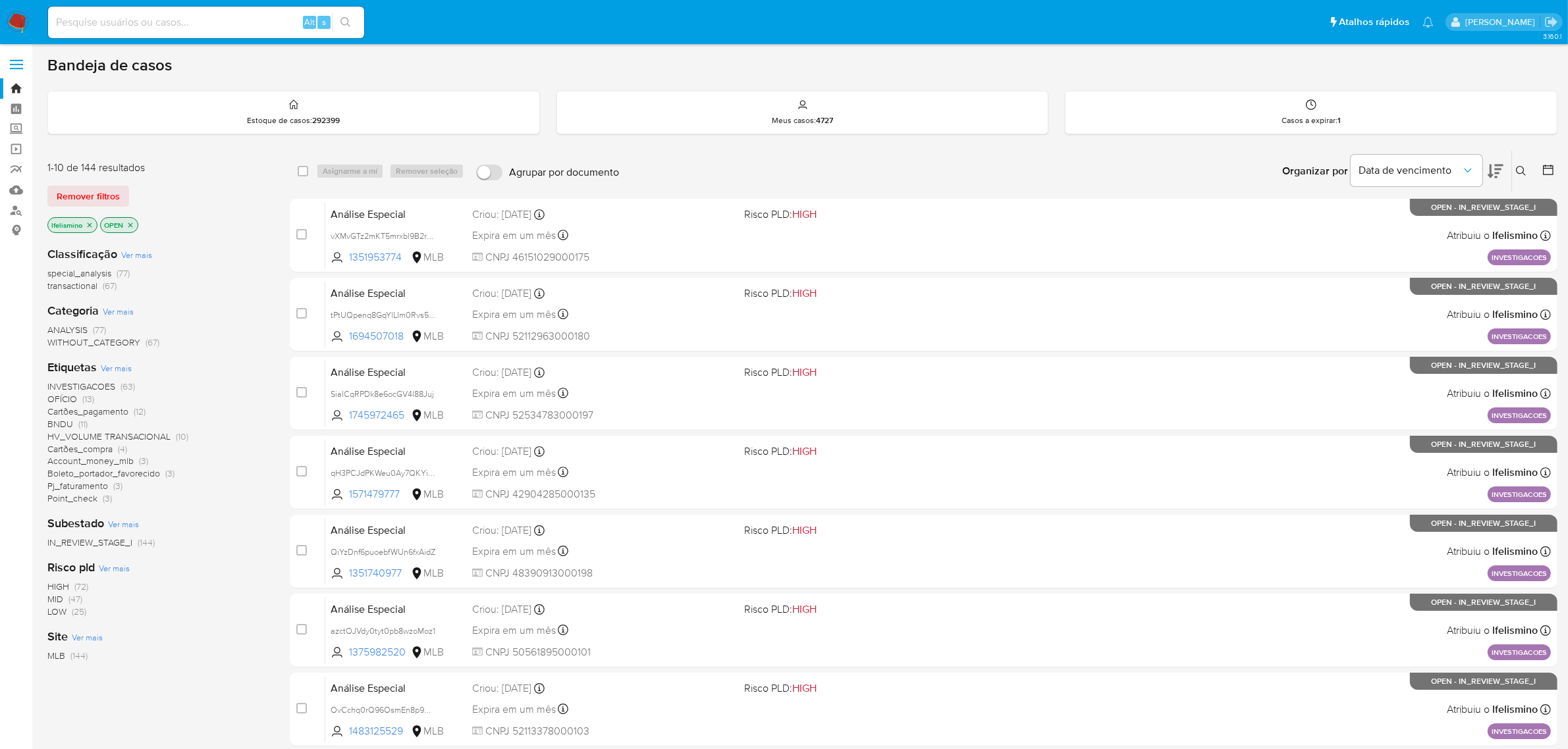
click at [99, 474] on span "Boleto_portador_favorecido" at bounding box center [104, 474] width 112 height 13
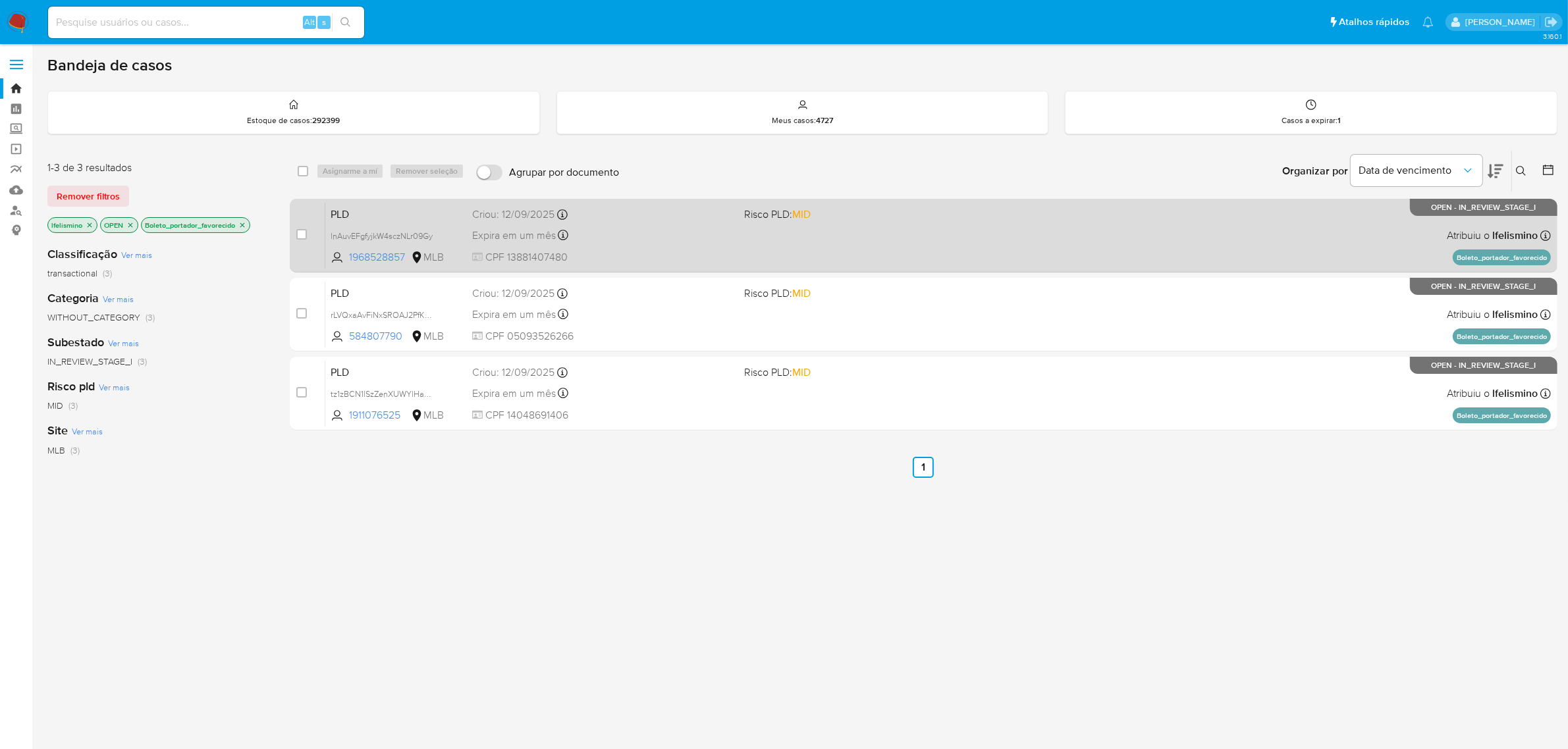
click at [1052, 253] on div "PLD lnAuvEFgfyjkW4sczNLr09Gy 1968528857 MLB Risco PLD: MID Criou: [DATE] Criou:…" at bounding box center [938, 235] width 1226 height 67
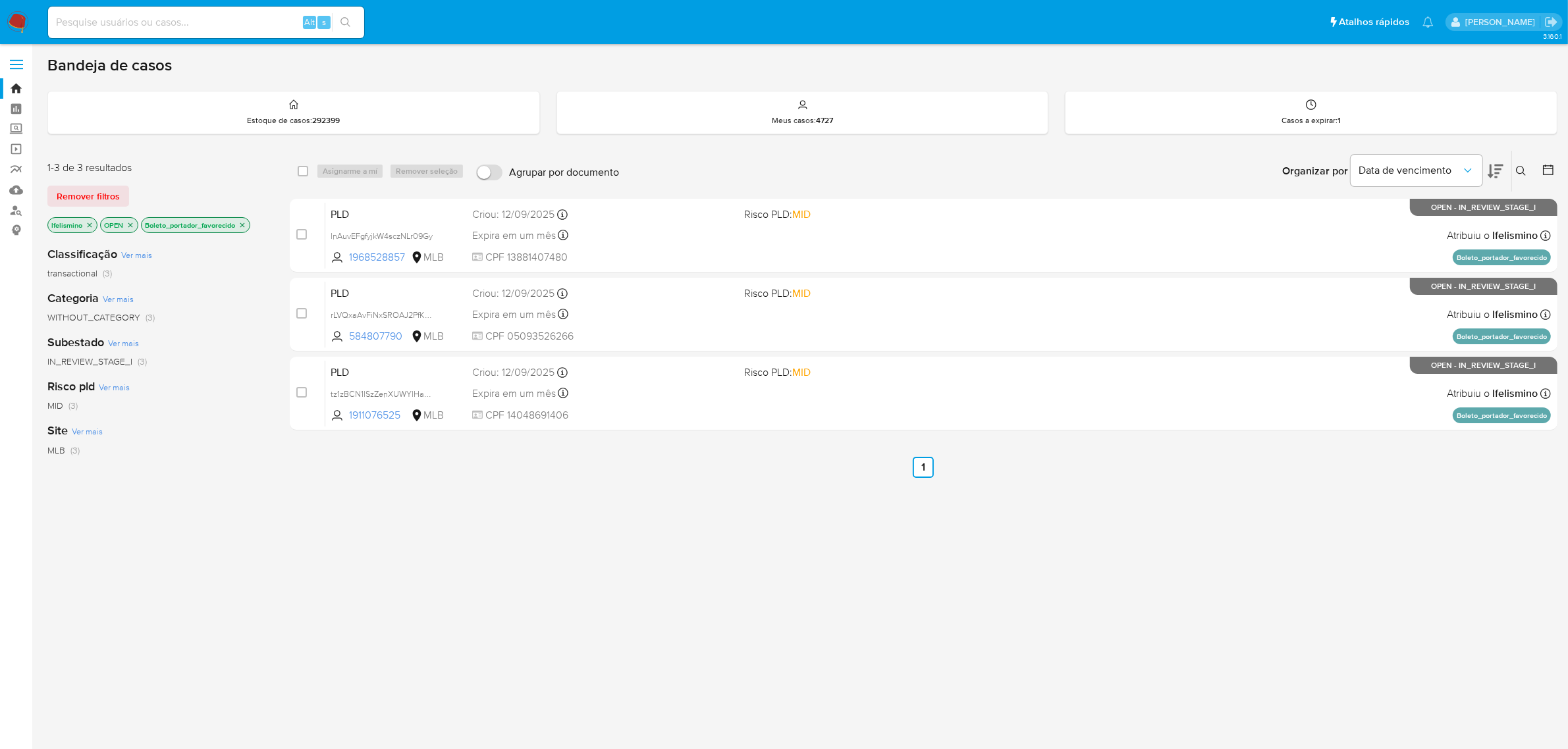
click at [245, 225] on icon "close-filter" at bounding box center [242, 225] width 4 height 4
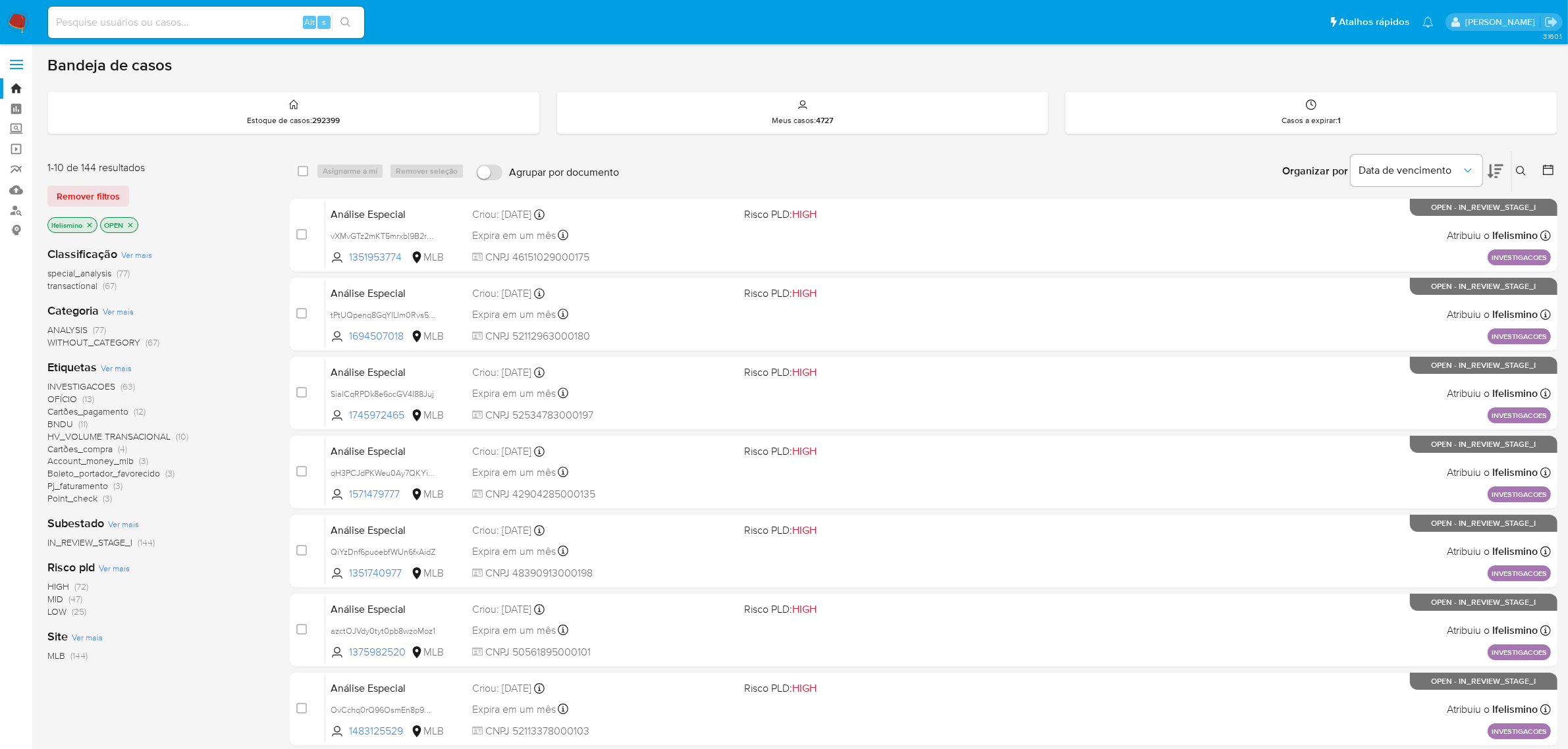
drag, startPoint x: 93, startPoint y: 386, endPoint x: 100, endPoint y: 384, distance: 7.3
click at [93, 386] on span "INVESTIGACOES" at bounding box center [82, 386] width 68 height 13
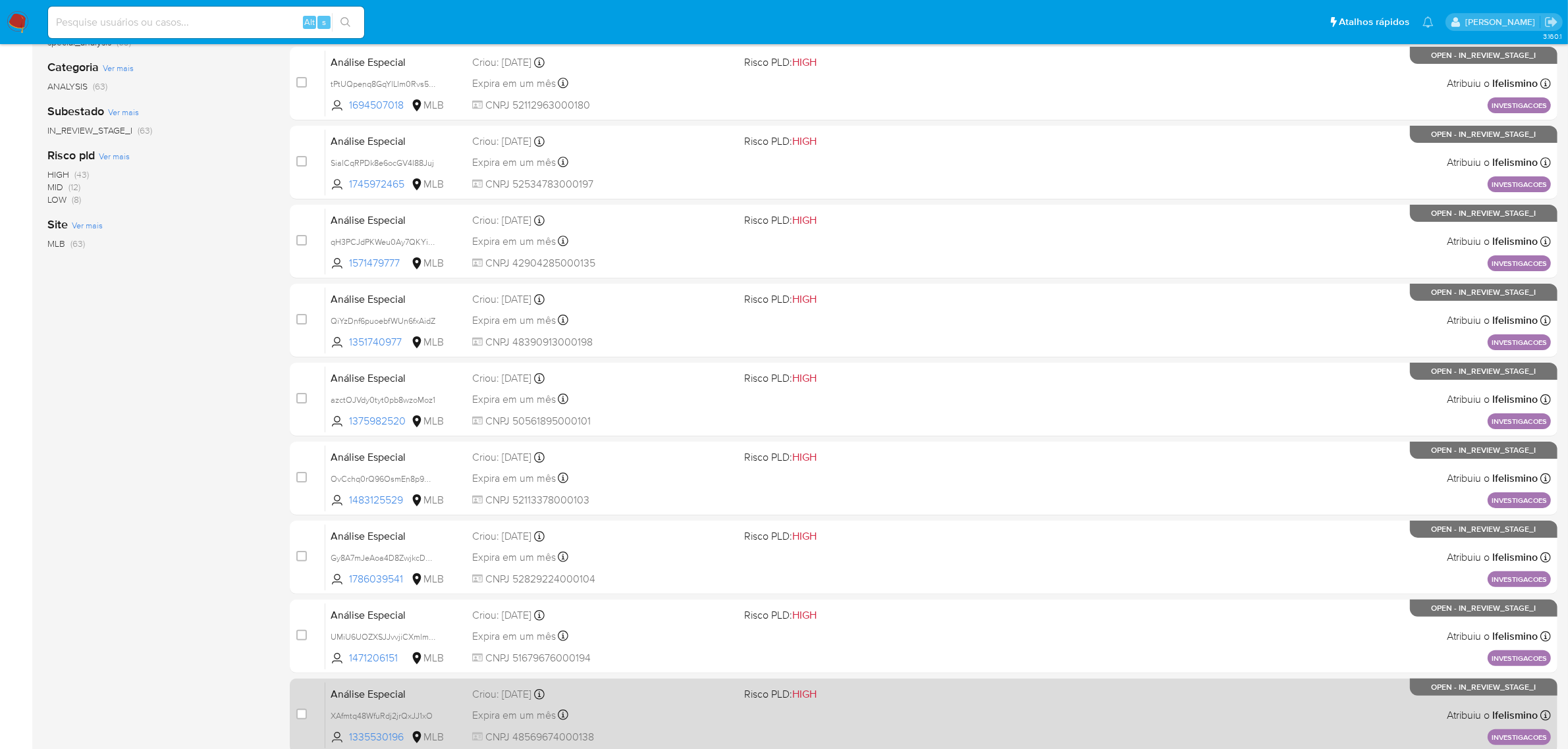
scroll to position [336, 0]
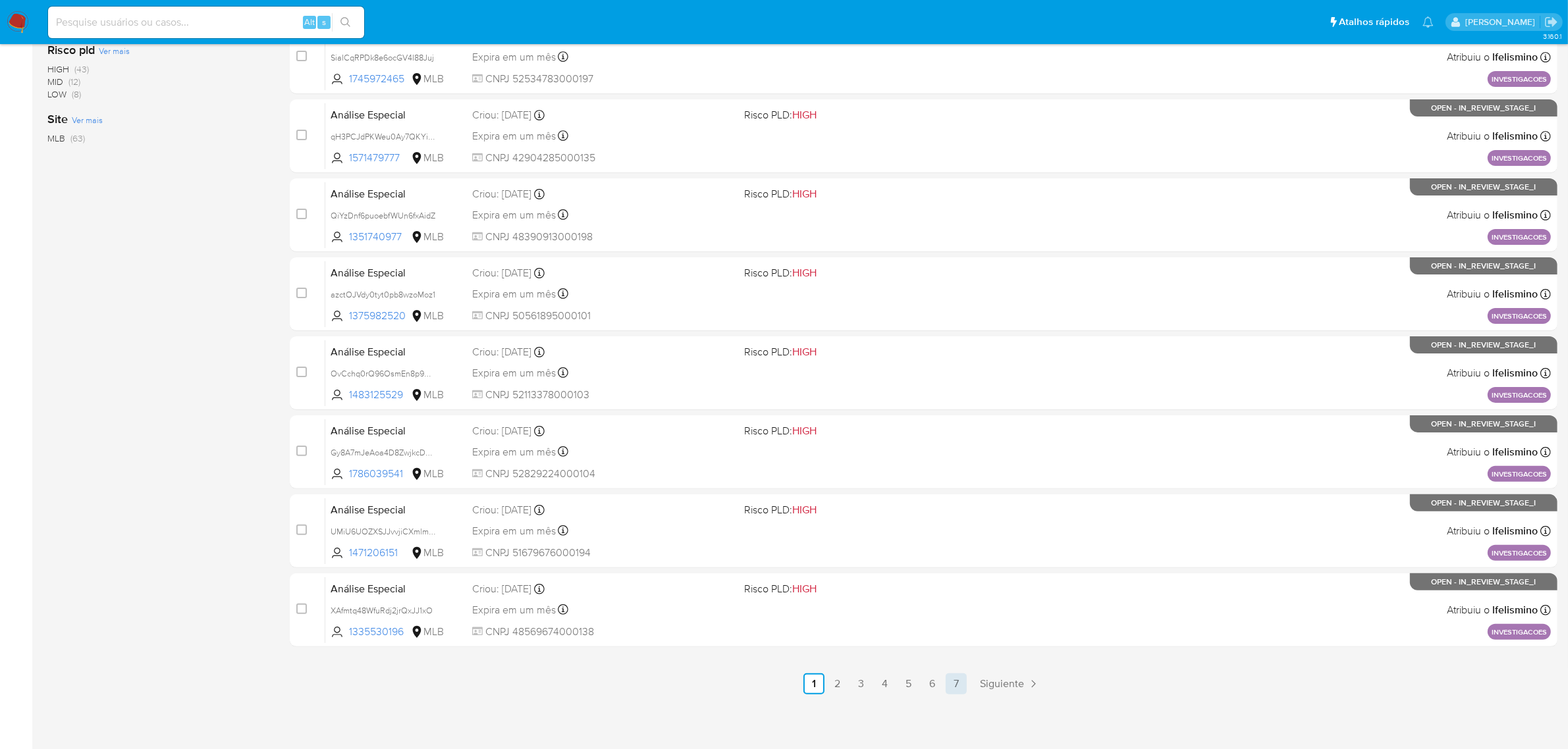
click at [949, 680] on link "7" at bounding box center [956, 684] width 21 height 21
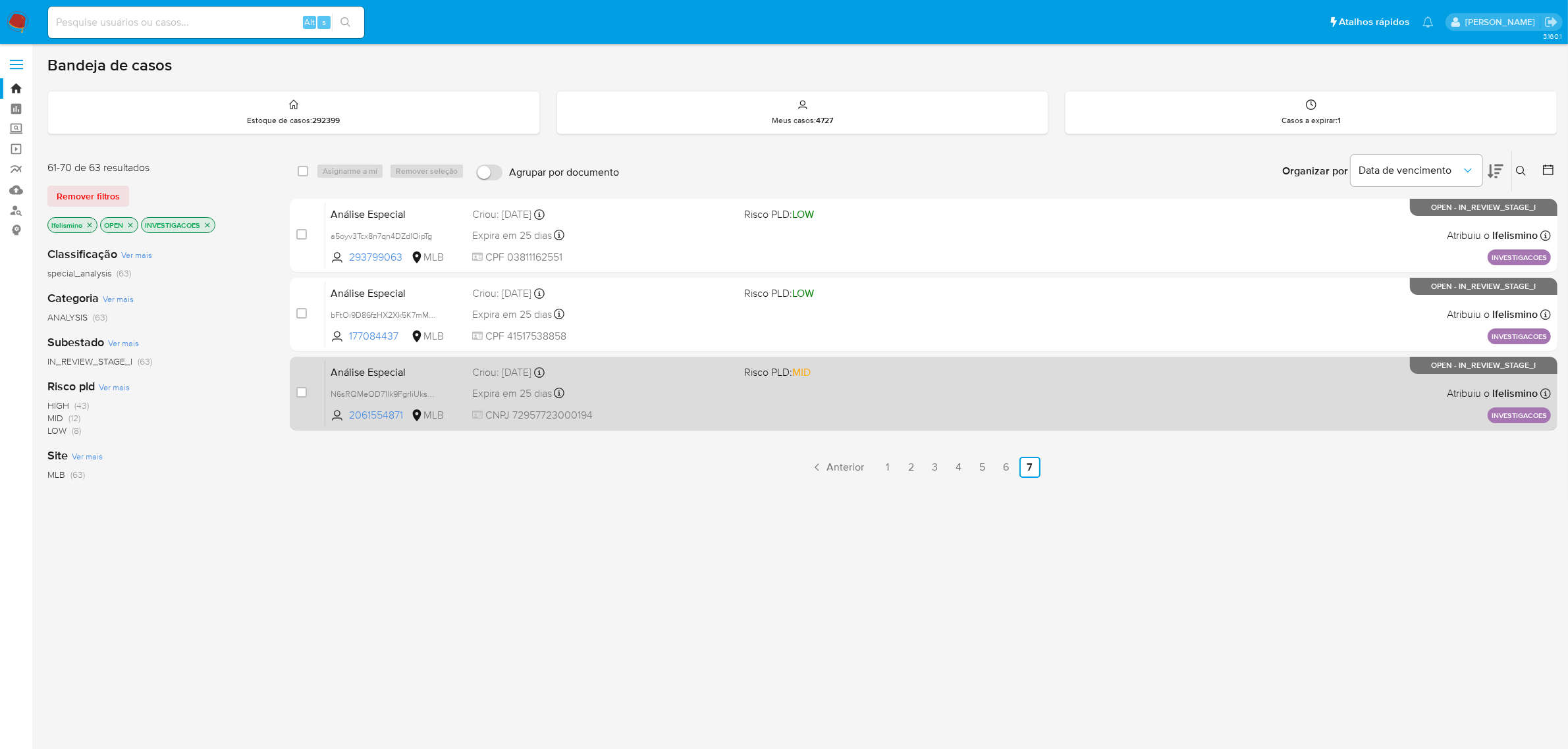
click at [792, 415] on div "Análise Especial N6sRQMeOD71Ik9FgrIiUksHA 2061554871 MLB Risco PLD: MID Criou: …" at bounding box center [938, 393] width 1226 height 67
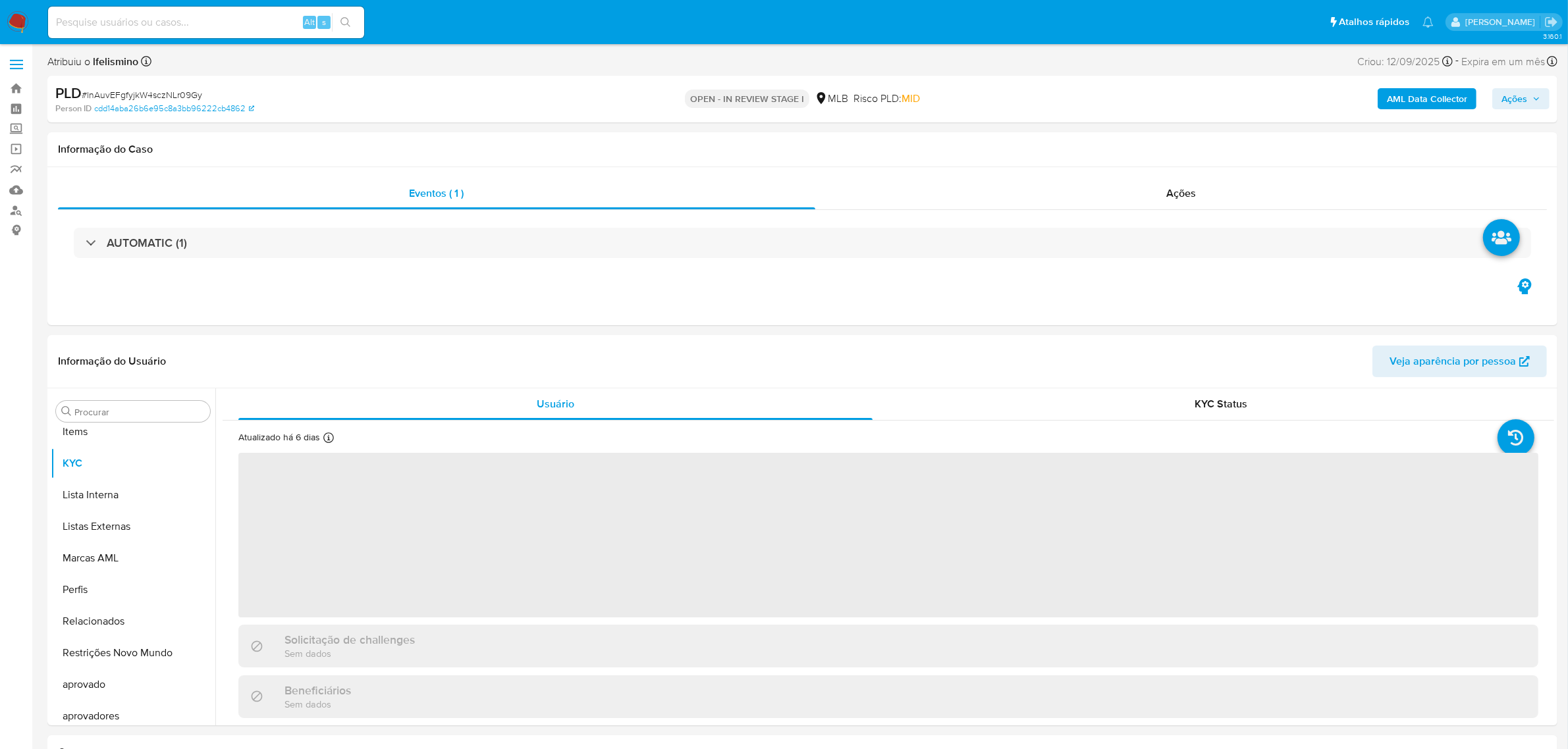
scroll to position [682, 0]
click at [1510, 97] on span "Ações" at bounding box center [1514, 98] width 26 height 21
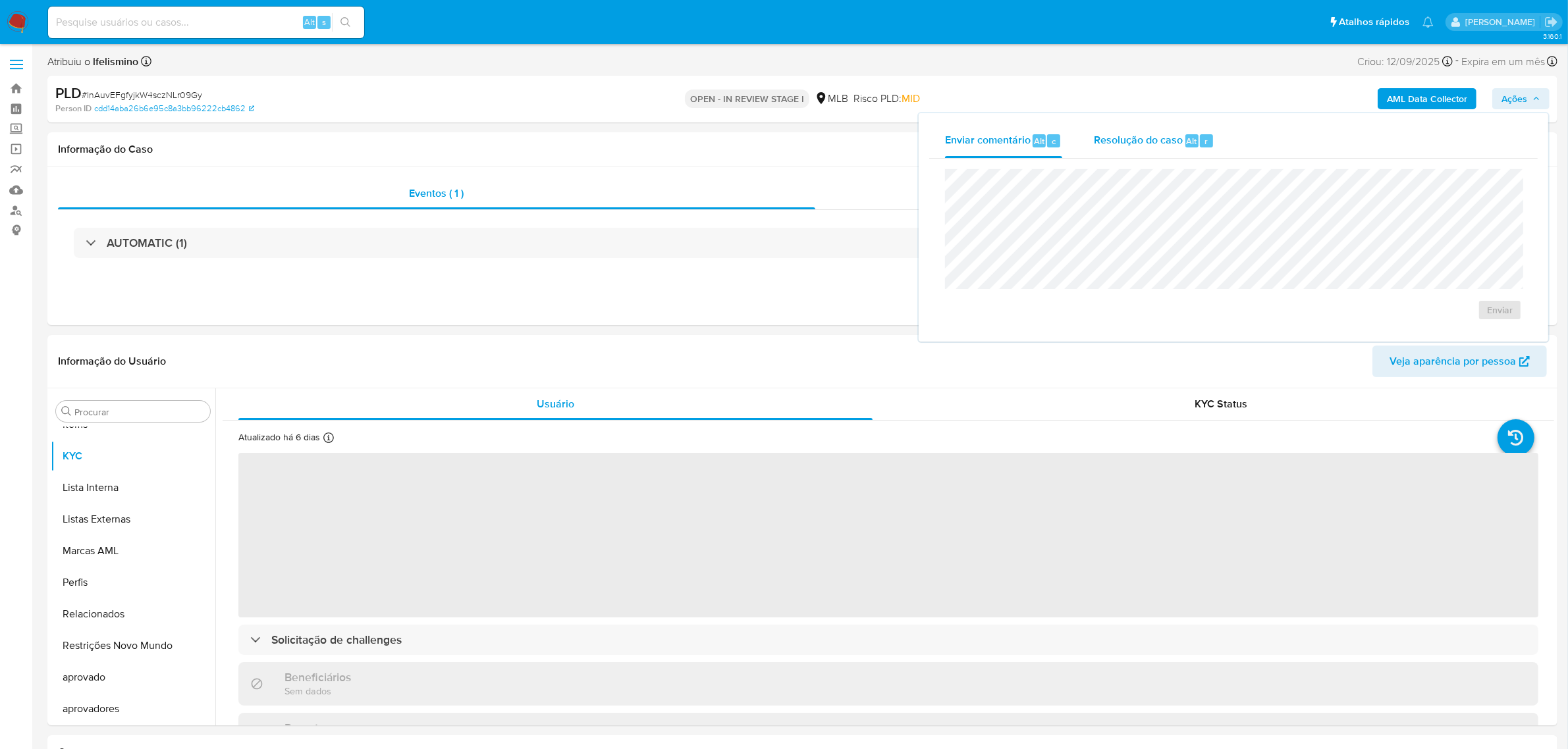
click at [1138, 152] on div "Resolução do caso Alt r" at bounding box center [1154, 141] width 121 height 35
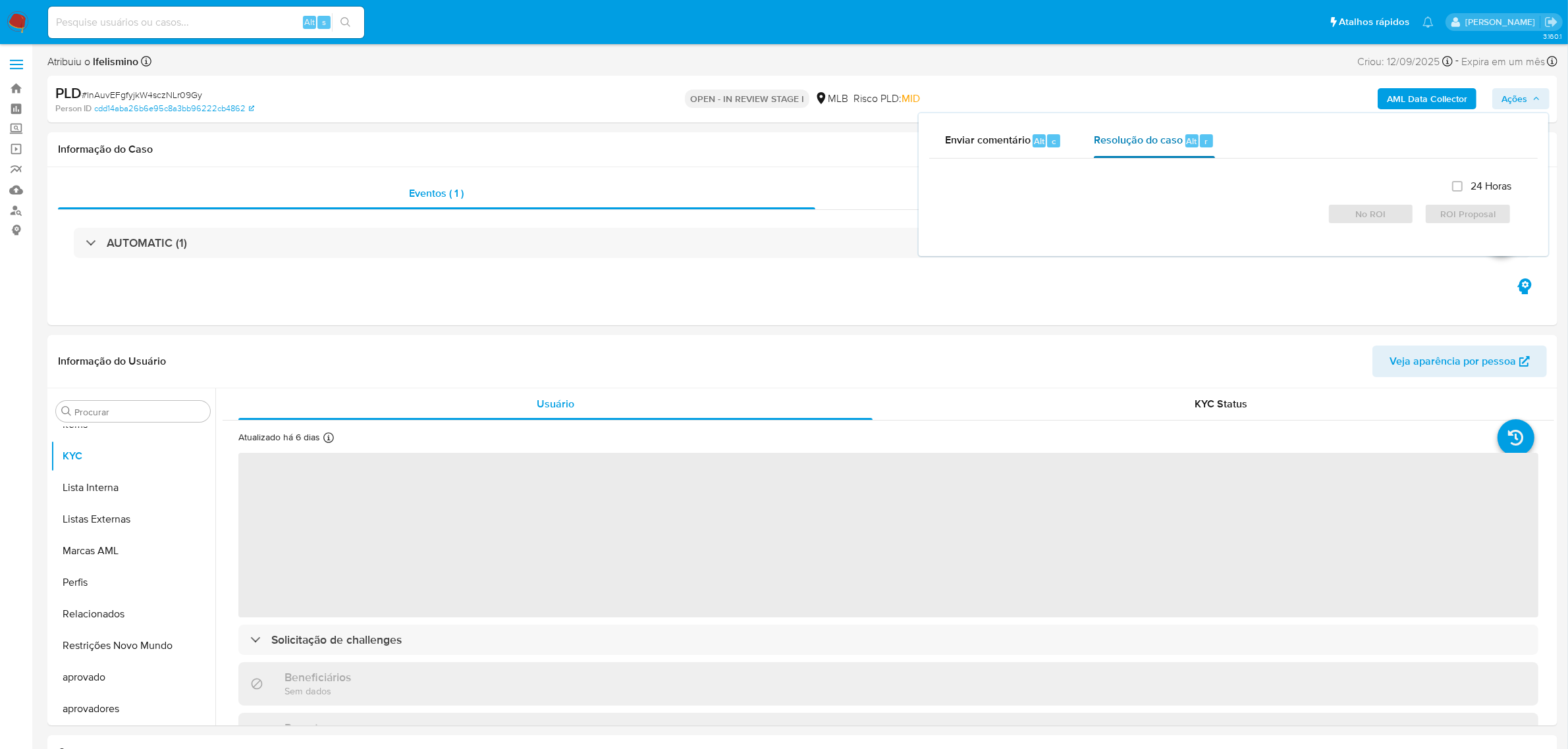
select select "10"
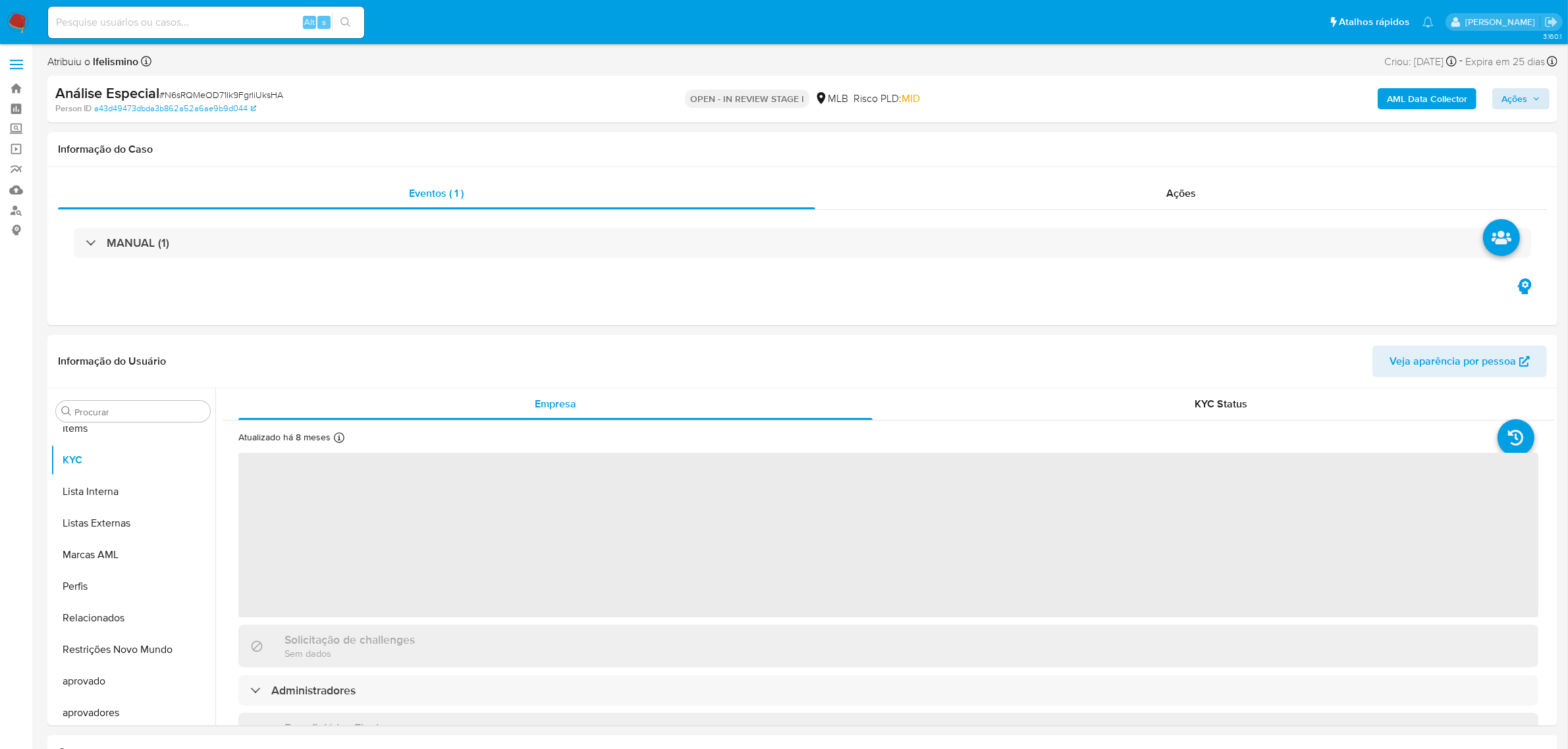
scroll to position [682, 0]
click at [1523, 104] on span "Ações" at bounding box center [1514, 98] width 26 height 21
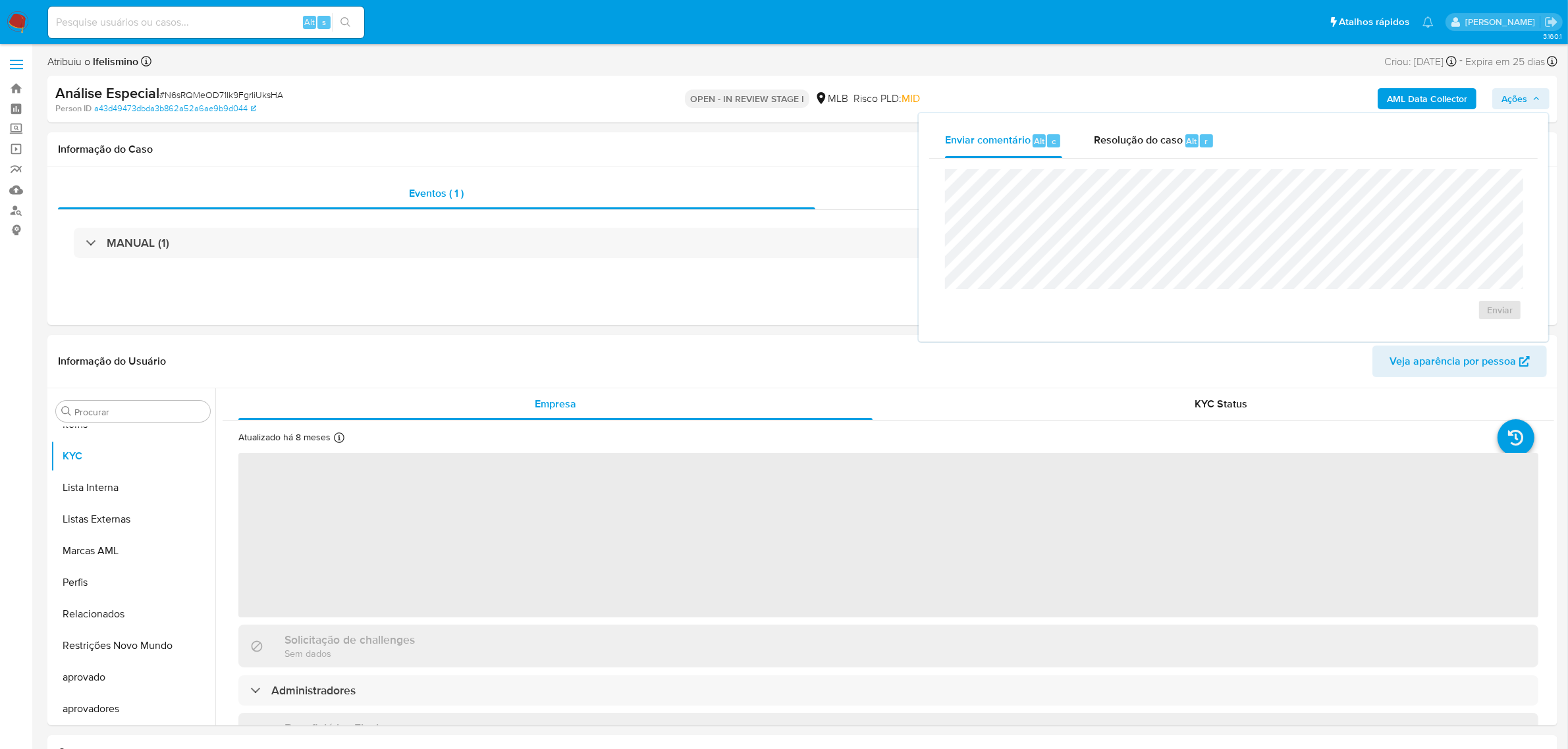
select select "10"
click at [1205, 140] on span "r" at bounding box center [1206, 141] width 3 height 12
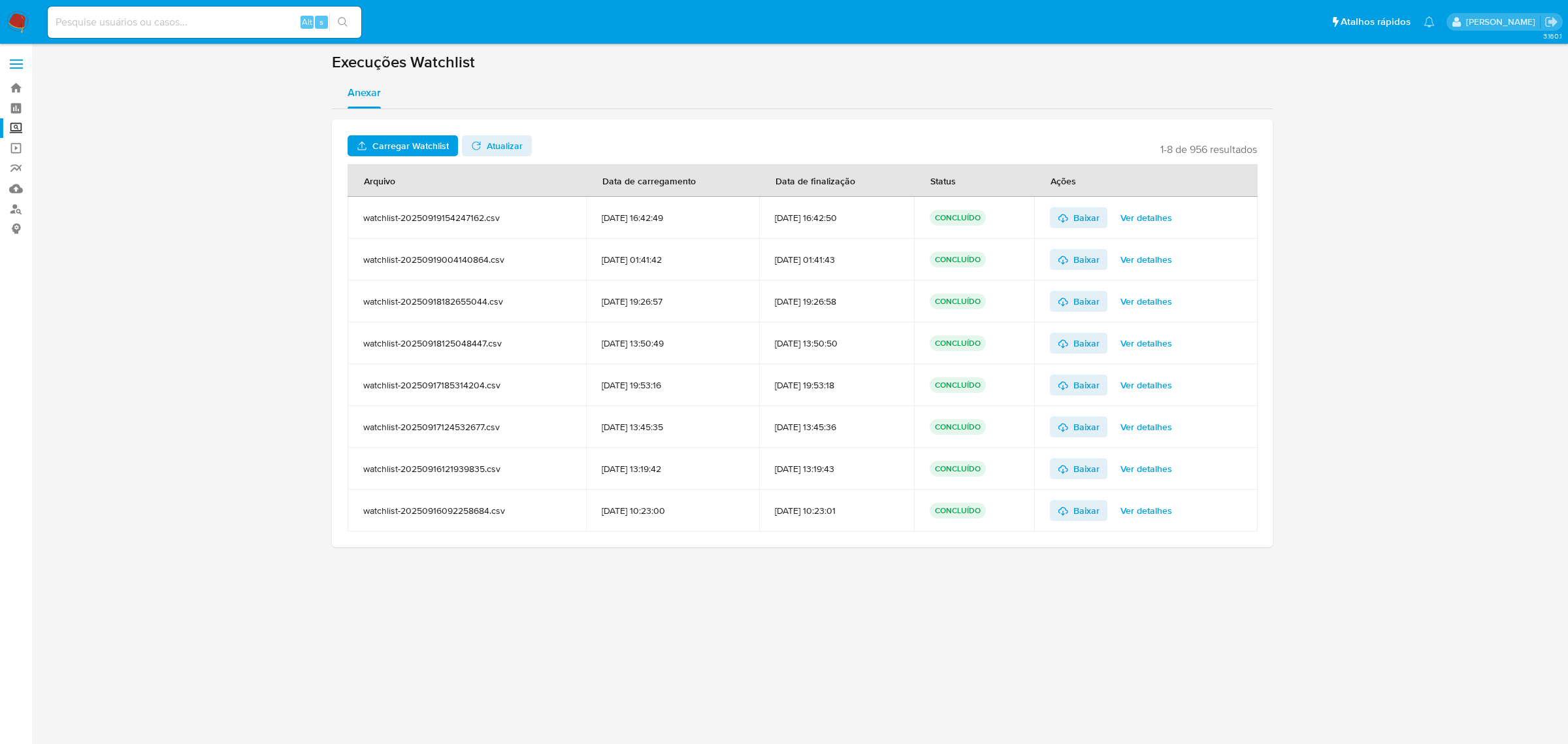
click at [1155, 213] on span "Ver detalhes" at bounding box center [1146, 217] width 52 height 18
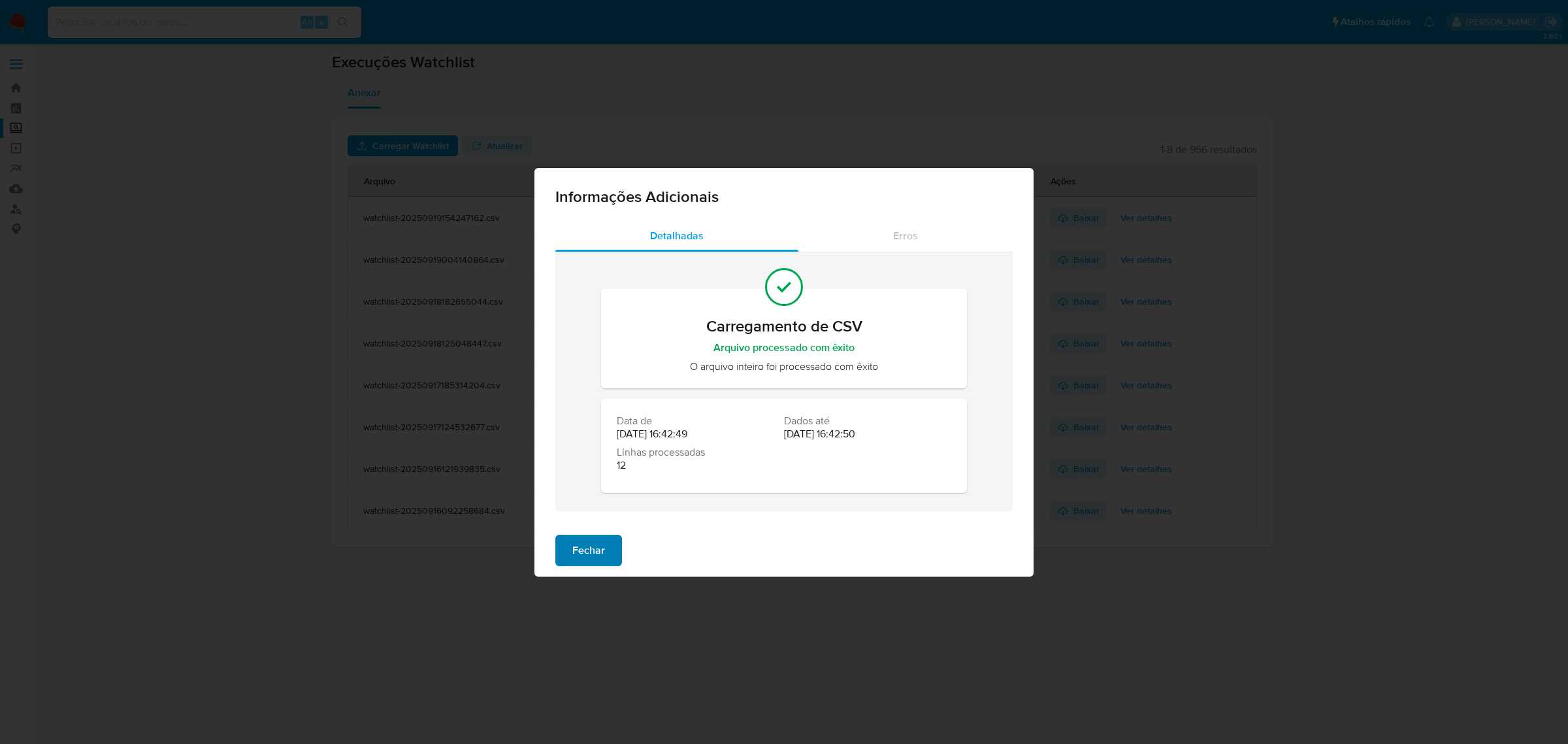
click at [582, 554] on span "Fechar" at bounding box center [588, 550] width 33 height 28
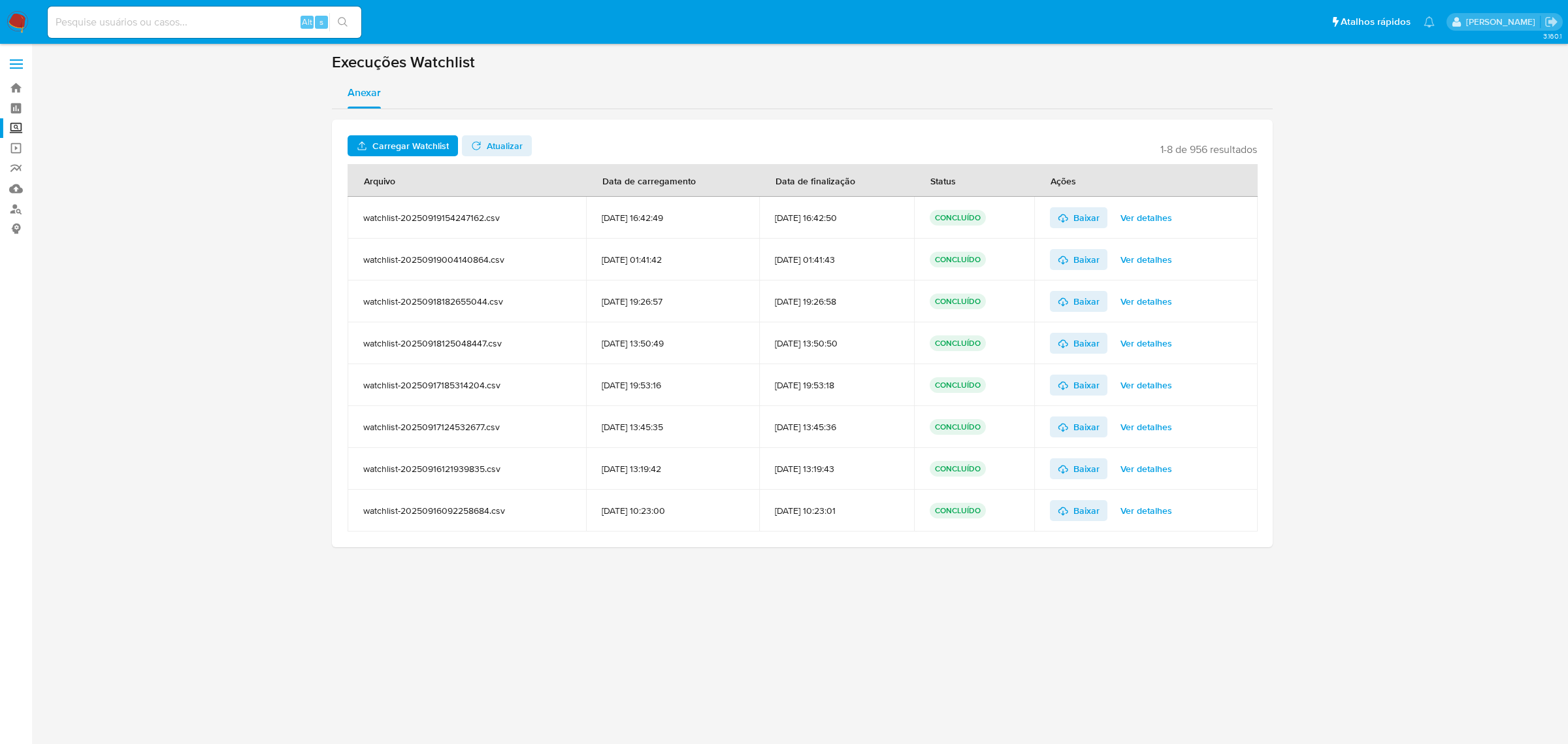
click at [476, 595] on div "3.160.1" at bounding box center [803, 394] width 1510 height 683
